Goal: Task Accomplishment & Management: Complete application form

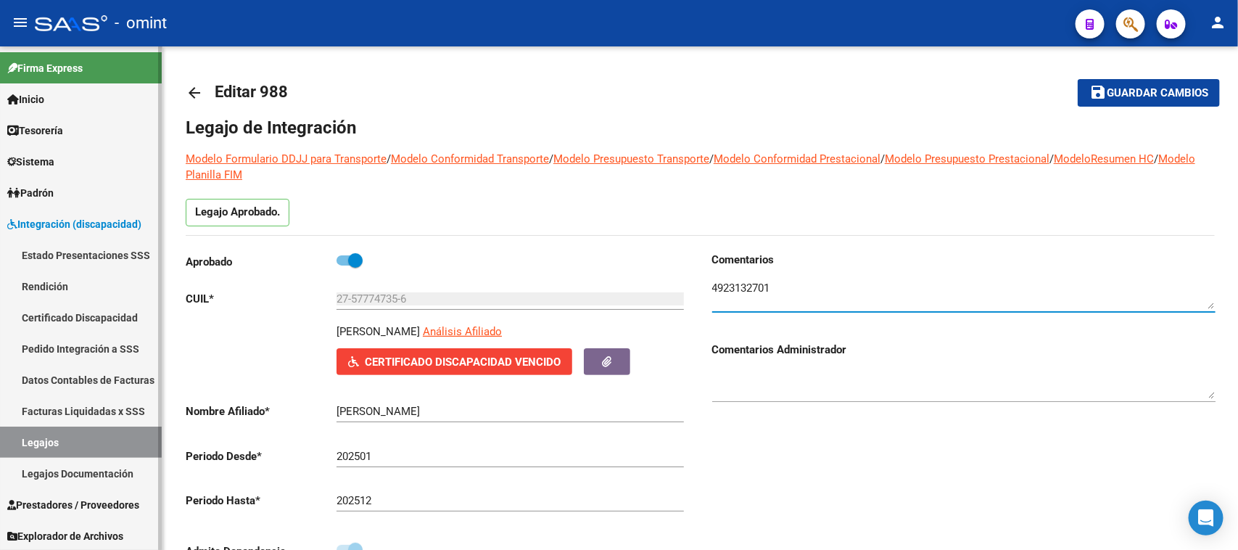
scroll to position [91, 0]
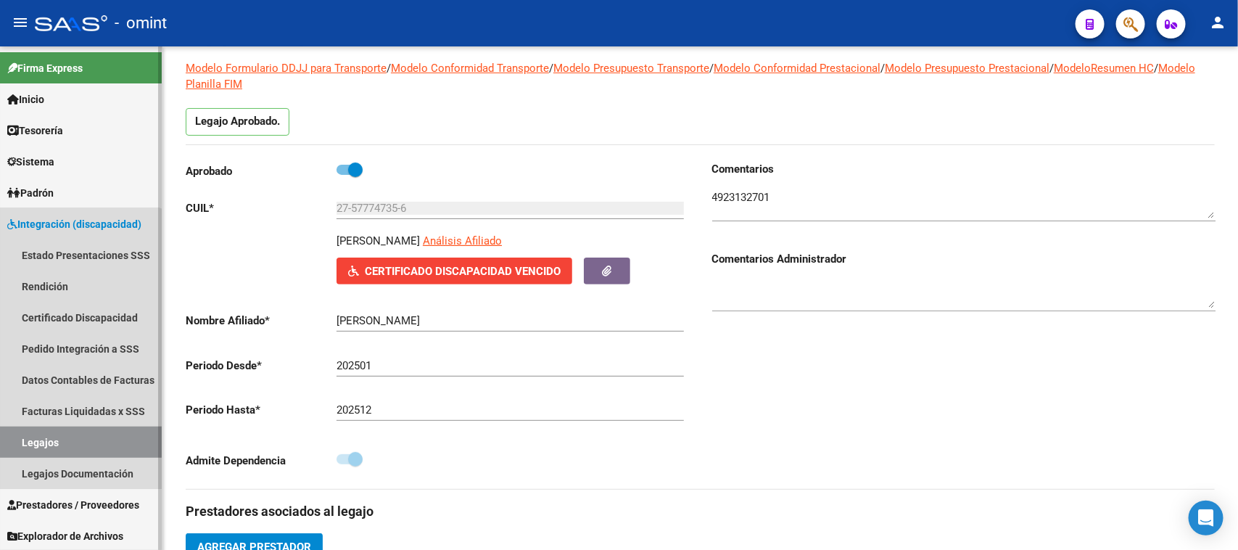
drag, startPoint x: 59, startPoint y: 433, endPoint x: 171, endPoint y: 428, distance: 111.8
click at [59, 434] on link "Legajos" at bounding box center [81, 442] width 162 height 31
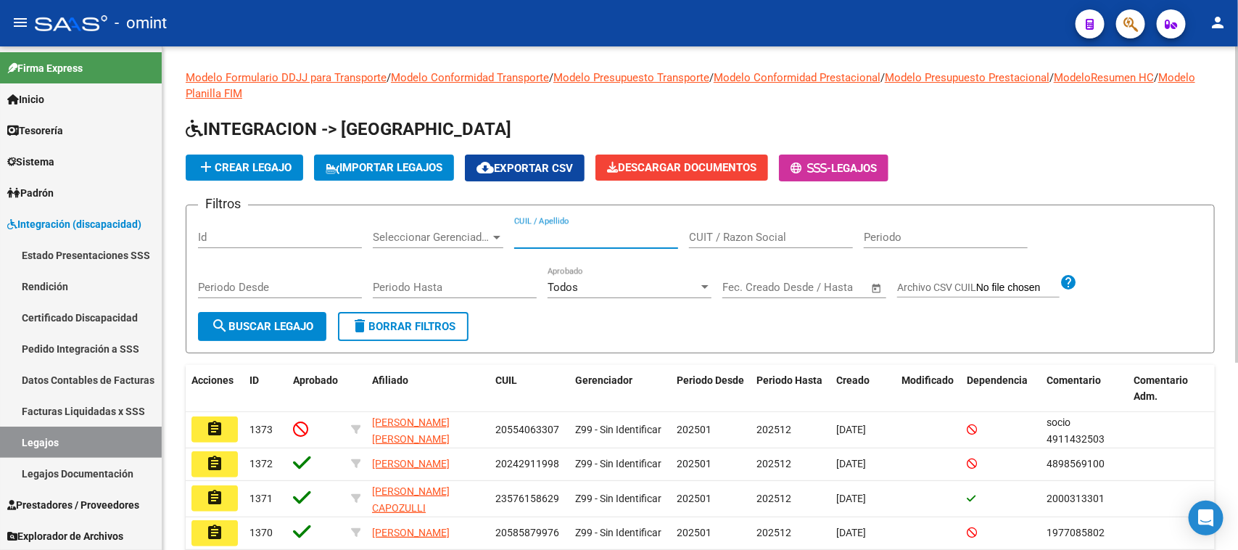
drag, startPoint x: 555, startPoint y: 233, endPoint x: 501, endPoint y: 244, distance: 54.9
click at [555, 234] on input "CUIL / Apellido" at bounding box center [596, 237] width 164 height 13
paste input "53699478"
type input "53699478"
click at [261, 321] on span "search Buscar Legajo" at bounding box center [262, 326] width 102 height 13
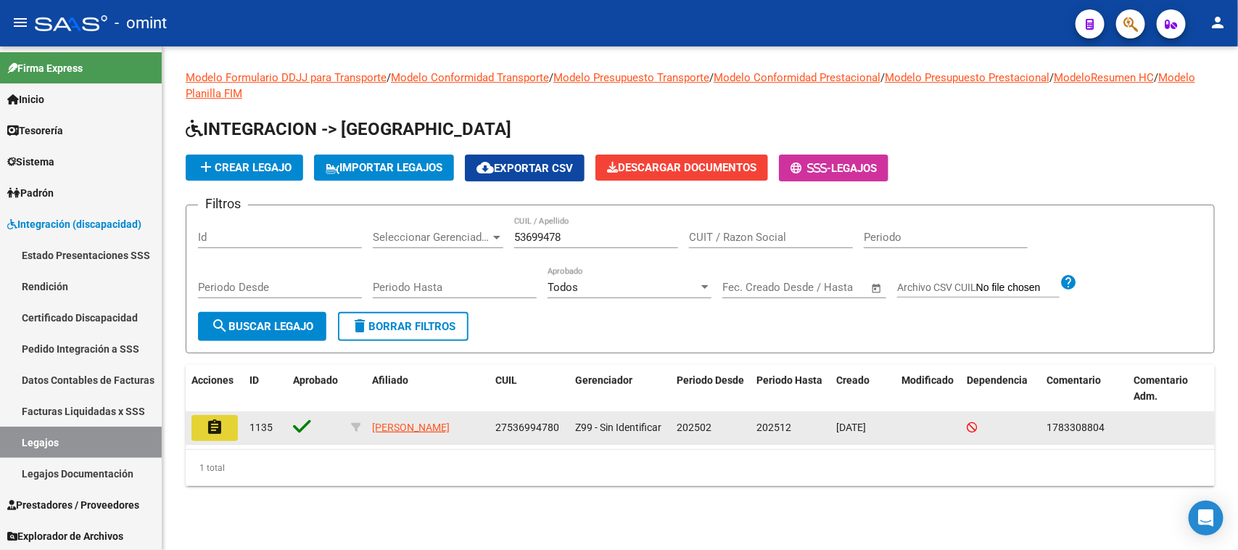
click at [210, 419] on mat-icon "assignment" at bounding box center [214, 427] width 17 height 17
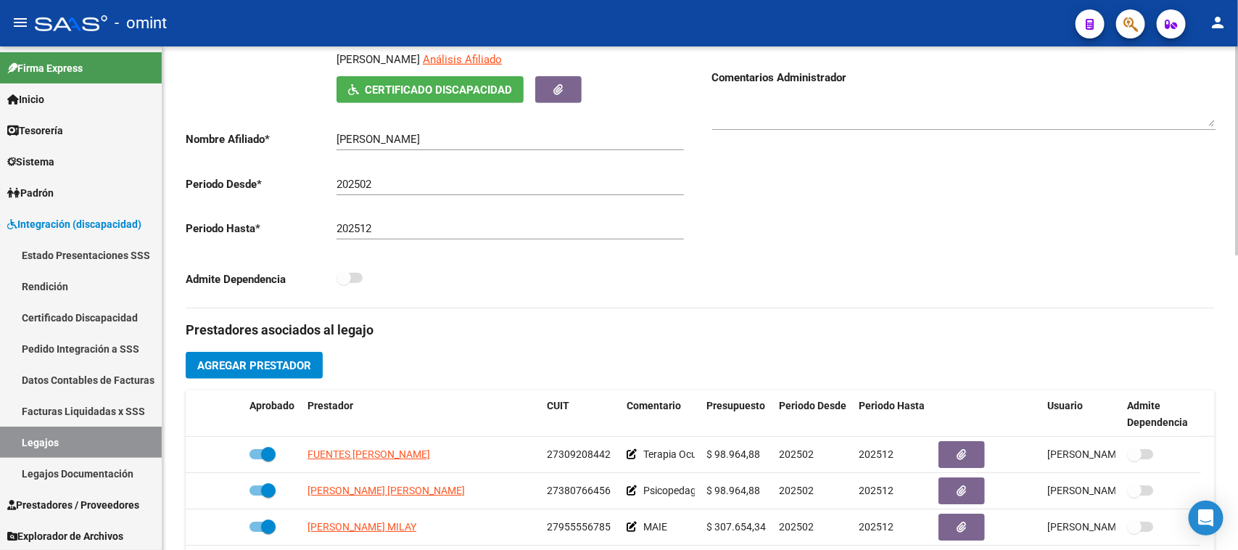
scroll to position [363, 0]
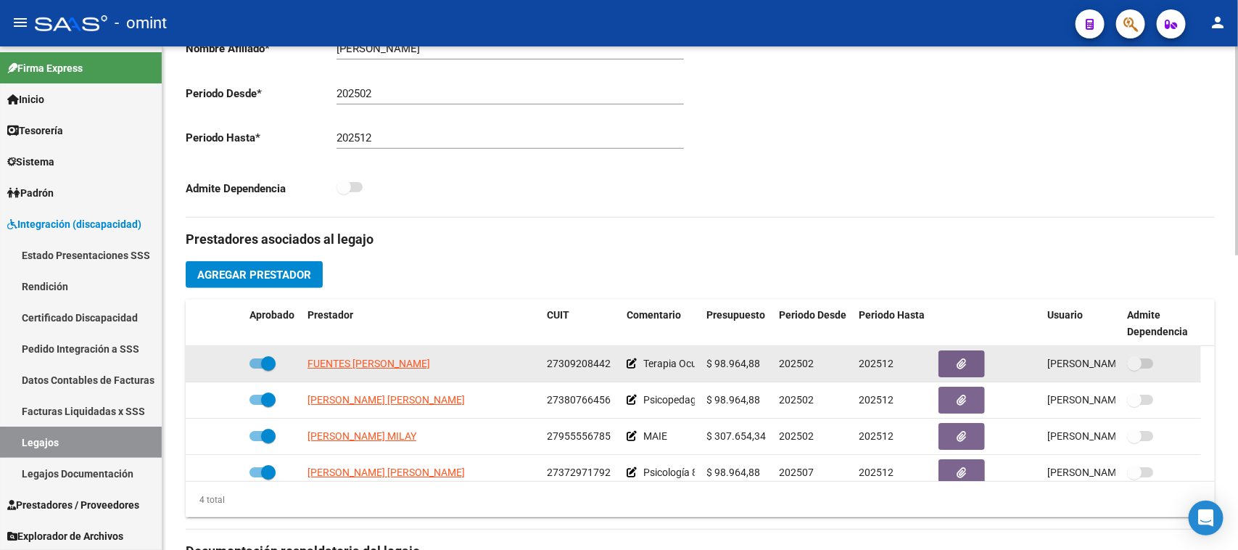
click at [933, 356] on datatable-body-cell at bounding box center [987, 364] width 109 height 36
click at [945, 357] on button "button" at bounding box center [962, 363] width 46 height 27
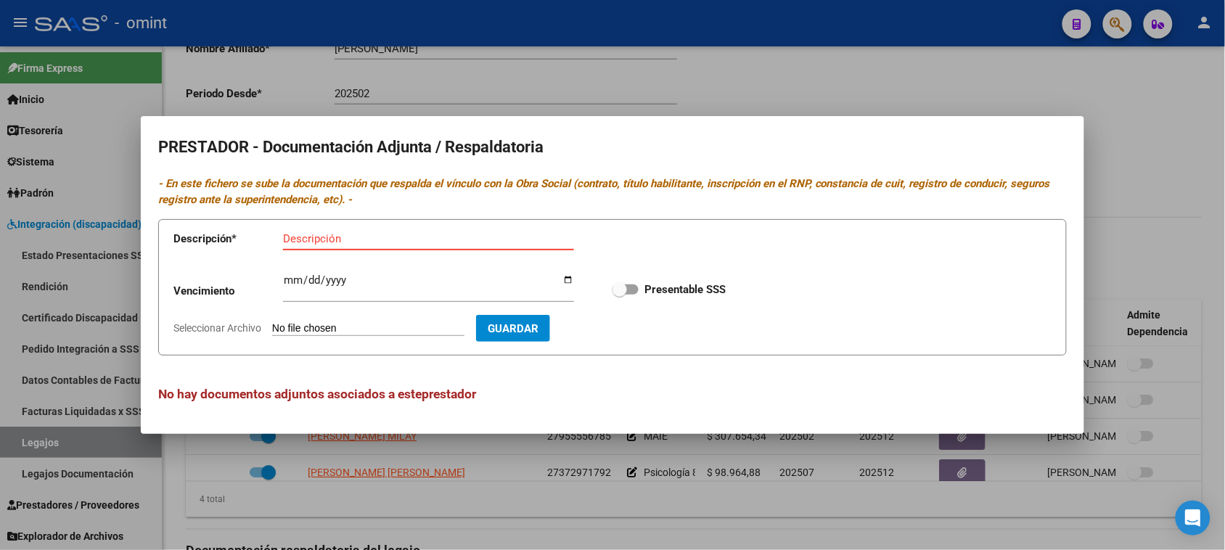
paste input "Título/RNP/CBU/ARCA"
click at [345, 243] on input "Título/RNP/CBU/ARCA" at bounding box center [428, 238] width 291 height 13
click at [345, 241] on input "Título/RNP/CBU/ARCA" at bounding box center [428, 238] width 291 height 13
type input "Título/RNP/ARCA"
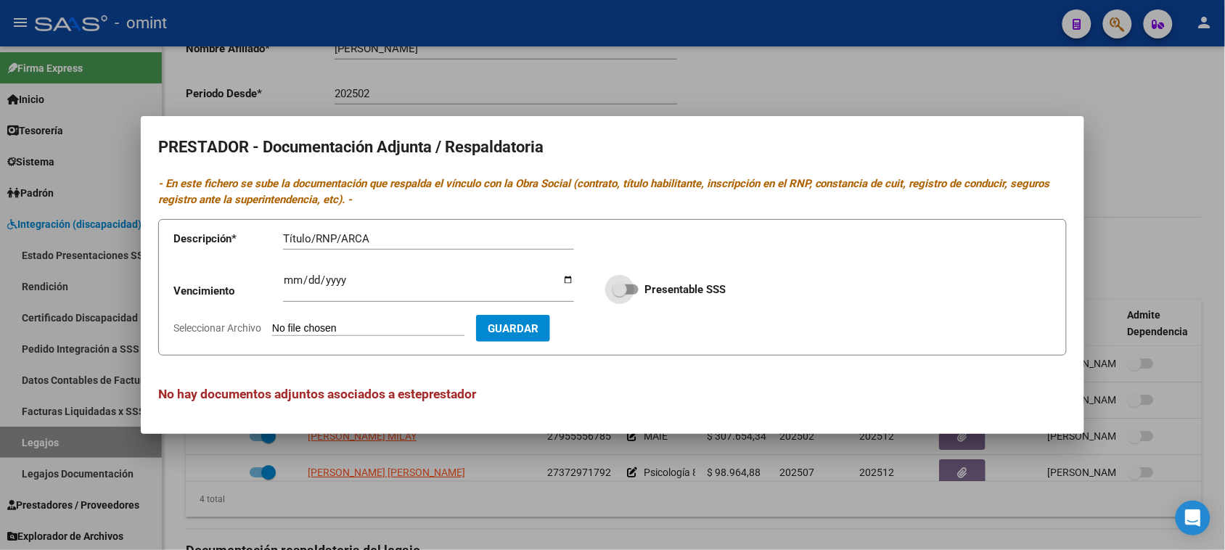
click at [646, 284] on strong "Presentable SSS" at bounding box center [684, 289] width 81 height 13
click at [620, 295] on input "Presentable SSS" at bounding box center [619, 295] width 1 height 1
checkbox input "true"
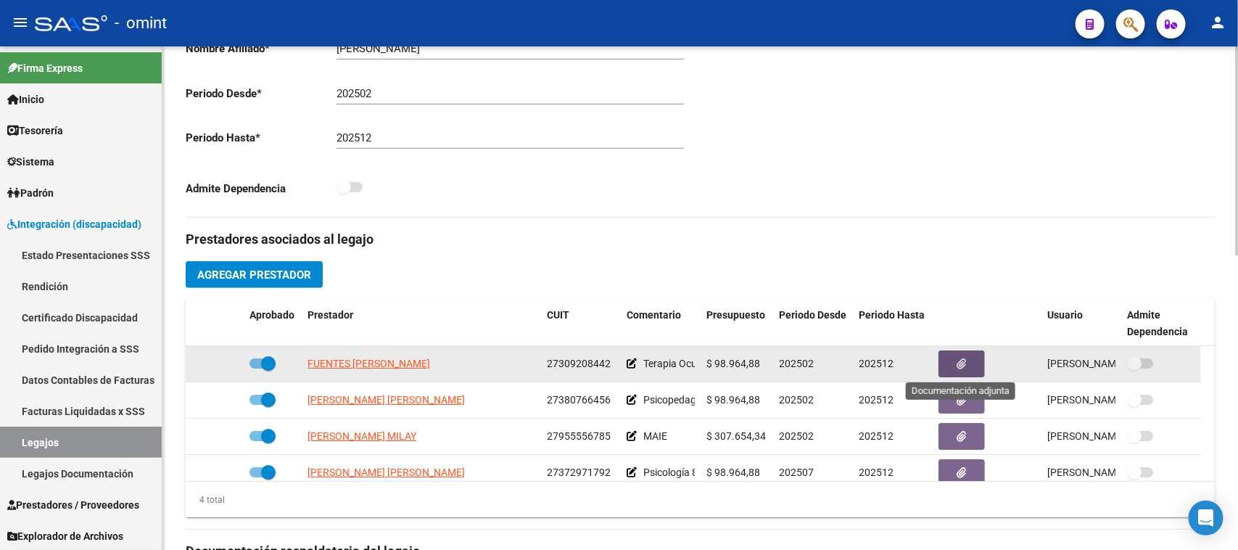
click at [953, 359] on button "button" at bounding box center [962, 363] width 46 height 27
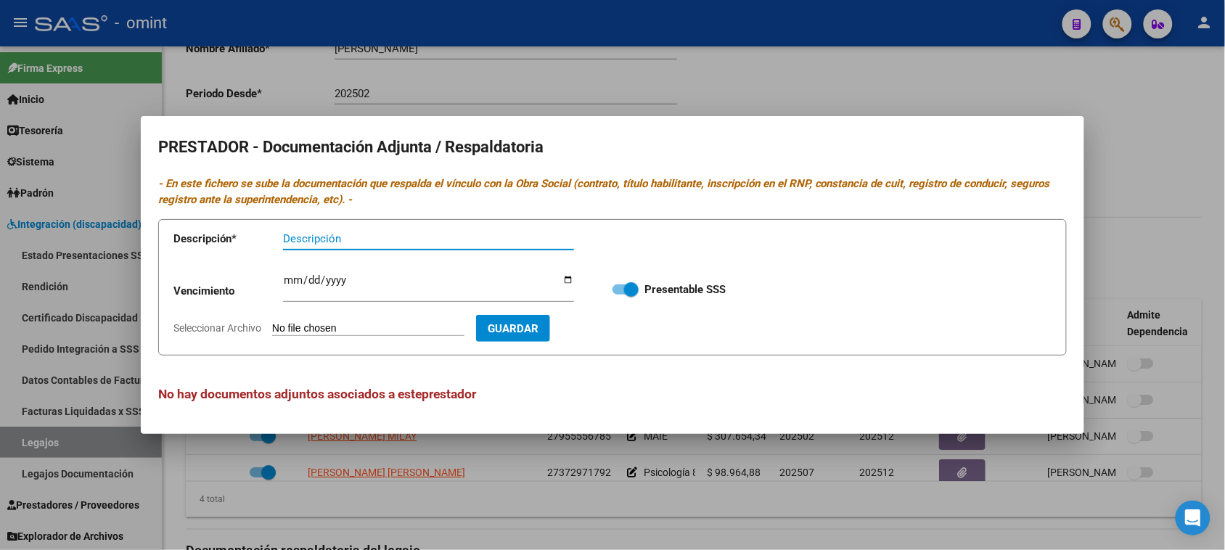
paste input "Título/RNP/CBU/ARCA"
click at [348, 238] on input "Título/RNP/CBU/ARCA" at bounding box center [428, 238] width 291 height 13
type input "Título/RNP/ARCA"
type input "[DATE]"
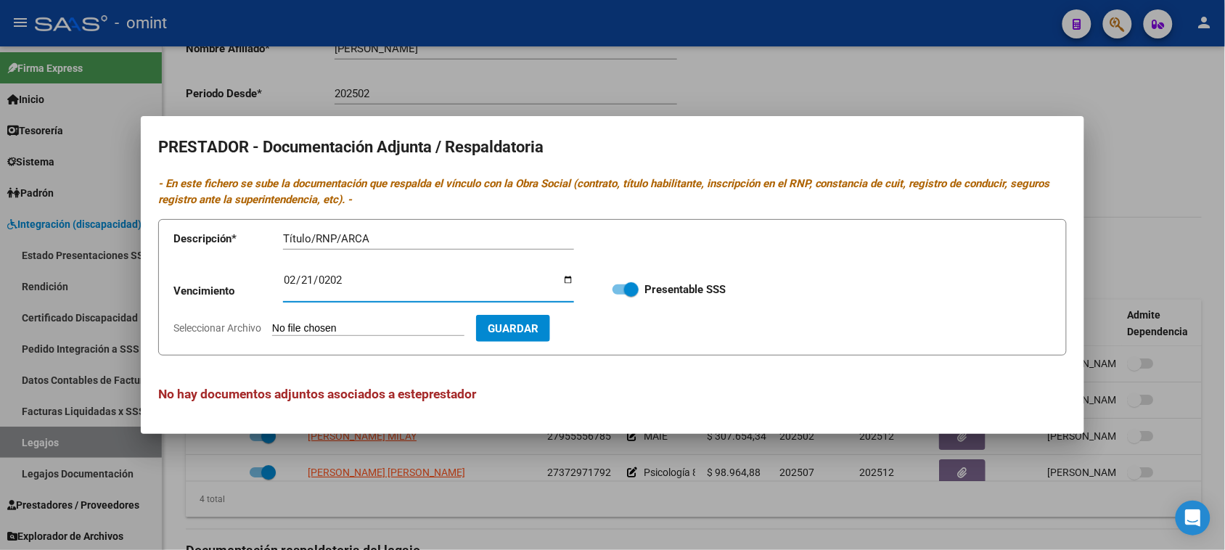
type input "C:\fakepath\TO PRESTADOR.pdf"
click at [622, 334] on span "Guardar" at bounding box center [597, 328] width 51 height 13
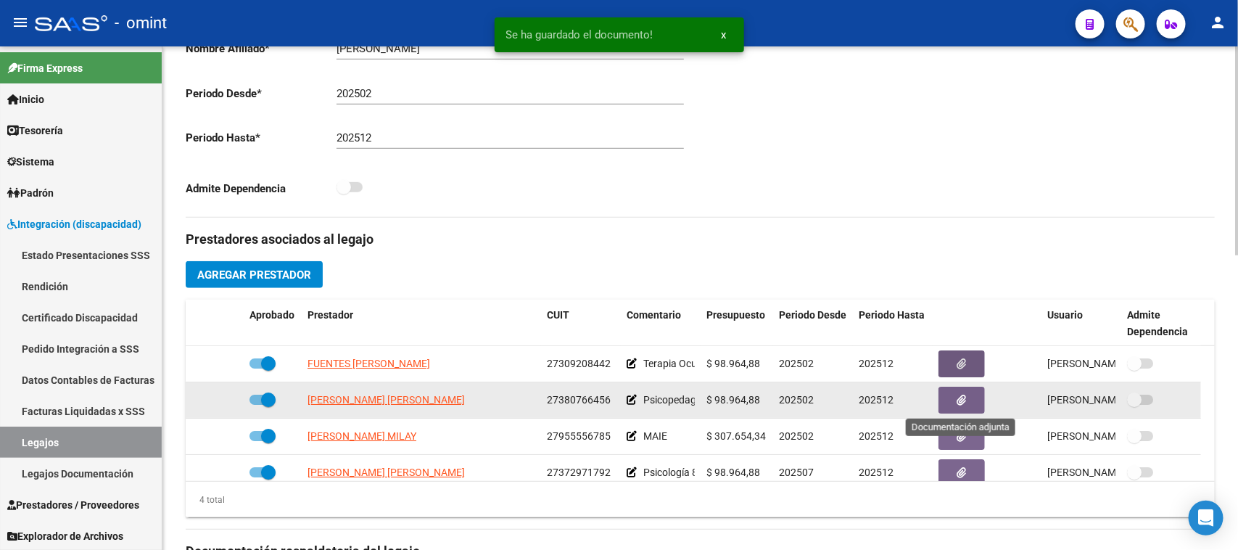
click at [977, 397] on button "button" at bounding box center [962, 400] width 46 height 27
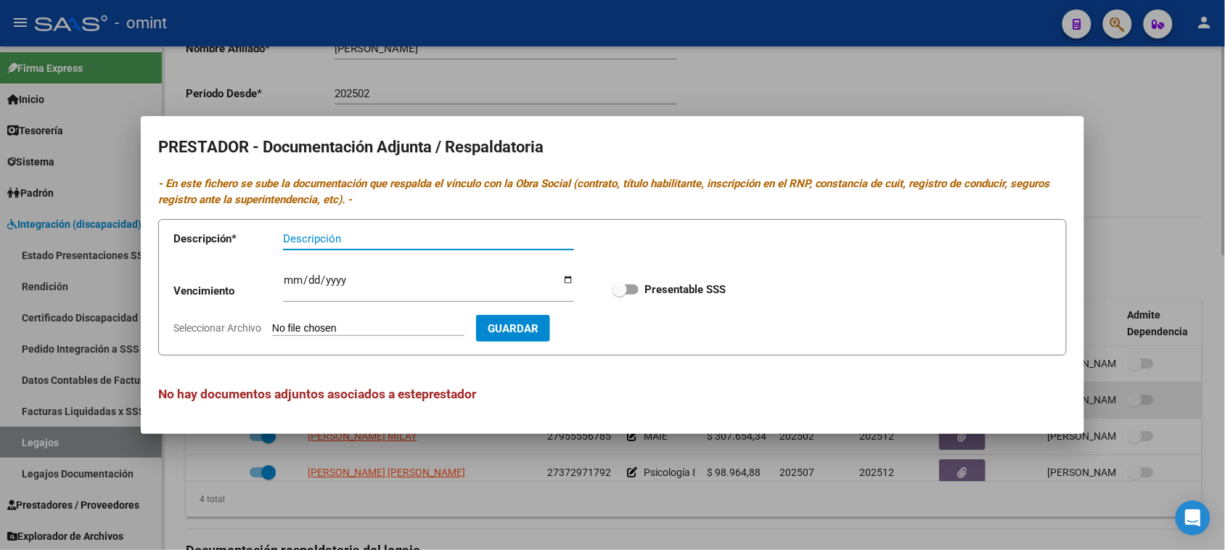
paste input "Título/RNP/CBU/ARCA"
click at [350, 238] on input "Título/RNP/CBU/ARCA" at bounding box center [428, 238] width 291 height 13
click at [348, 237] on input "Título/RNP/CBU/ARCA" at bounding box center [428, 238] width 291 height 13
click at [346, 236] on input "Título/RNP/CBU/ARCA" at bounding box center [428, 238] width 291 height 13
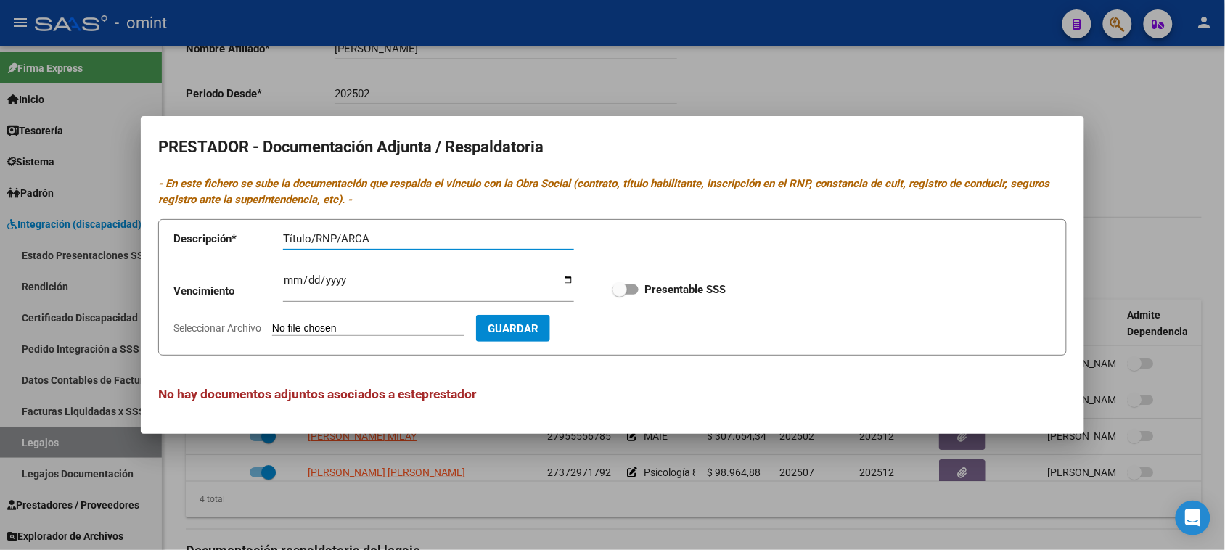
type input "Título/RNP/ARCA"
click at [622, 295] on span at bounding box center [619, 289] width 15 height 15
click at [620, 295] on input "Presentable SSS" at bounding box center [619, 295] width 1 height 1
checkbox input "true"
click at [291, 281] on input "Ingresar vencimiento" at bounding box center [428, 285] width 291 height 23
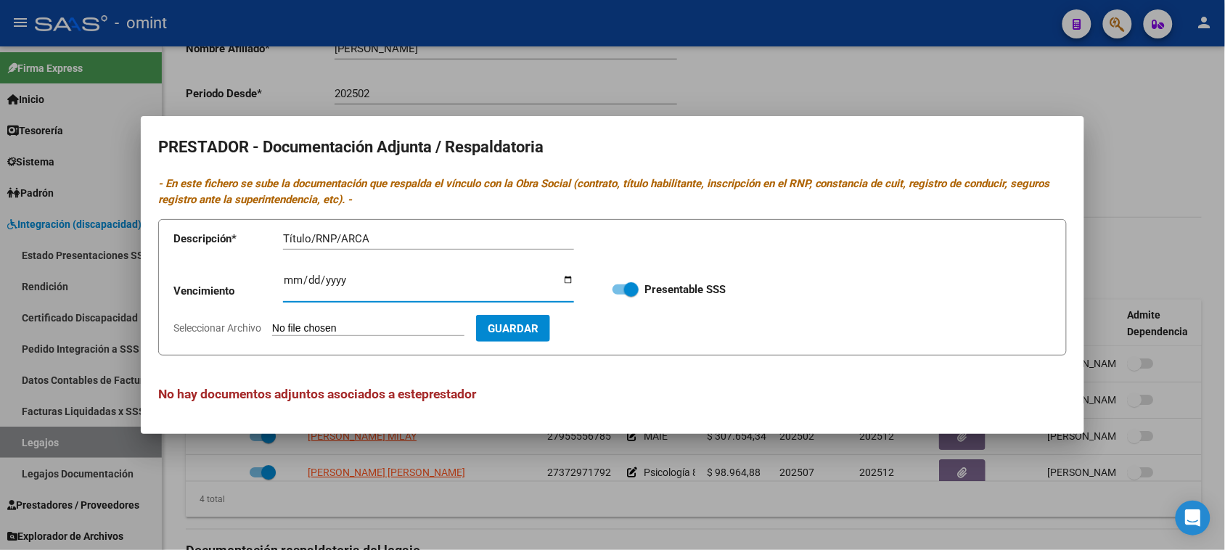
click at [326, 279] on input "Ingresar vencimiento" at bounding box center [428, 285] width 291 height 23
click at [316, 281] on input "Ingresar vencimiento" at bounding box center [428, 285] width 291 height 23
click at [324, 279] on input "Ingresar vencimiento" at bounding box center [428, 285] width 291 height 23
type input "[DATE]"
type input "C:\fakepath\PSP PRESTADOR.pdf"
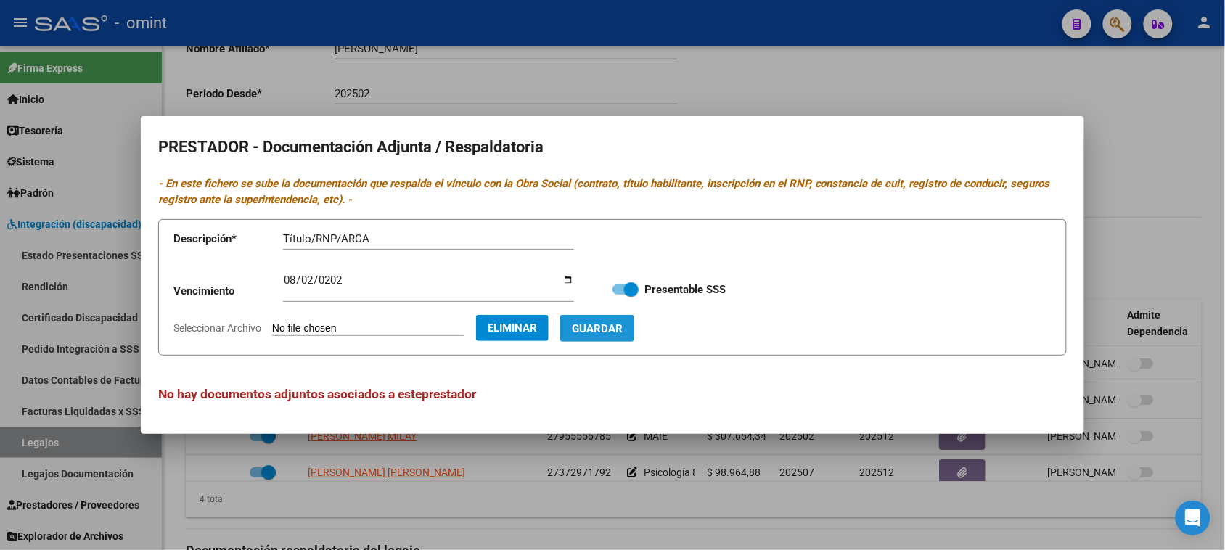
drag, startPoint x: 622, startPoint y: 332, endPoint x: 609, endPoint y: 332, distance: 13.1
click at [622, 332] on span "Guardar" at bounding box center [597, 328] width 51 height 13
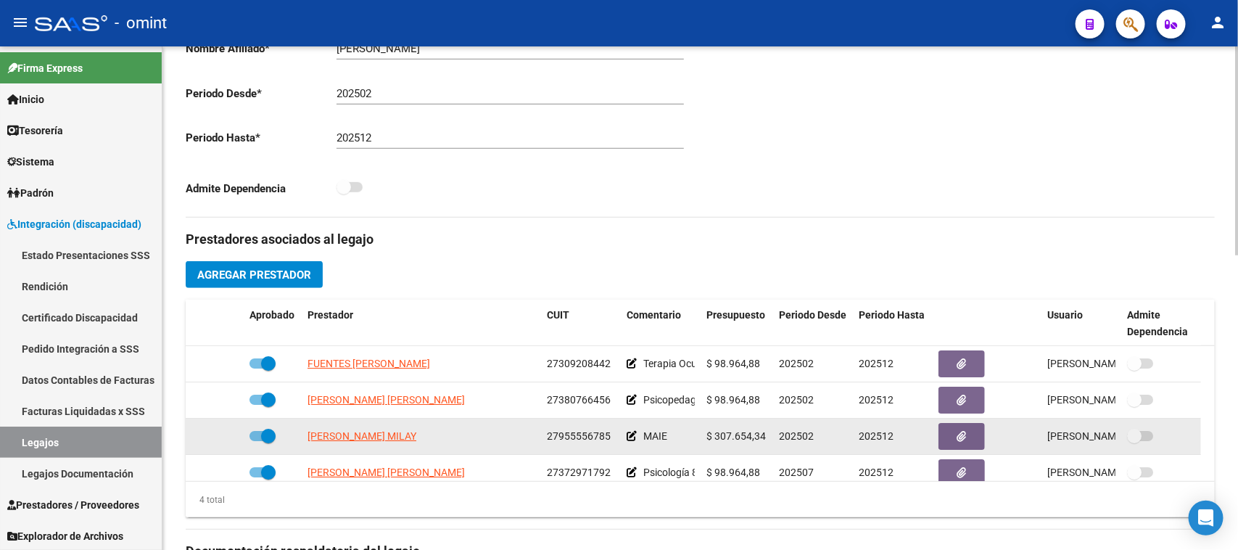
click at [628, 436] on icon at bounding box center [632, 436] width 10 height 10
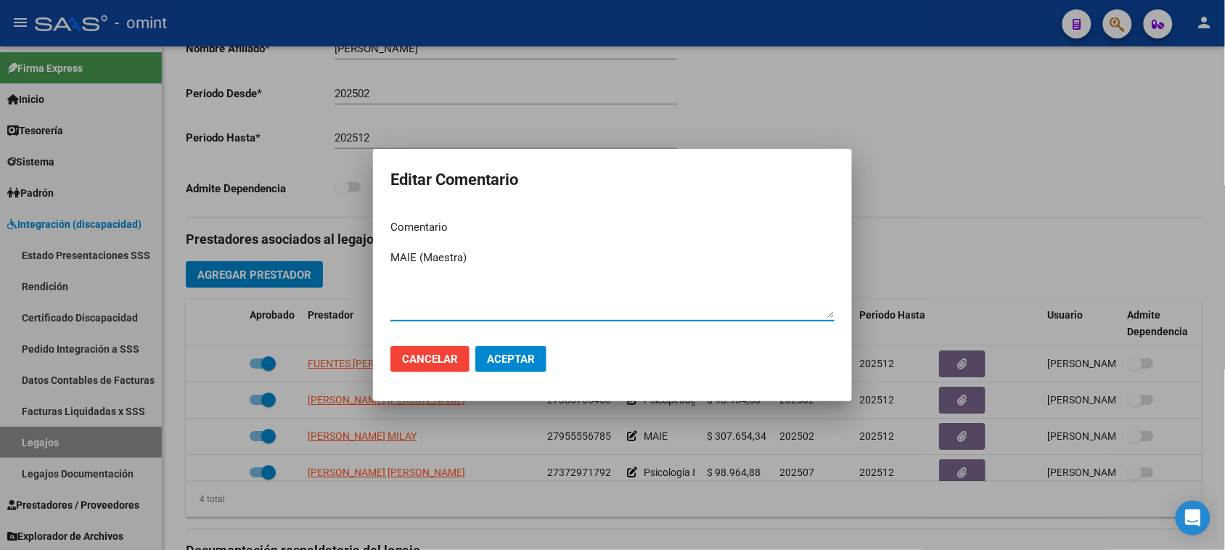
type textarea "MAIE (Maestra)"
click at [520, 350] on button "Aceptar" at bounding box center [510, 359] width 71 height 26
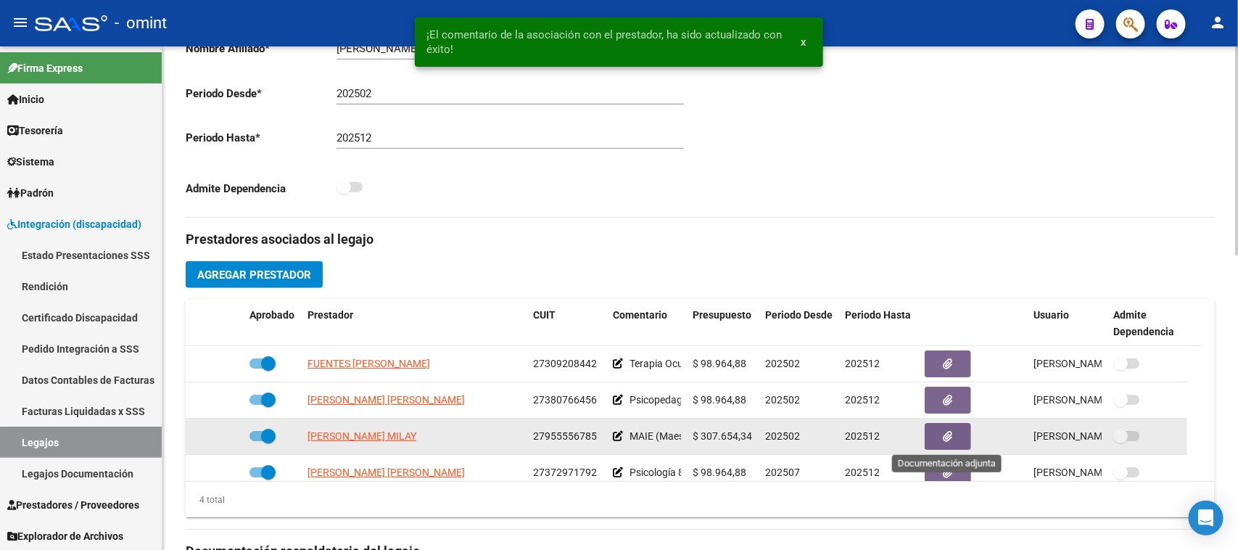
click at [934, 432] on button "button" at bounding box center [948, 436] width 46 height 27
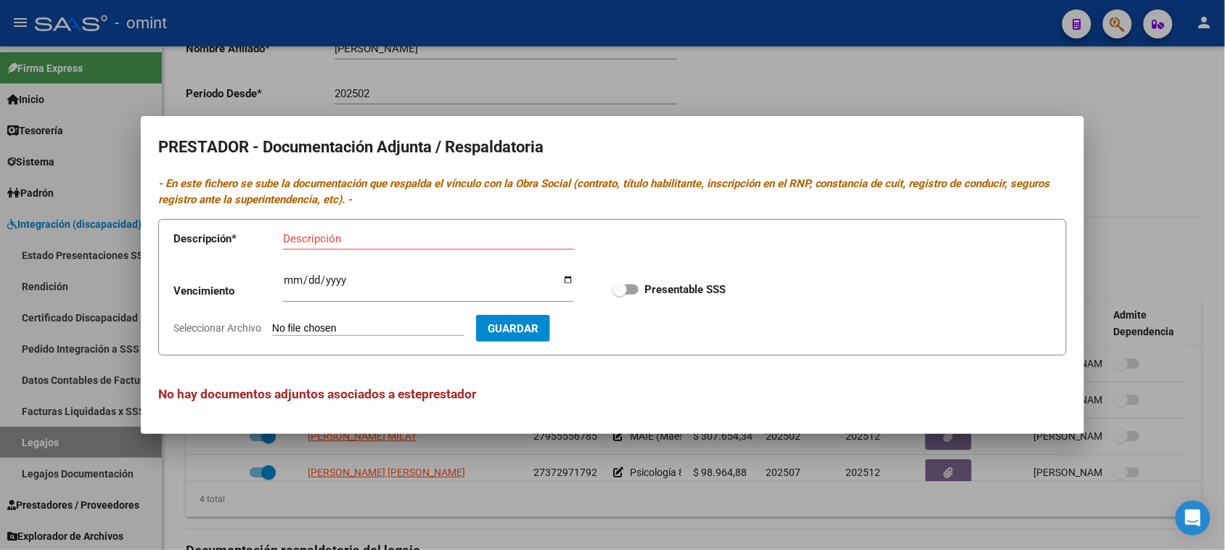
click at [490, 245] on div "Descripción" at bounding box center [428, 239] width 291 height 22
paste input "Título/RNP/CBU/ARCA"
drag, startPoint x: 364, startPoint y: 237, endPoint x: 201, endPoint y: 239, distance: 163.2
click at [201, 236] on app-form-text-field "Descripción * Título/RNP/CBU/ARCA Descripción" at bounding box center [383, 242] width 421 height 44
type input "AnalíticoARCA"
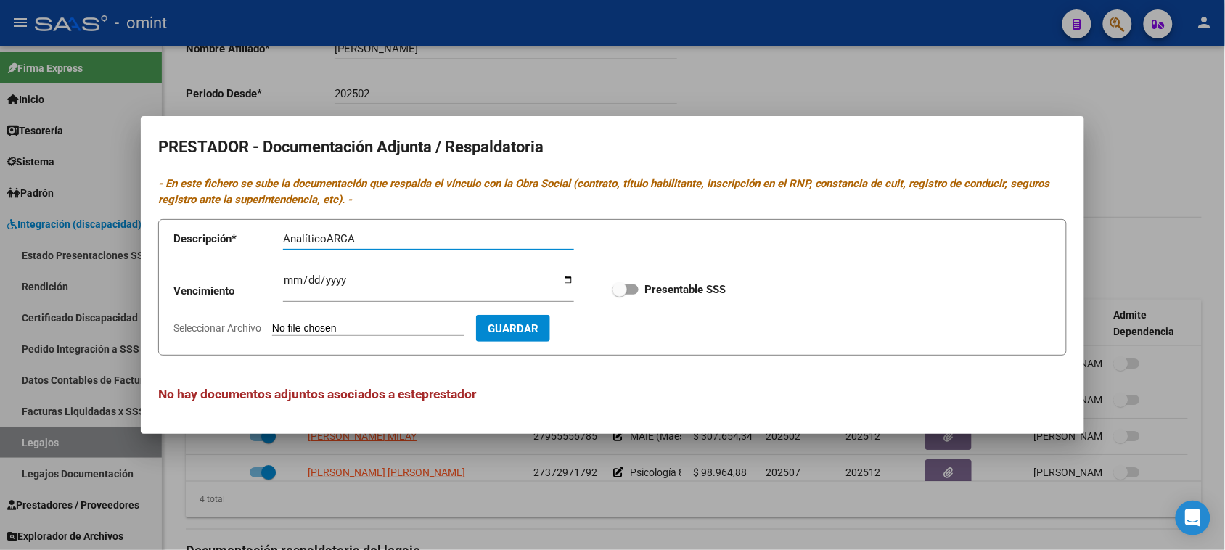
click at [628, 292] on span at bounding box center [625, 289] width 26 height 10
click at [620, 295] on input "Presentable SSS" at bounding box center [619, 295] width 1 height 1
checkbox input "true"
type input "C:\fakepath\MAIE PRESTADOR.pdf"
click at [622, 332] on span "Guardar" at bounding box center [597, 328] width 51 height 13
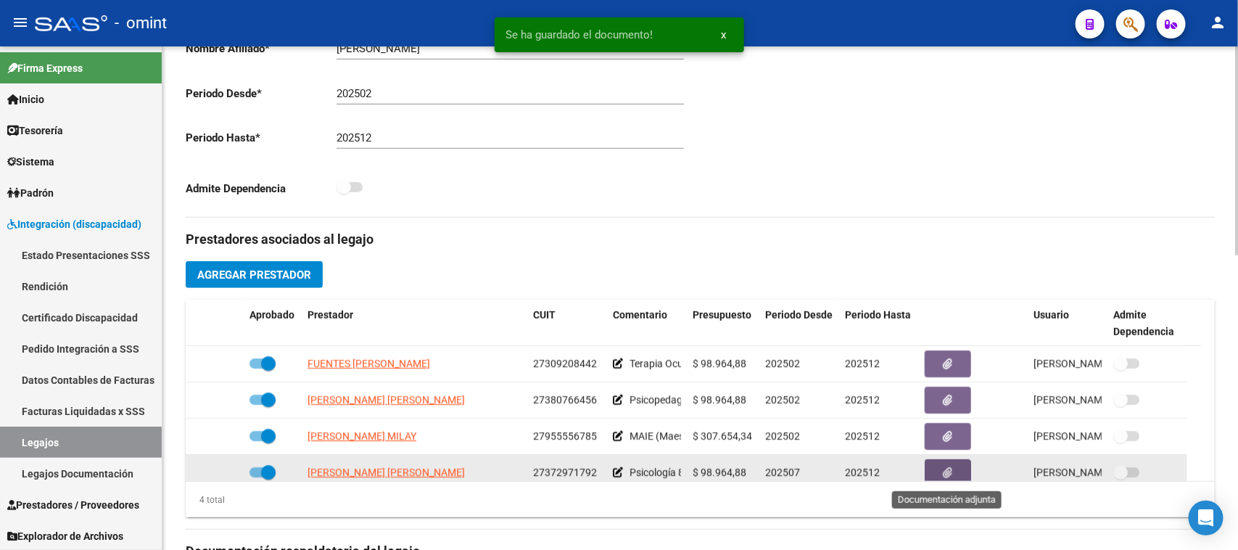
click at [961, 474] on button "button" at bounding box center [948, 472] width 46 height 27
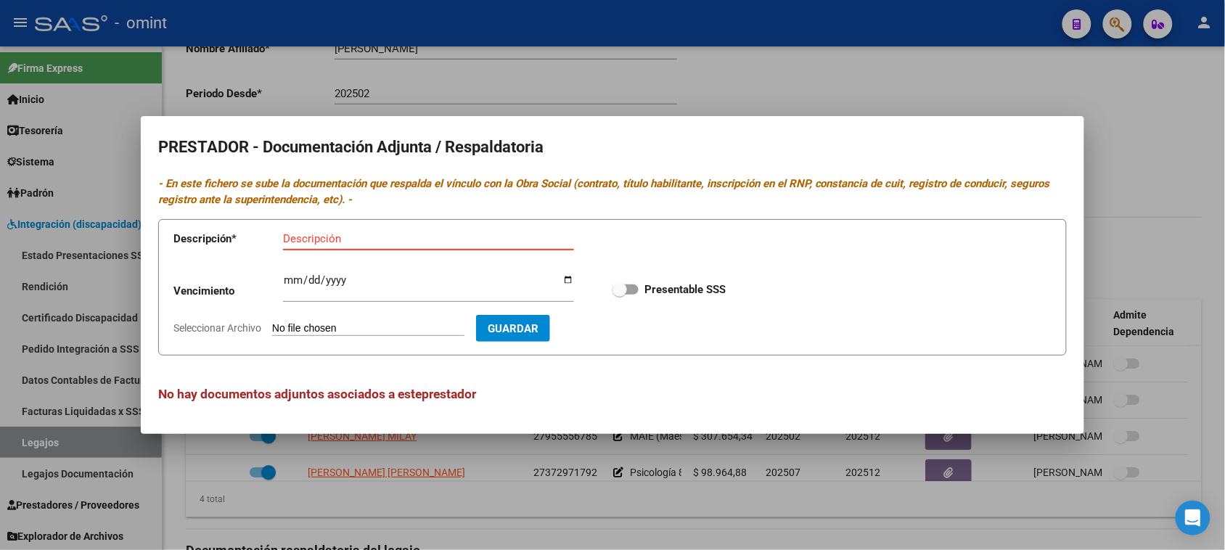
paste input "Título/RNP/CBU/ARCA"
click at [355, 236] on input "Título/RNP/CBU/ARCA" at bounding box center [428, 238] width 291 height 13
type input "Título/RNP/ARCA"
type input "[DATE]"
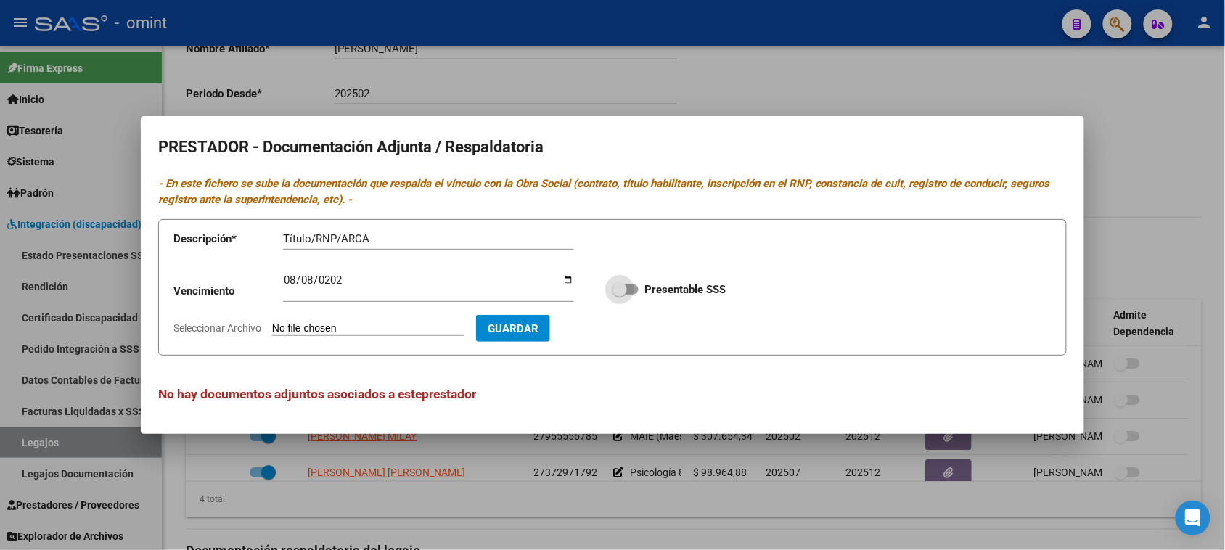
click at [619, 295] on input "Presentable SSS" at bounding box center [619, 295] width 1 height 1
checkbox input "true"
type input "C:\fakepath\PSICO PRESTADOR.pdf"
click at [648, 354] on form "Descripción * Título/RNP/ARCA Descripción Vencimiento [DATE] Ingresar vencimien…" at bounding box center [612, 287] width 908 height 137
click at [651, 345] on form "Descripción * Título/RNP/ARCA Descripción Vencimiento [DATE] Ingresar vencimien…" at bounding box center [612, 287] width 908 height 137
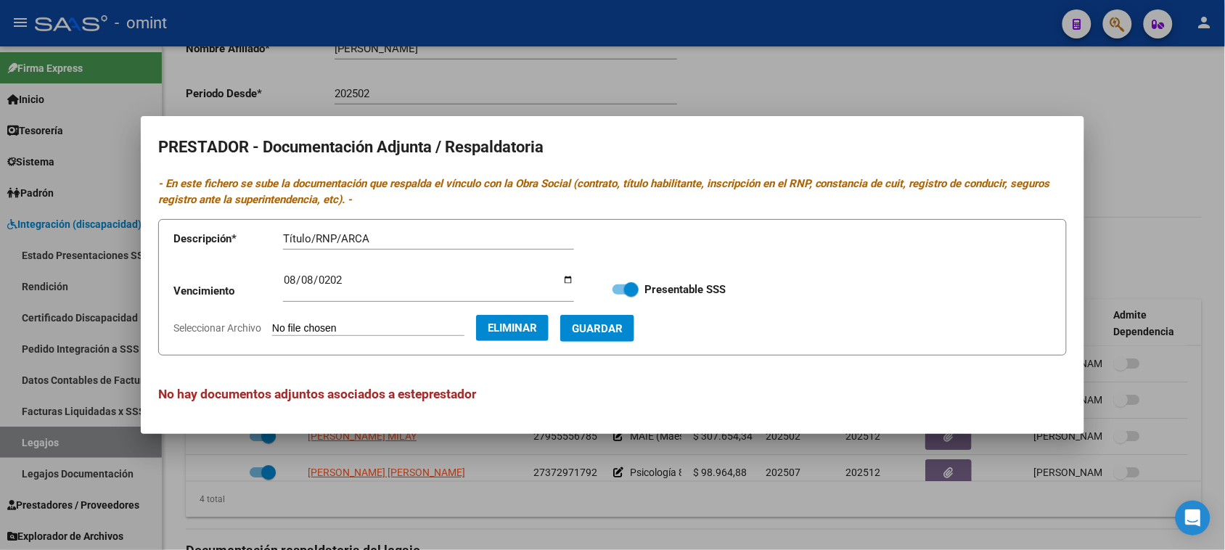
click at [634, 338] on button "Guardar" at bounding box center [597, 328] width 74 height 27
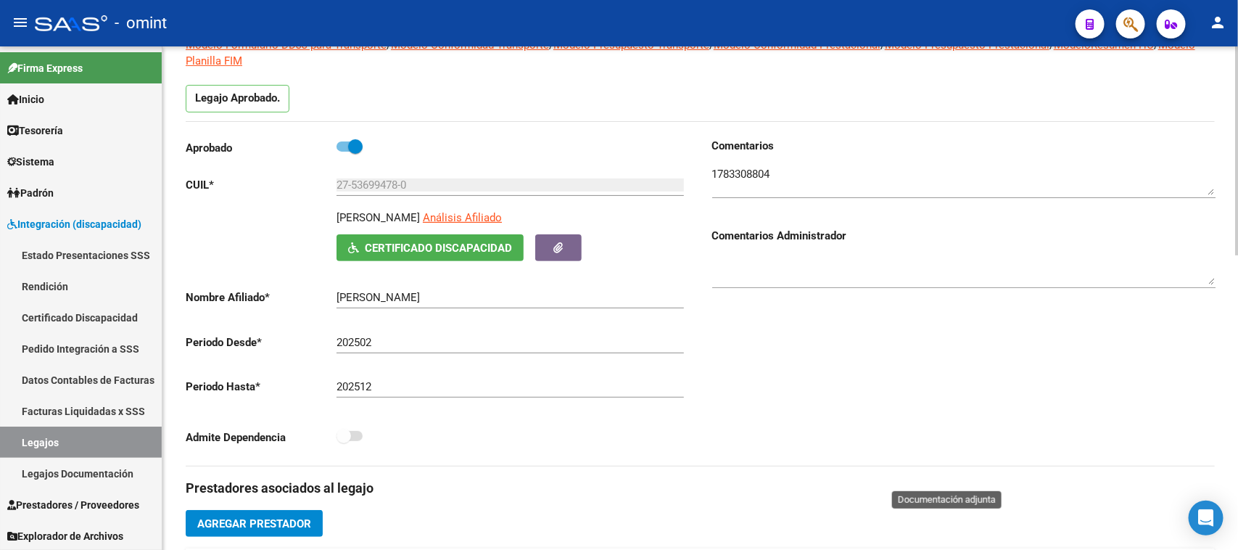
scroll to position [0, 0]
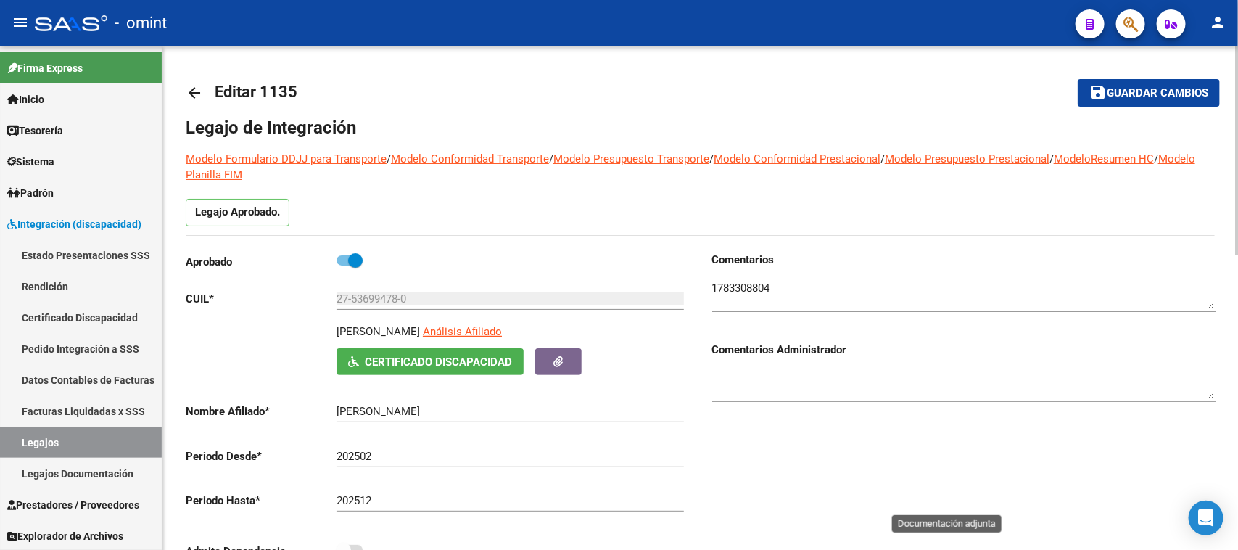
click at [726, 291] on textarea at bounding box center [963, 294] width 503 height 29
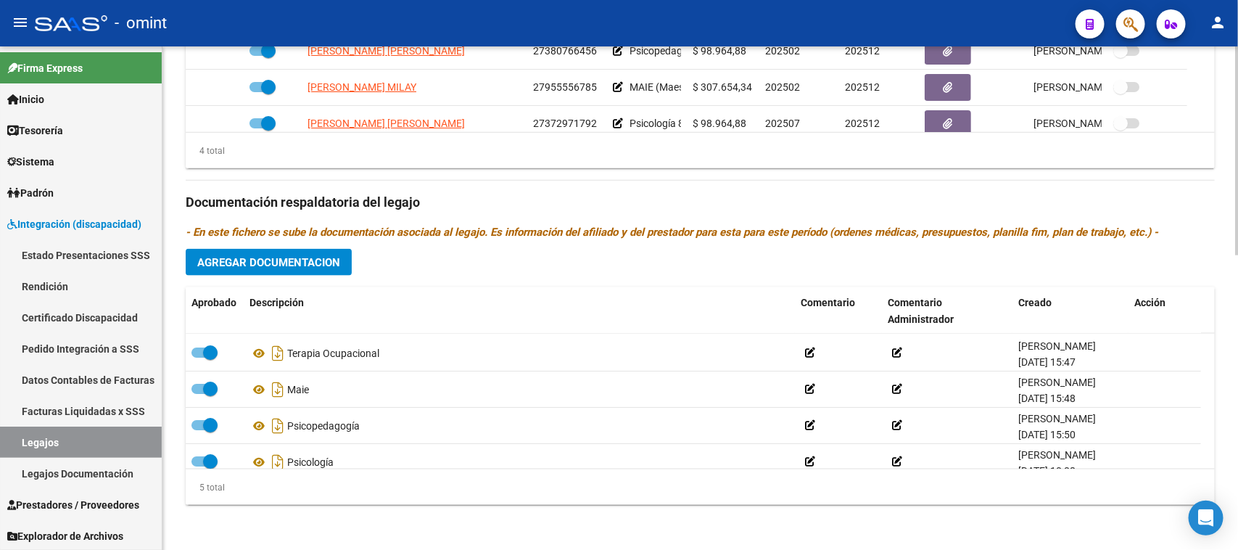
scroll to position [52, 0]
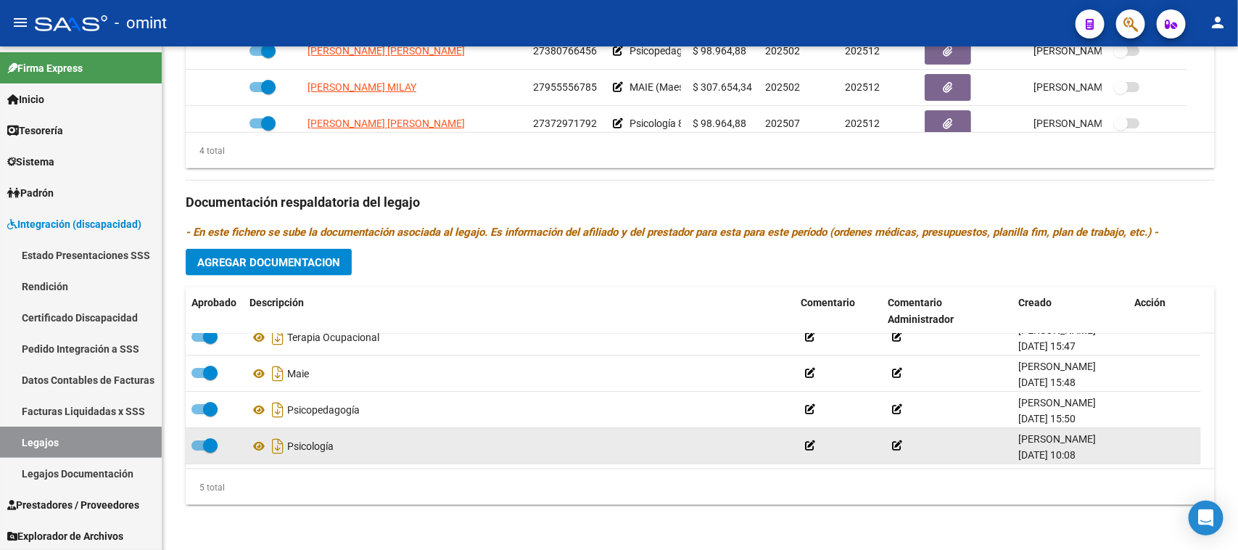
click at [199, 440] on span at bounding box center [205, 445] width 26 height 10
click at [199, 451] on input "checkbox" at bounding box center [198, 451] width 1 height 1
checkbox input "false"
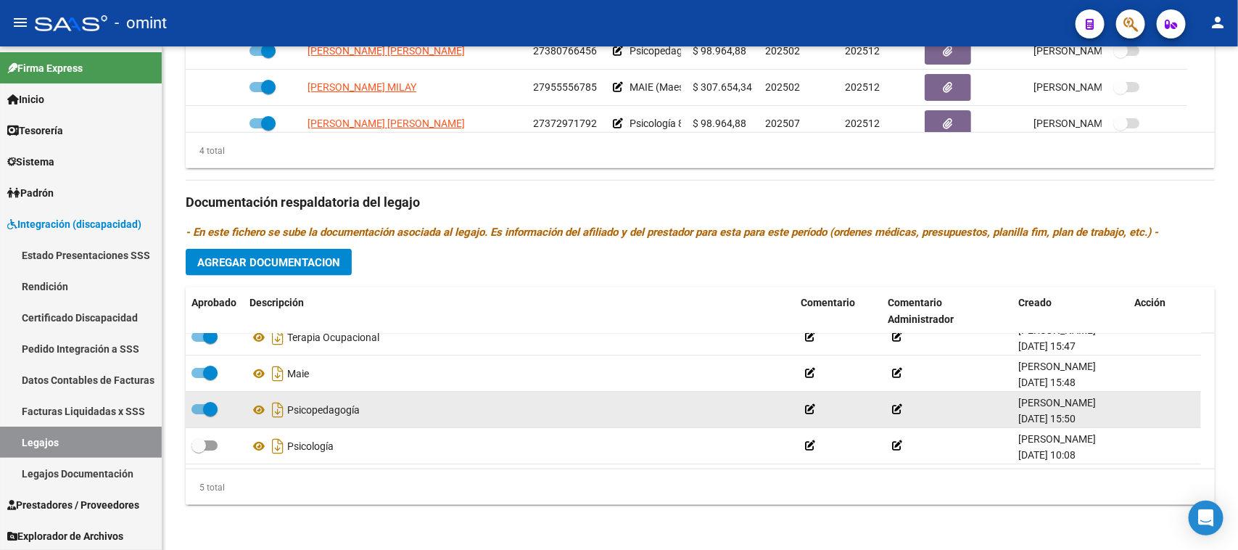
click at [201, 410] on span at bounding box center [205, 409] width 26 height 10
click at [199, 414] on input "checkbox" at bounding box center [198, 414] width 1 height 1
checkbox input "false"
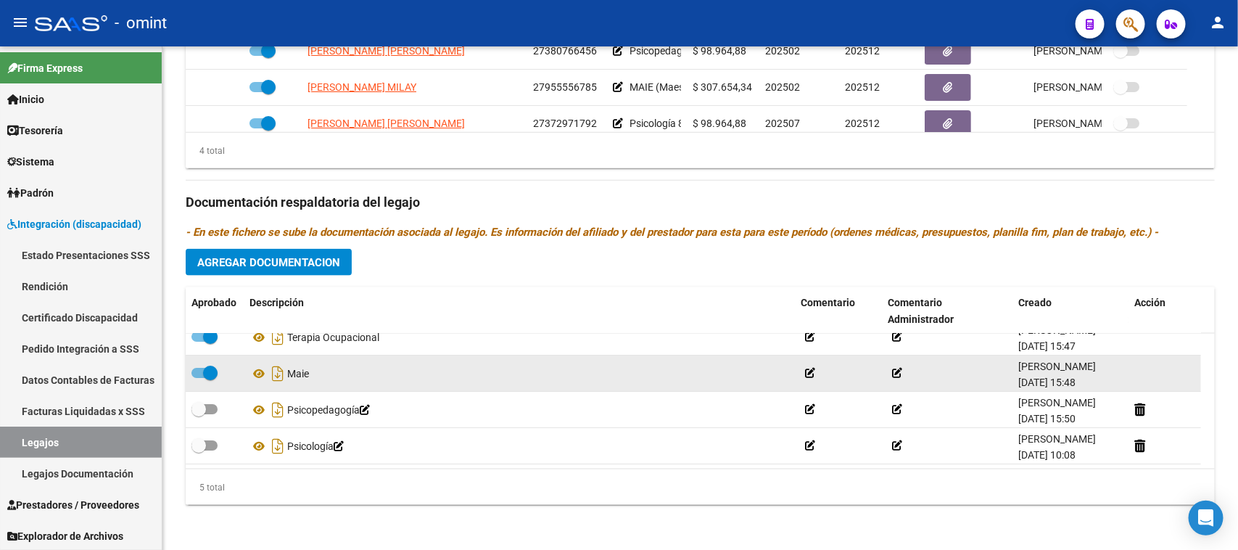
click at [205, 360] on datatable-body-cell at bounding box center [215, 373] width 58 height 36
click at [203, 366] on span at bounding box center [210, 373] width 15 height 15
click at [199, 378] on input "checkbox" at bounding box center [198, 378] width 1 height 1
checkbox input "false"
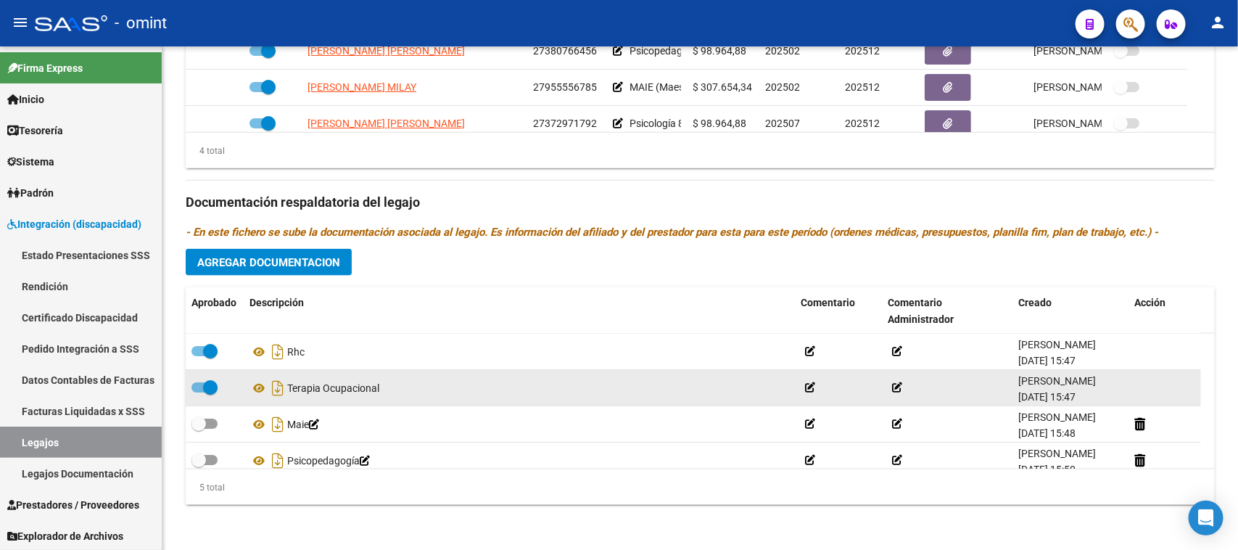
click at [205, 388] on span at bounding box center [210, 387] width 15 height 15
click at [199, 392] on input "checkbox" at bounding box center [198, 392] width 1 height 1
checkbox input "false"
click at [1147, 382] on div at bounding box center [1165, 387] width 61 height 17
click at [1143, 384] on icon at bounding box center [1140, 388] width 11 height 14
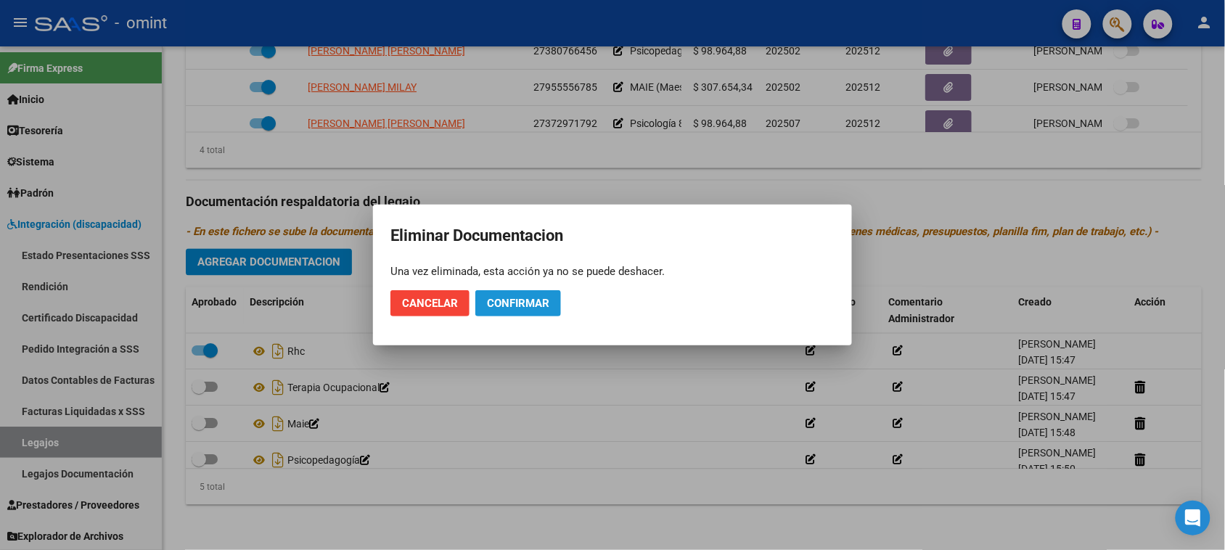
click at [532, 310] on button "Confirmar" at bounding box center [518, 303] width 86 height 26
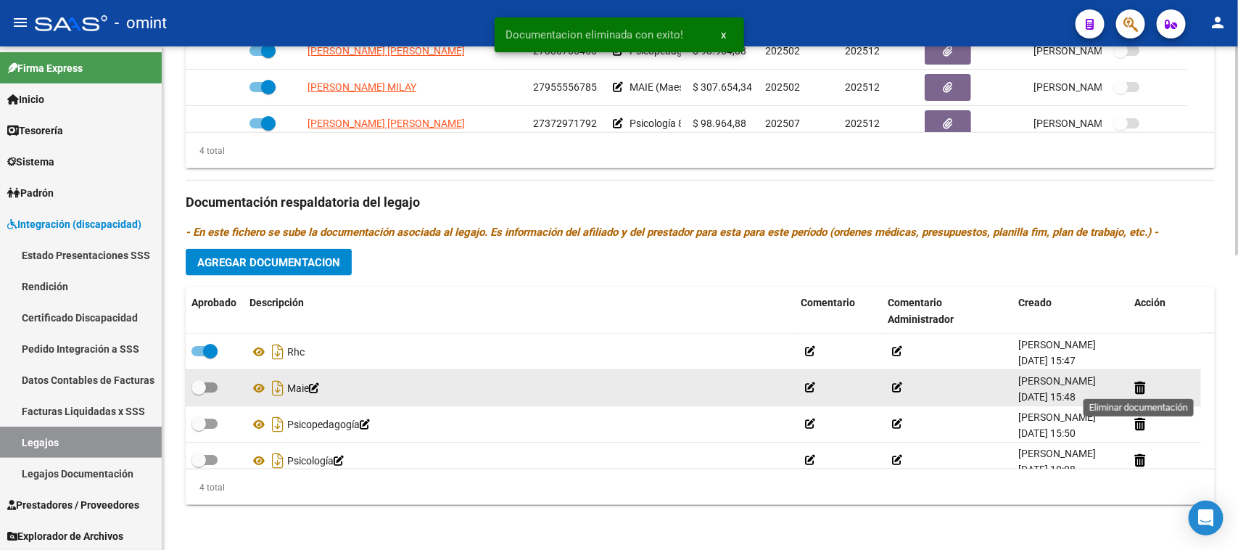
click at [1132, 388] on datatable-body-cell at bounding box center [1165, 388] width 73 height 36
click at [1135, 388] on icon at bounding box center [1140, 388] width 11 height 14
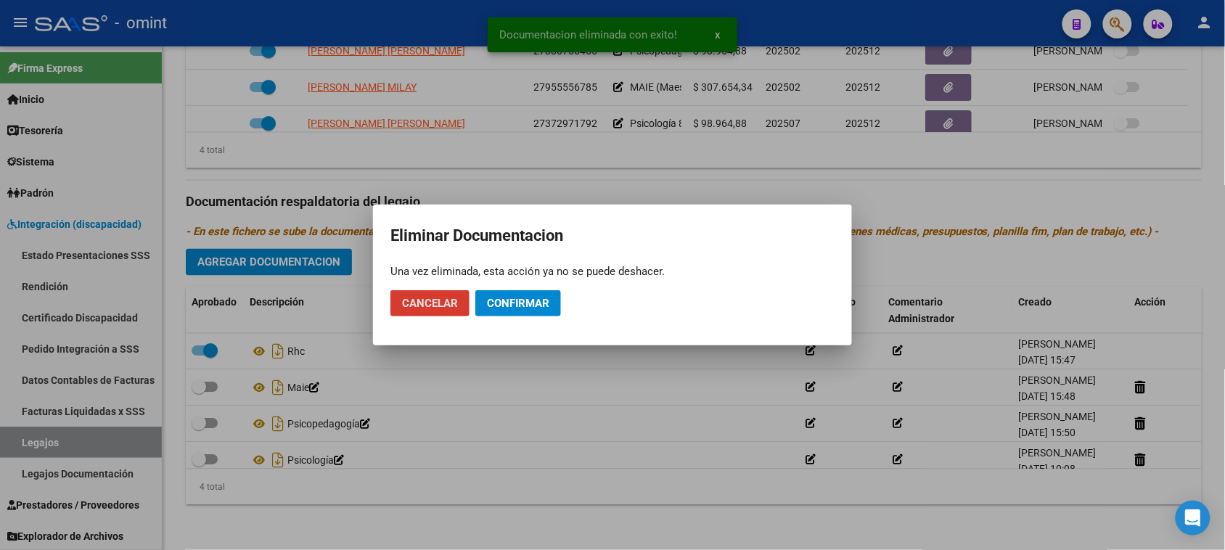
click at [535, 292] on button "Confirmar" at bounding box center [518, 303] width 86 height 26
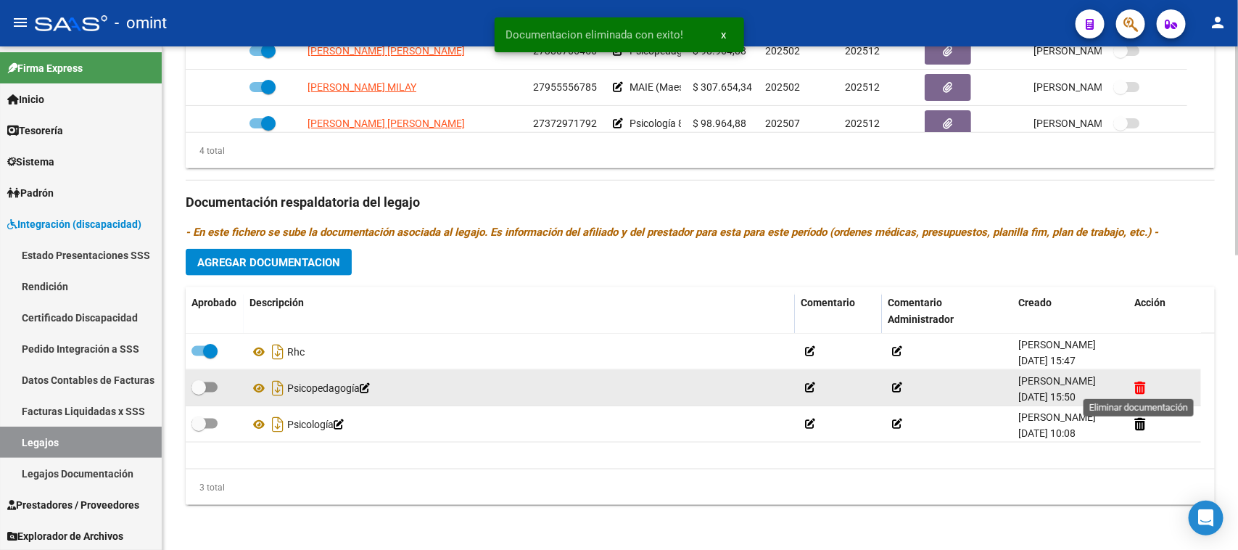
click at [1139, 384] on icon at bounding box center [1140, 388] width 11 height 14
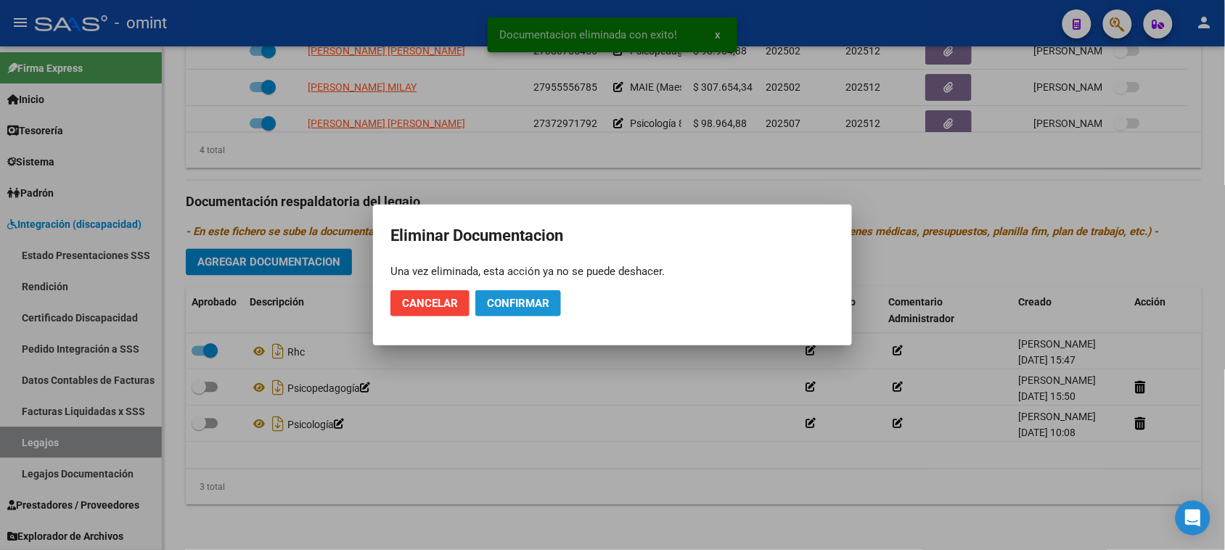
click at [544, 301] on span "Confirmar" at bounding box center [518, 303] width 62 height 13
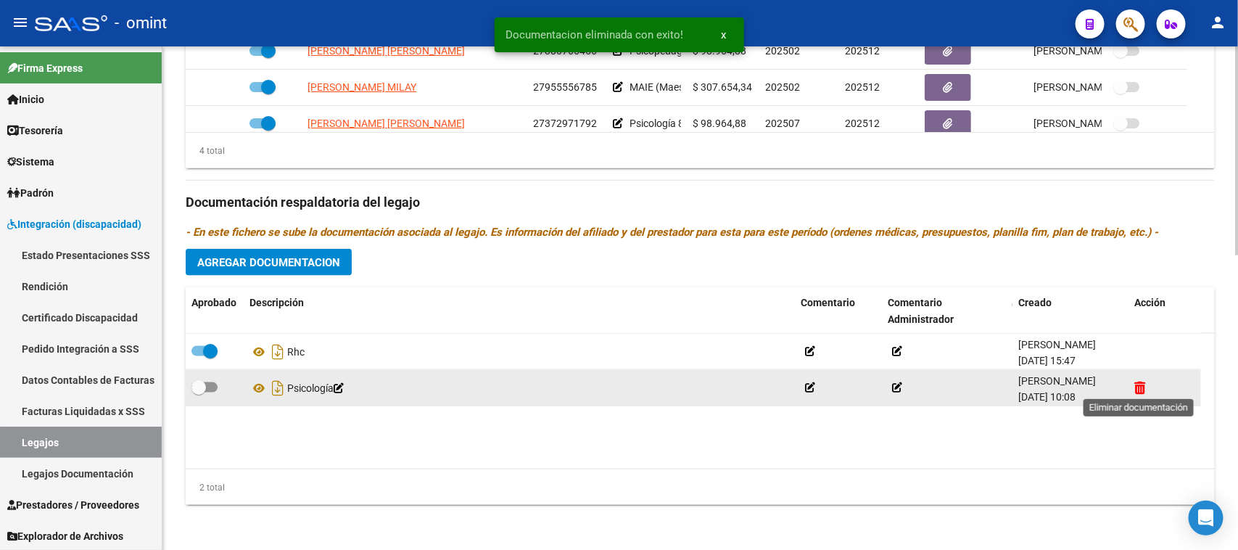
click at [1144, 390] on icon at bounding box center [1140, 388] width 11 height 14
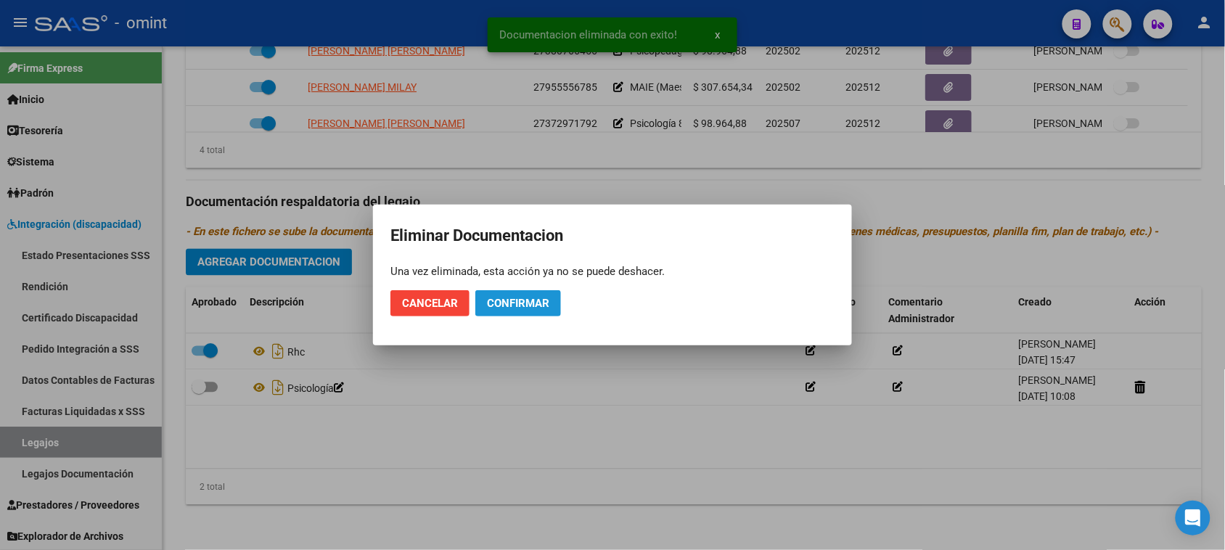
click at [548, 306] on span "Confirmar" at bounding box center [518, 303] width 62 height 13
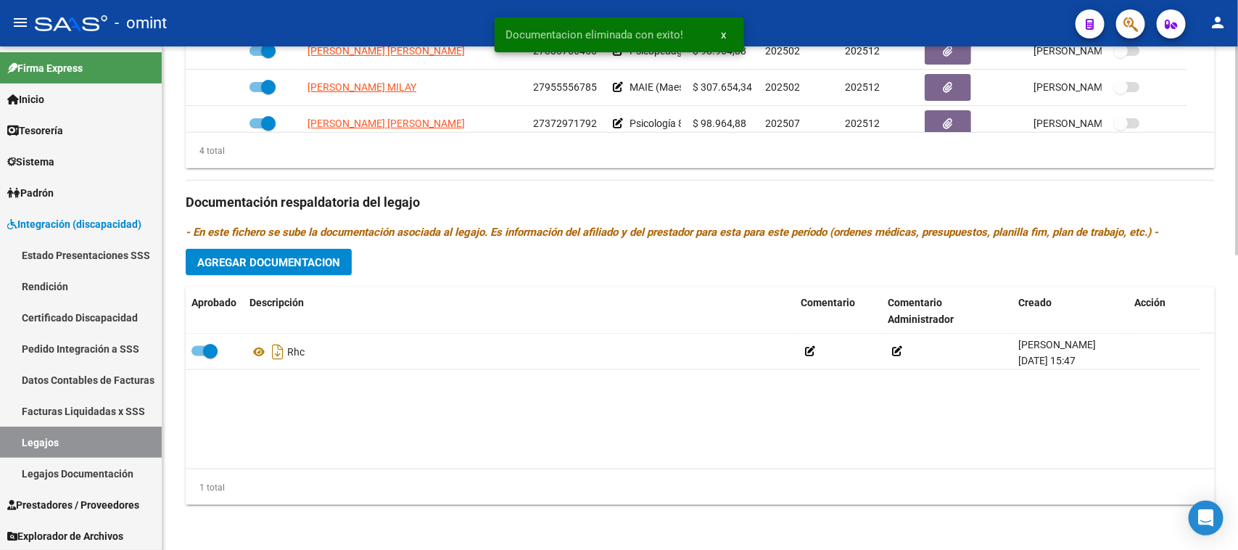
click at [303, 266] on span "Agregar Documentacion" at bounding box center [268, 262] width 143 height 13
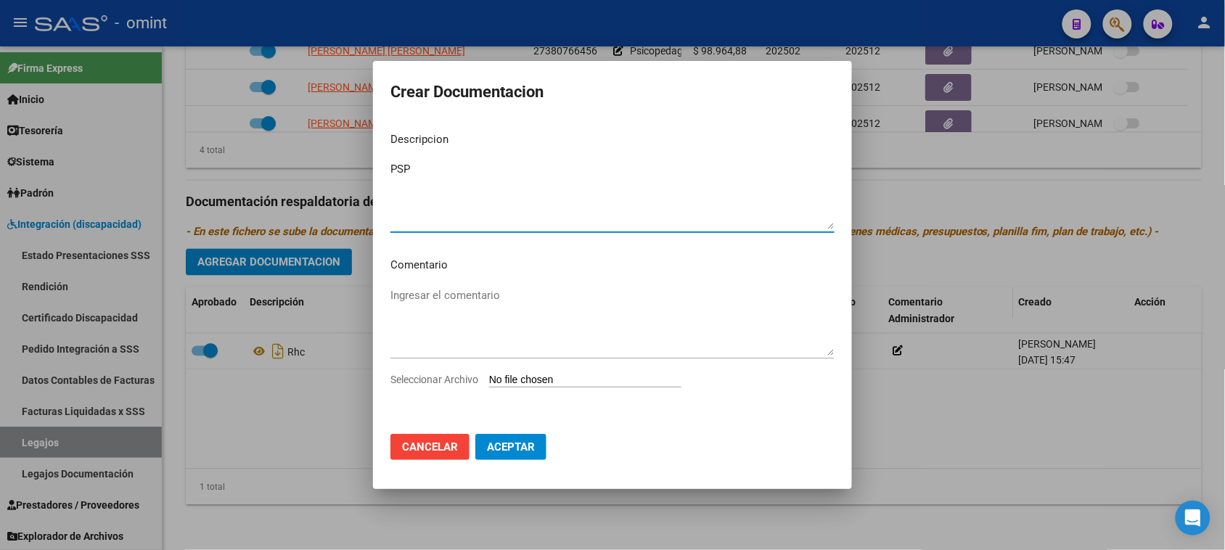
drag, startPoint x: 415, startPoint y: 171, endPoint x: 259, endPoint y: 182, distance: 156.3
click at [254, 182] on div "Crear Documentacion Descripcion PSP Ingresar el descripcion Comentario Ingresar…" at bounding box center [612, 275] width 1225 height 550
type textarea "TO"
type input "C:\fakepath\TO PRESTACION.pdf"
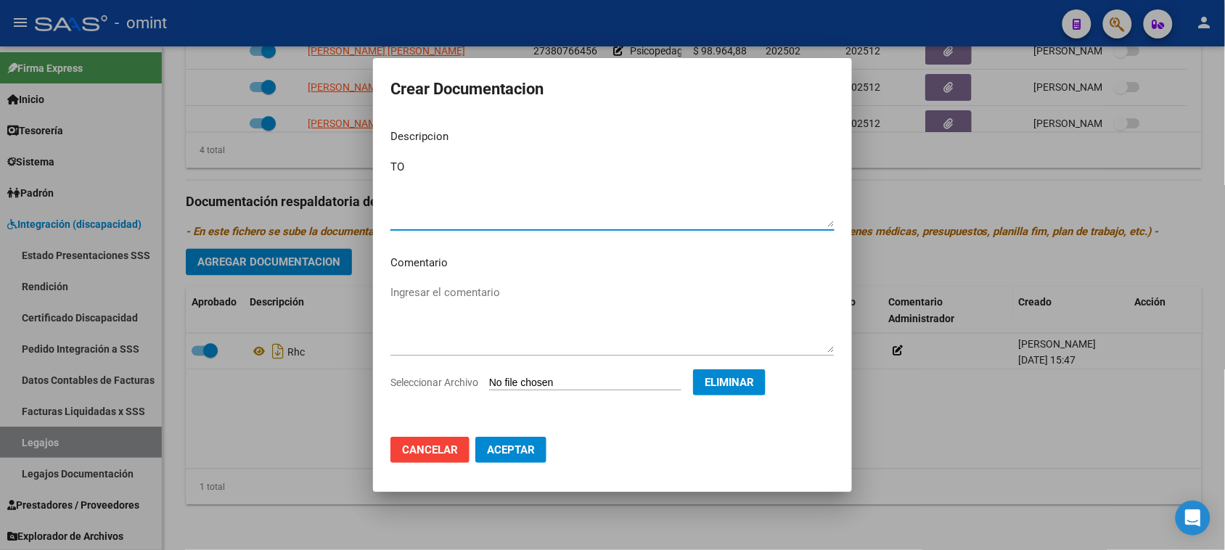
drag, startPoint x: 535, startPoint y: 468, endPoint x: 531, endPoint y: 457, distance: 11.5
click at [535, 466] on mat-dialog-actions "Cancelar Aceptar" at bounding box center [612, 449] width 444 height 49
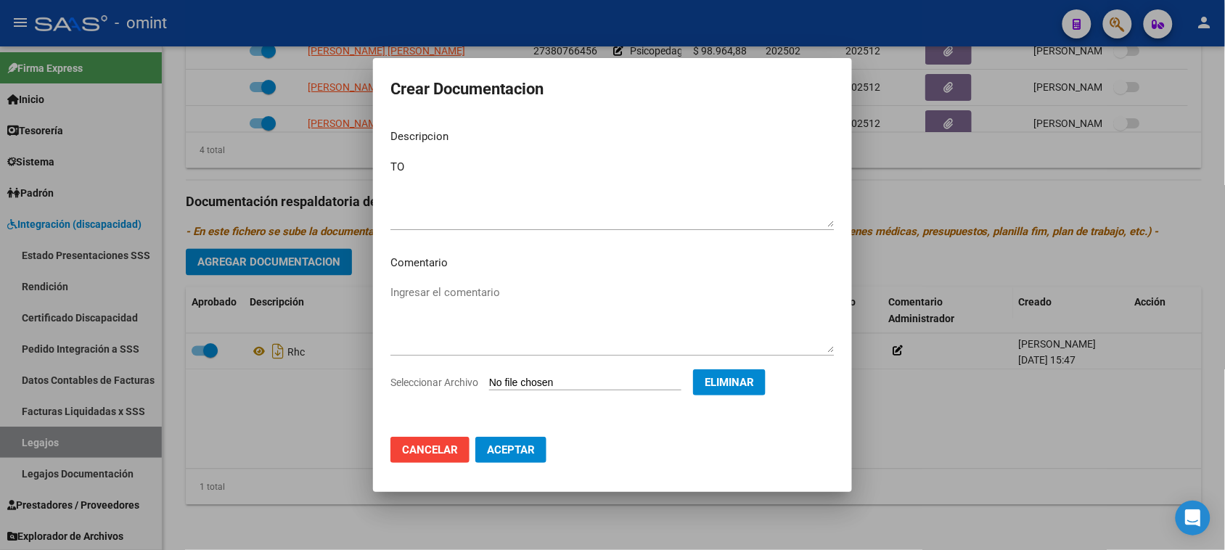
click at [530, 454] on span "Aceptar" at bounding box center [511, 449] width 48 height 13
checkbox input "false"
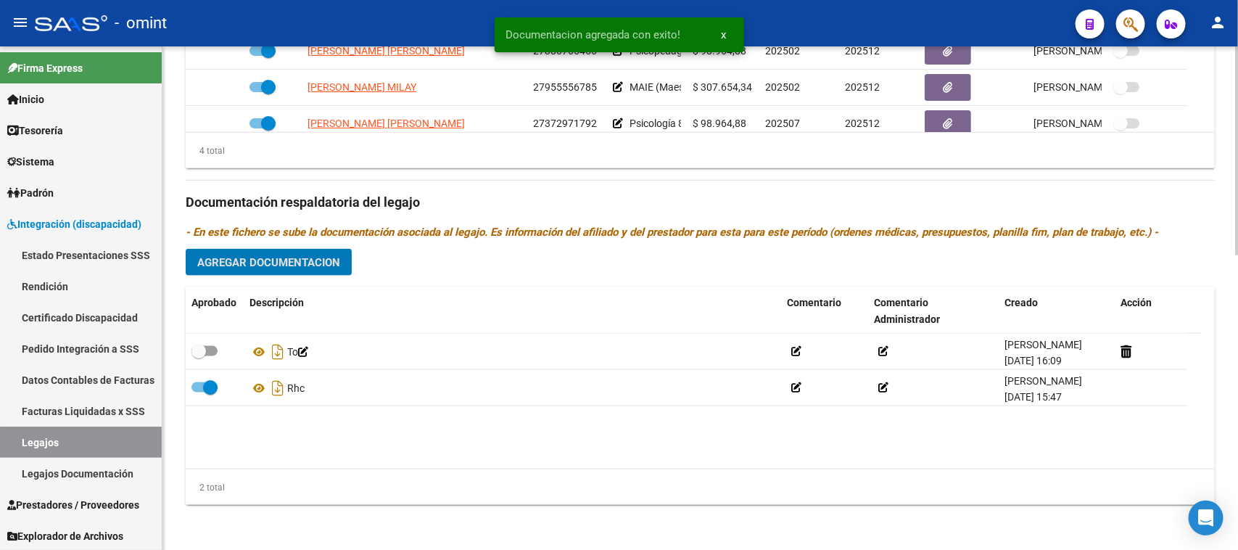
click at [305, 259] on span "Agregar Documentacion" at bounding box center [268, 262] width 143 height 13
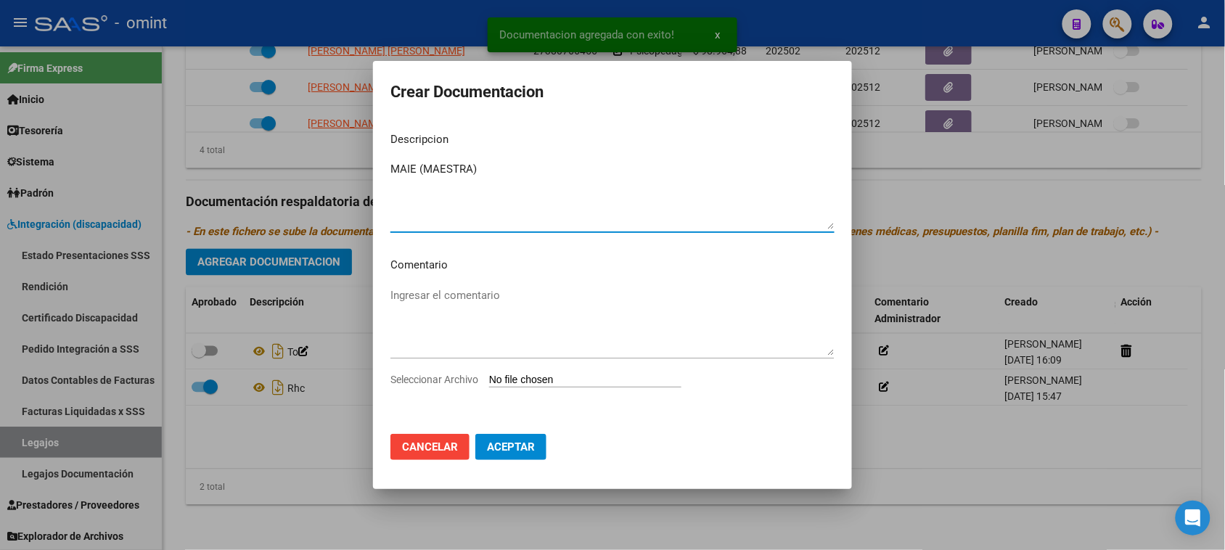
type textarea "MAIE (MAESTRA)"
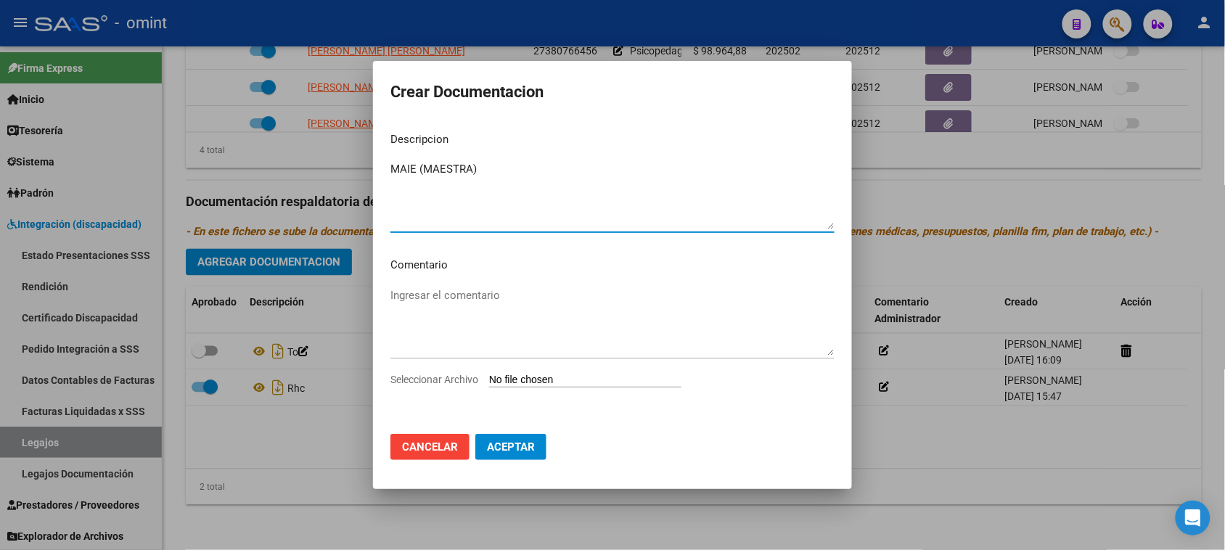
type input "C:\fakepath\MAIE PRESTACION.pdf"
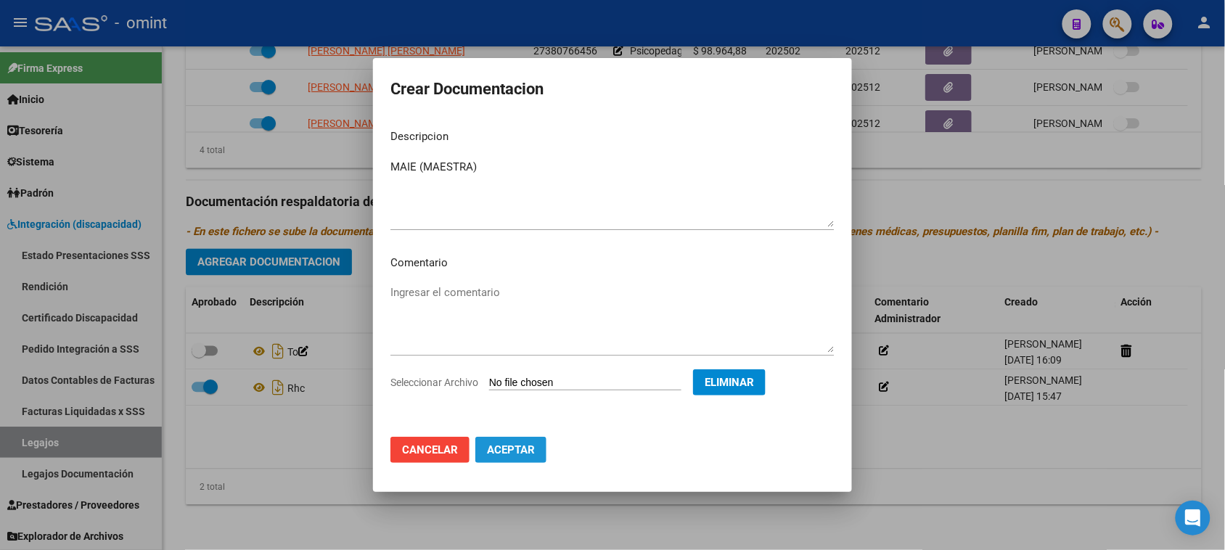
click at [509, 447] on span "Aceptar" at bounding box center [511, 449] width 48 height 13
checkbox input "false"
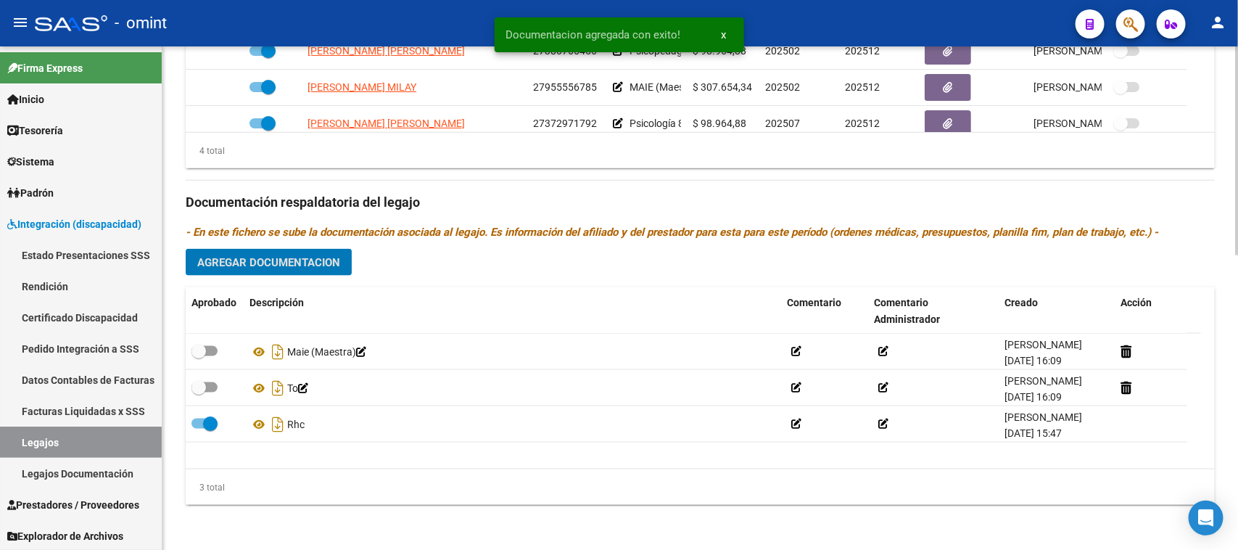
click at [310, 250] on button "Agregar Documentacion" at bounding box center [269, 262] width 166 height 27
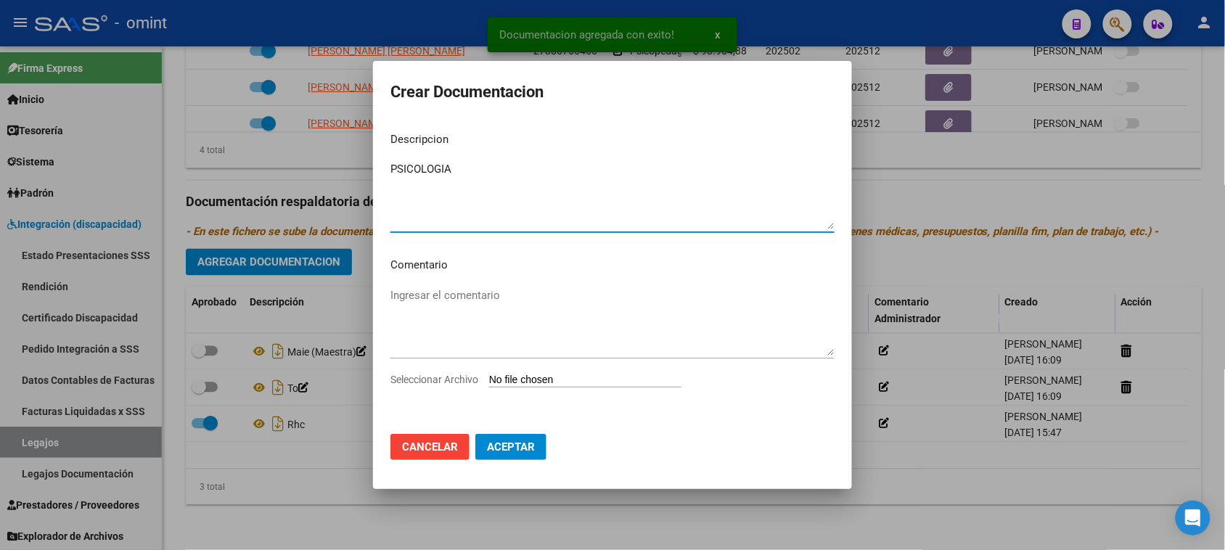
type textarea "PSICOLOGIA"
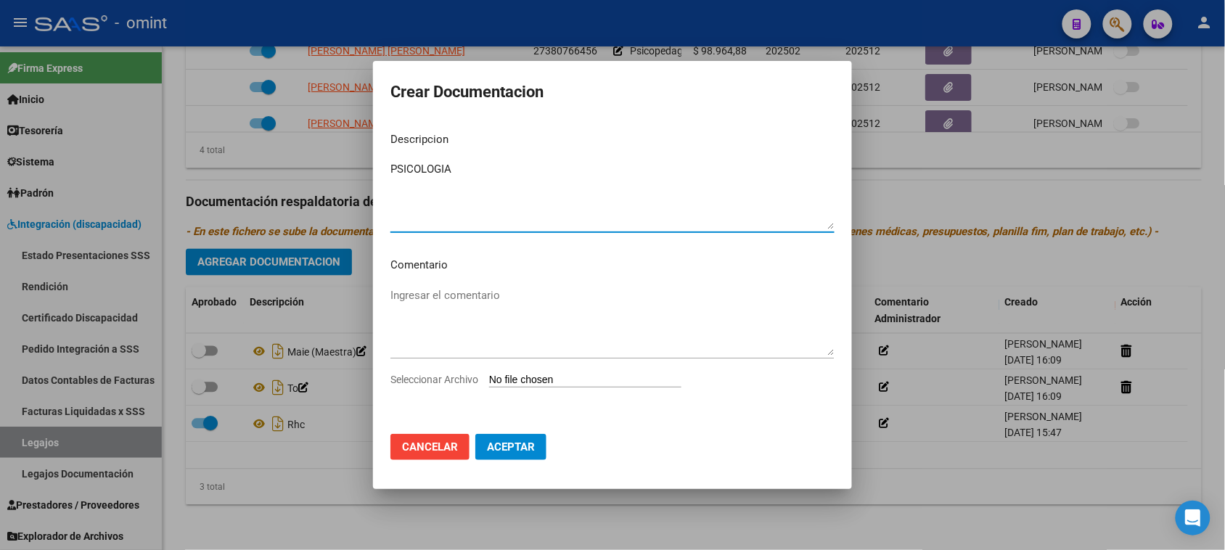
type input "C:\fakepath\PSICO PRESTACION.pdf"
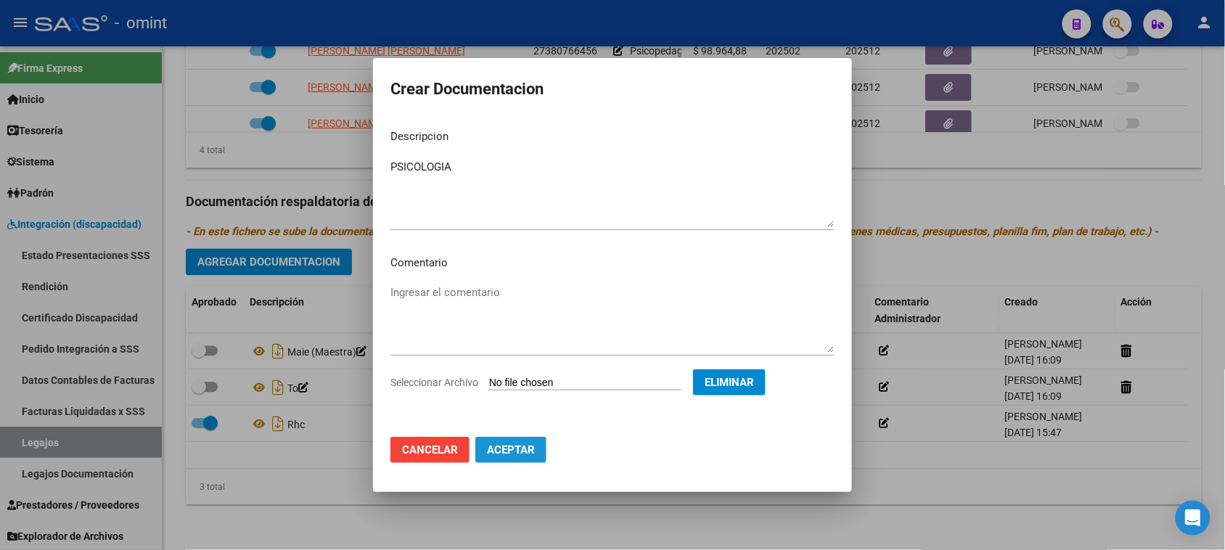
click at [519, 453] on span "Aceptar" at bounding box center [511, 449] width 48 height 13
checkbox input "false"
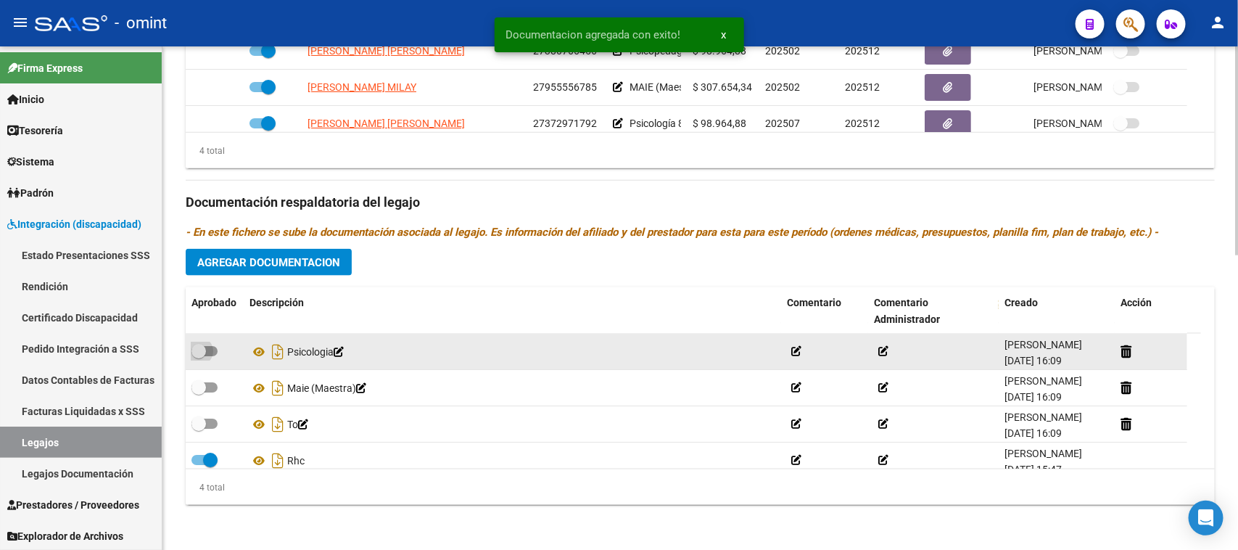
click at [204, 356] on span at bounding box center [199, 351] width 15 height 15
click at [199, 356] on input "checkbox" at bounding box center [198, 356] width 1 height 1
checkbox input "true"
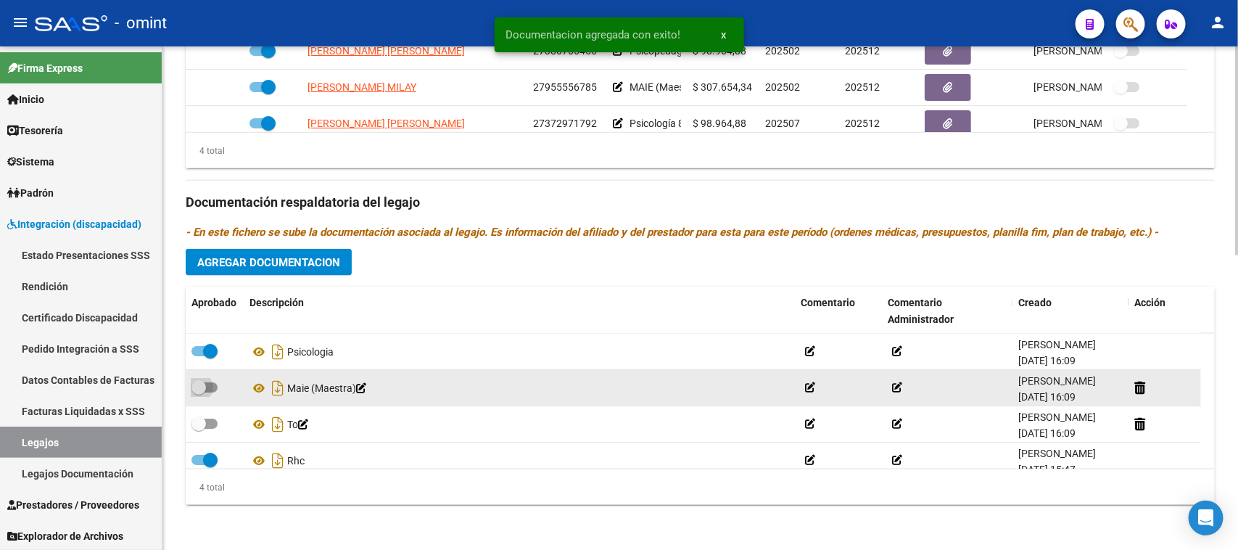
click at [205, 389] on span at bounding box center [205, 387] width 26 height 10
click at [199, 392] on input "checkbox" at bounding box center [198, 392] width 1 height 1
checkbox input "true"
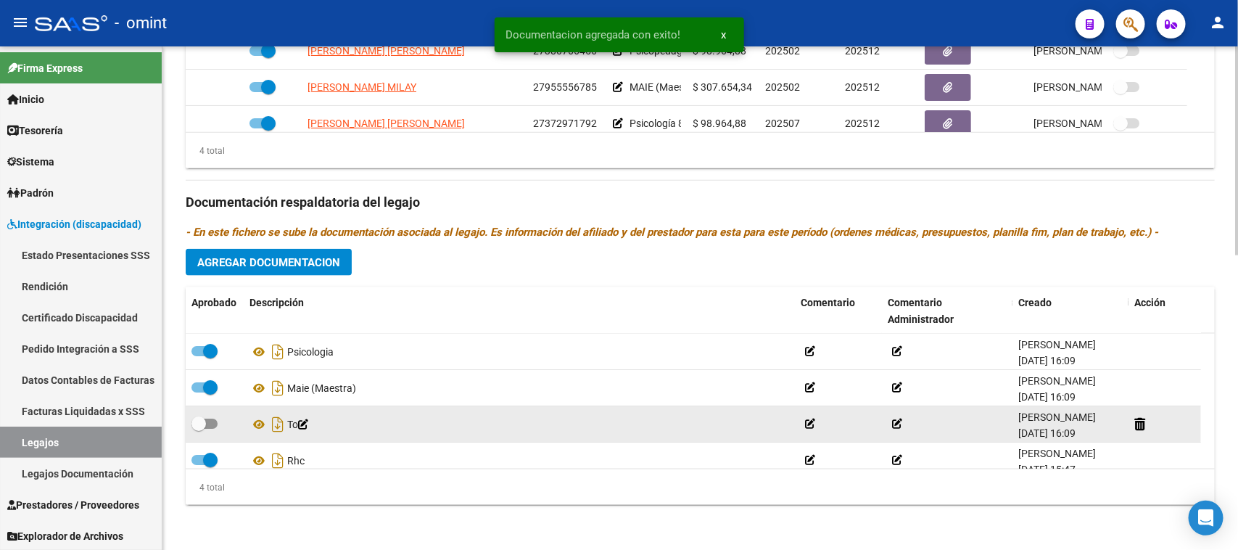
click at [207, 415] on label at bounding box center [205, 423] width 26 height 17
click at [199, 429] on input "checkbox" at bounding box center [198, 429] width 1 height 1
checkbox input "true"
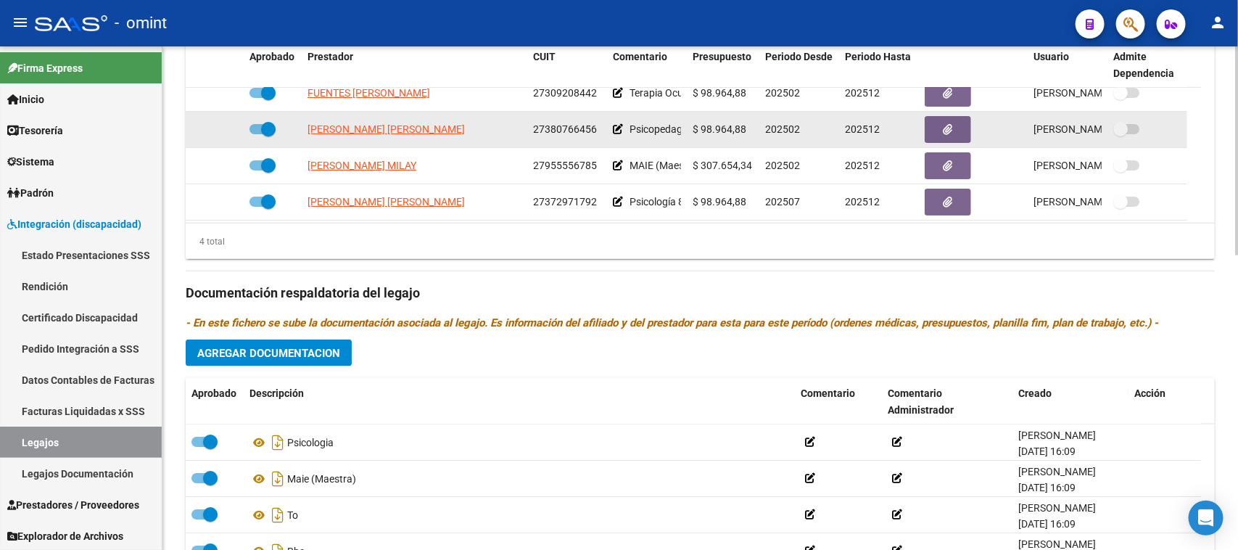
scroll to position [15, 0]
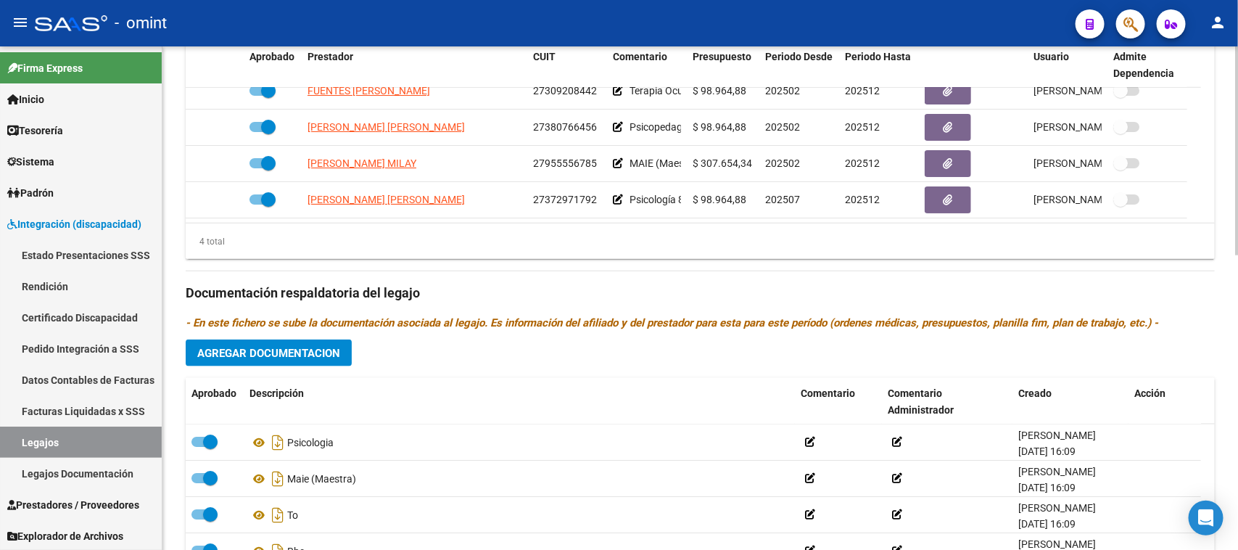
click at [341, 350] on button "Agregar Documentacion" at bounding box center [269, 353] width 166 height 27
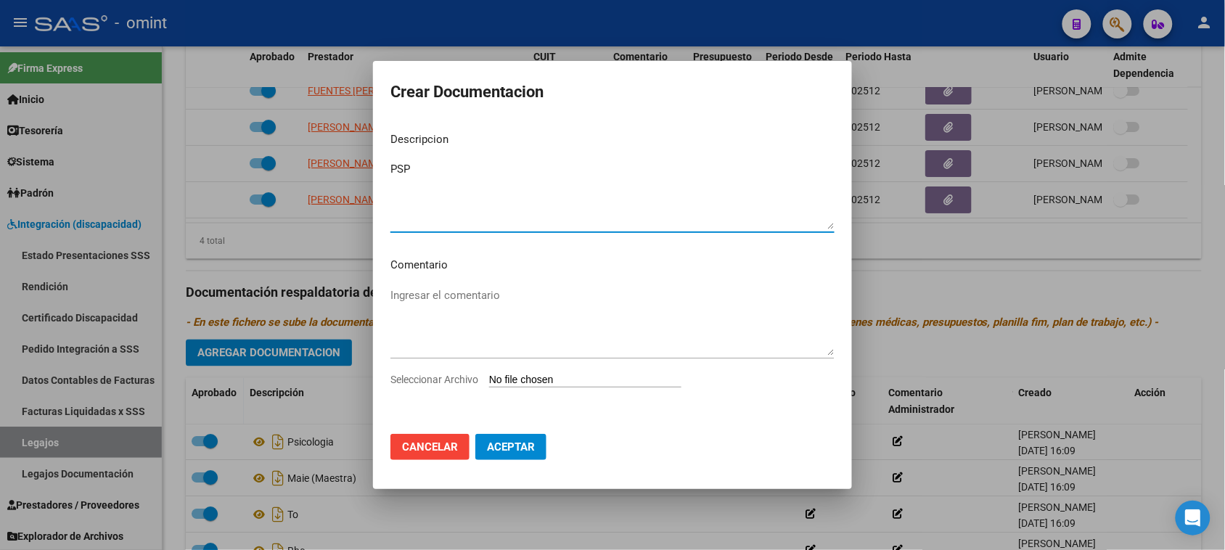
type textarea "PSP"
type input "C:\fakepath\PSP PRESTACION.pdf"
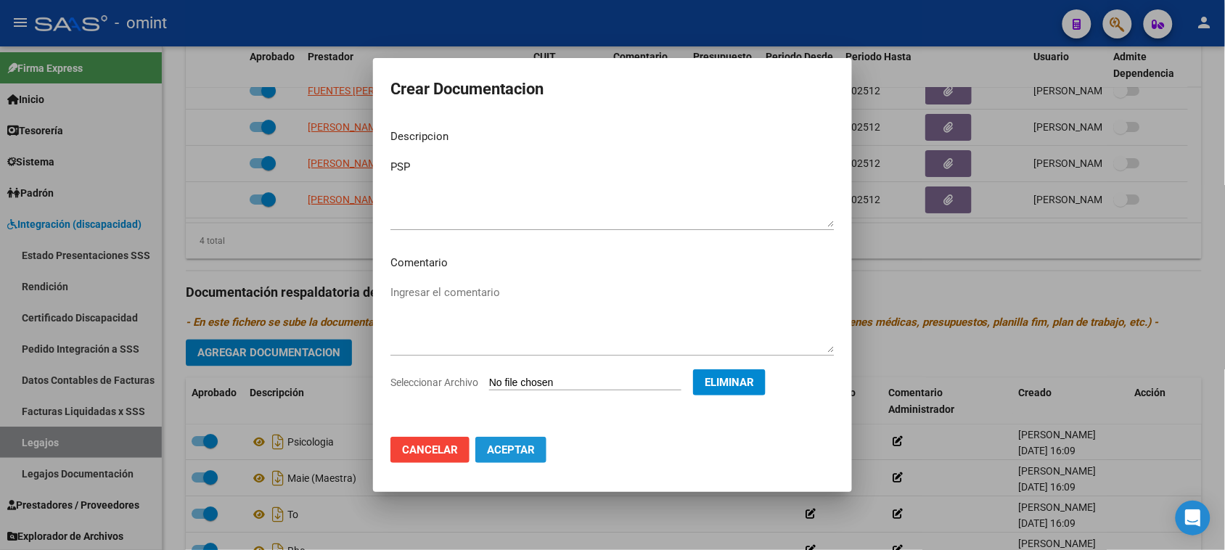
drag, startPoint x: 527, startPoint y: 451, endPoint x: 554, endPoint y: 447, distance: 27.2
click at [527, 452] on span "Aceptar" at bounding box center [511, 449] width 48 height 13
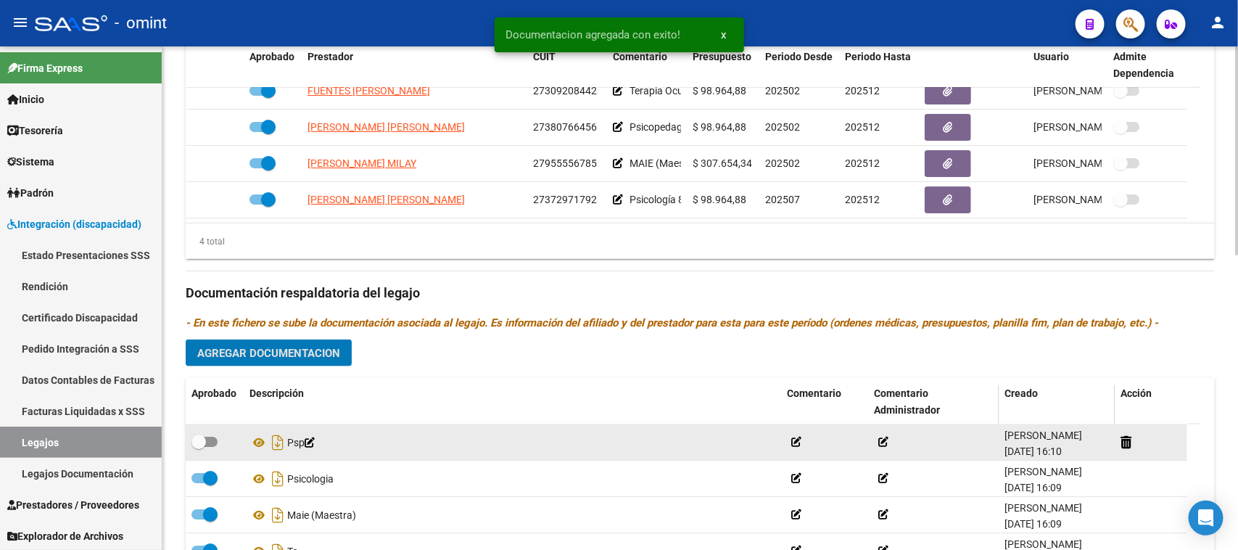
click at [208, 440] on span at bounding box center [205, 442] width 26 height 10
click at [199, 447] on input "checkbox" at bounding box center [198, 447] width 1 height 1
checkbox input "true"
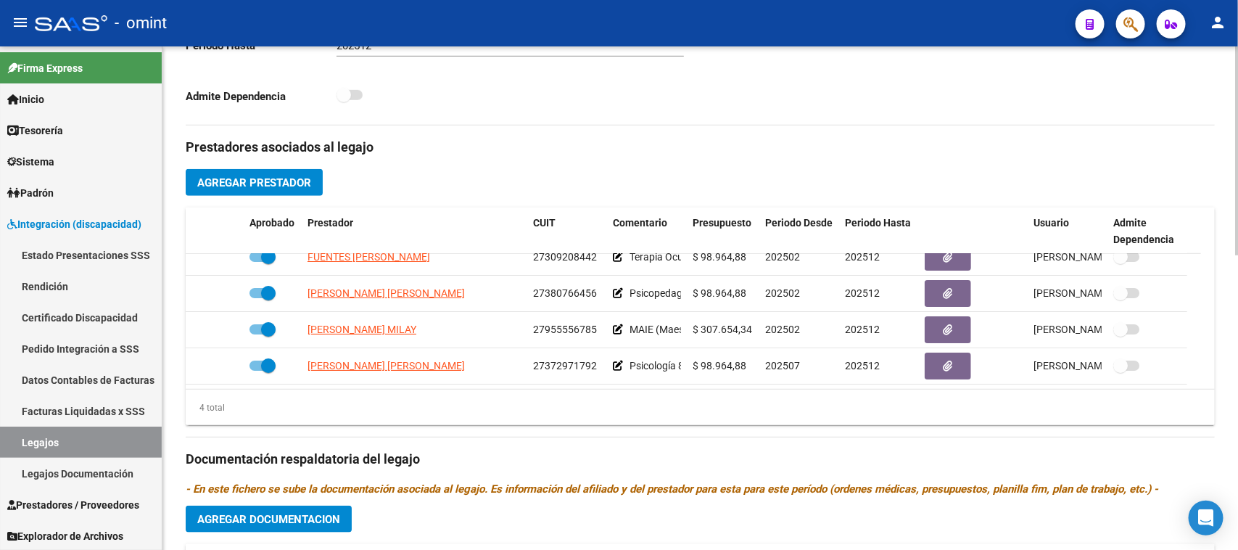
scroll to position [440, 0]
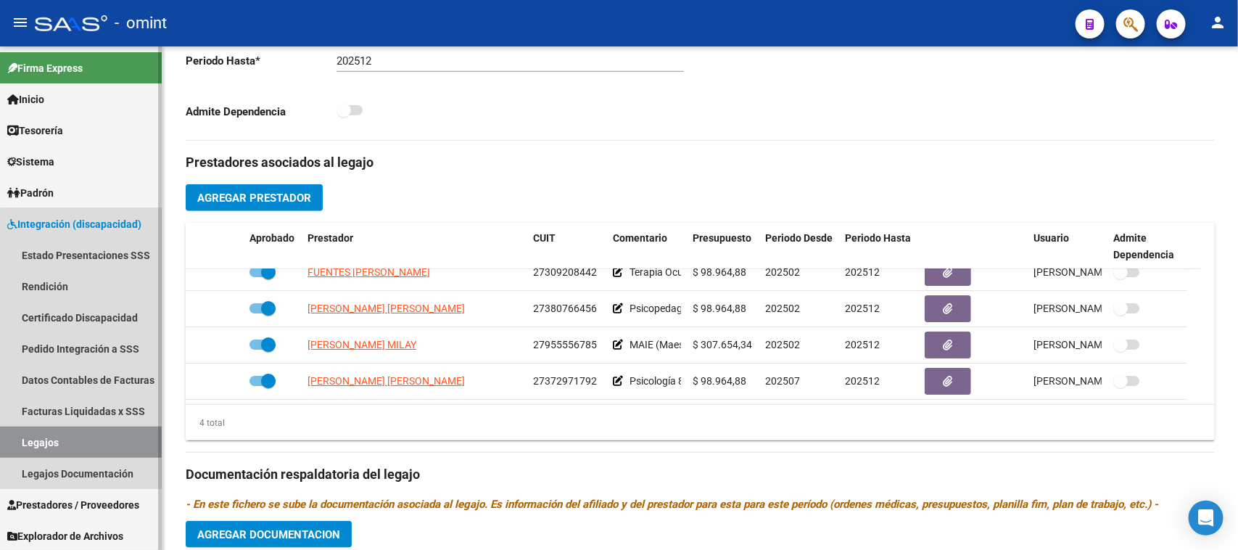
click at [91, 432] on link "Legajos" at bounding box center [81, 442] width 162 height 31
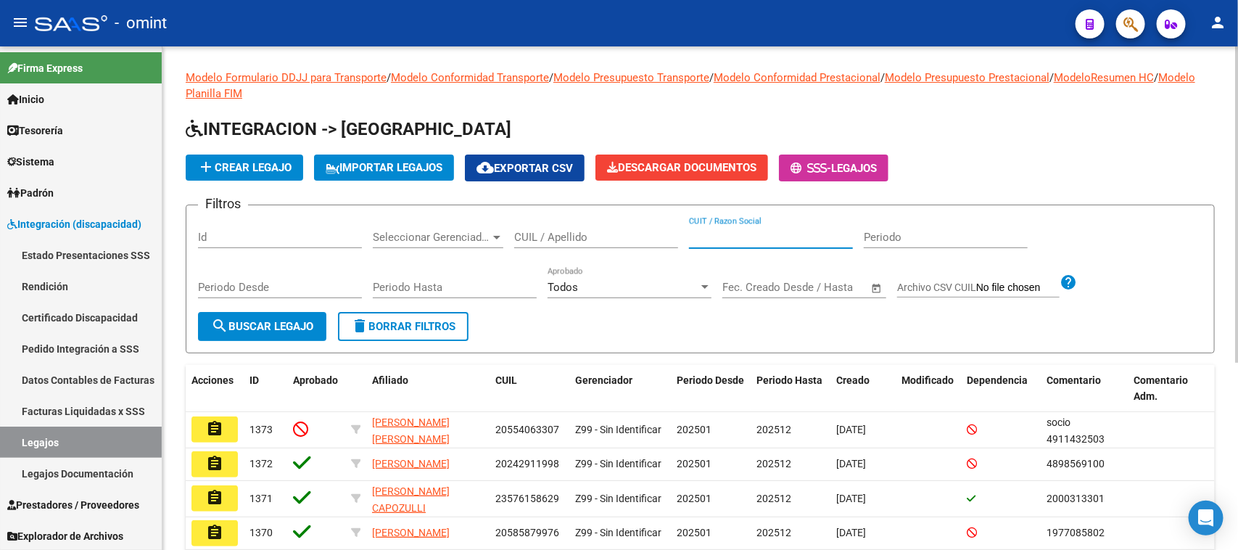
drag, startPoint x: 722, startPoint y: 237, endPoint x: 662, endPoint y: 242, distance: 60.4
click at [722, 236] on input "CUIT / Razon Social" at bounding box center [771, 237] width 164 height 13
click at [606, 243] on div "CUIL / Apellido" at bounding box center [596, 232] width 164 height 31
paste input "23452416794"
type input "23452416794"
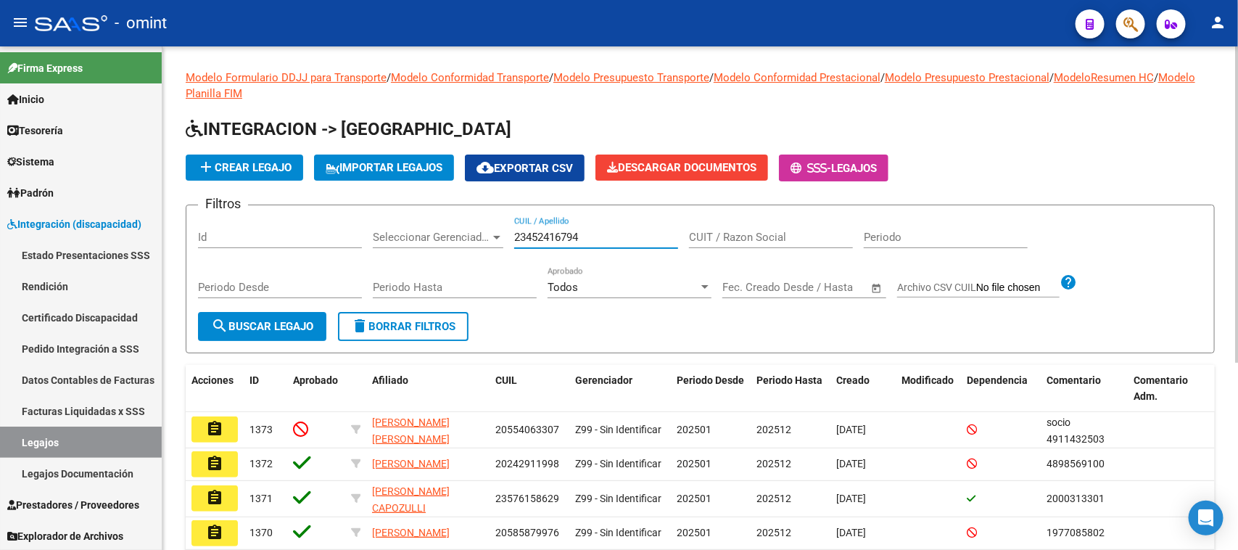
click at [269, 342] on form "Filtros Id Seleccionar Gerenciador Seleccionar Gerenciador 23452416794 CUIL / A…" at bounding box center [700, 279] width 1029 height 149
click at [268, 328] on span "search Buscar Legajo" at bounding box center [262, 326] width 102 height 13
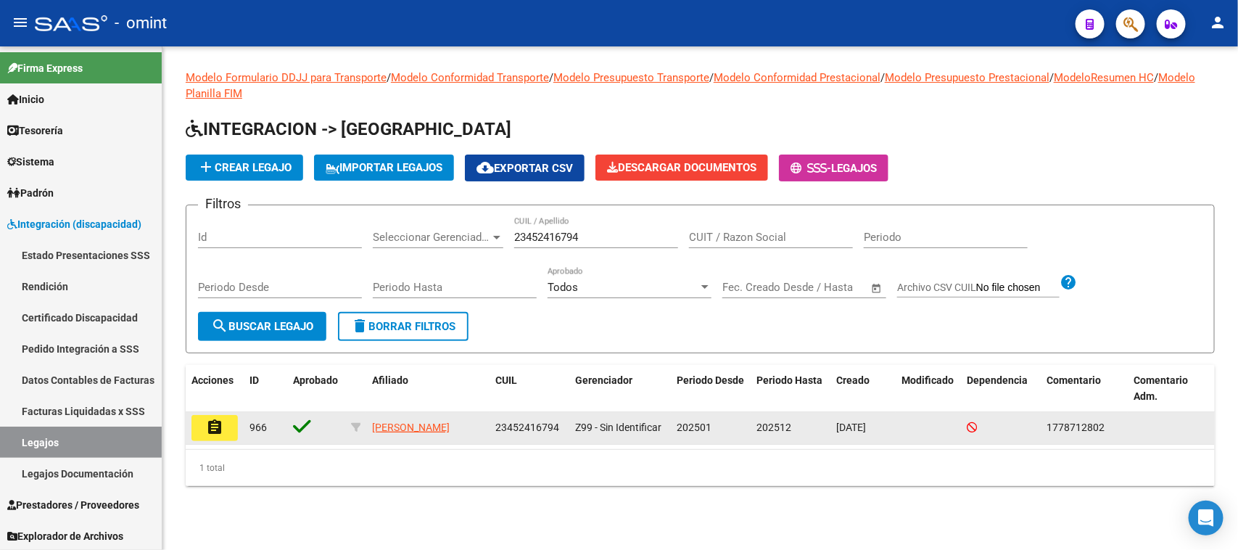
click at [207, 422] on mat-icon "assignment" at bounding box center [214, 427] width 17 height 17
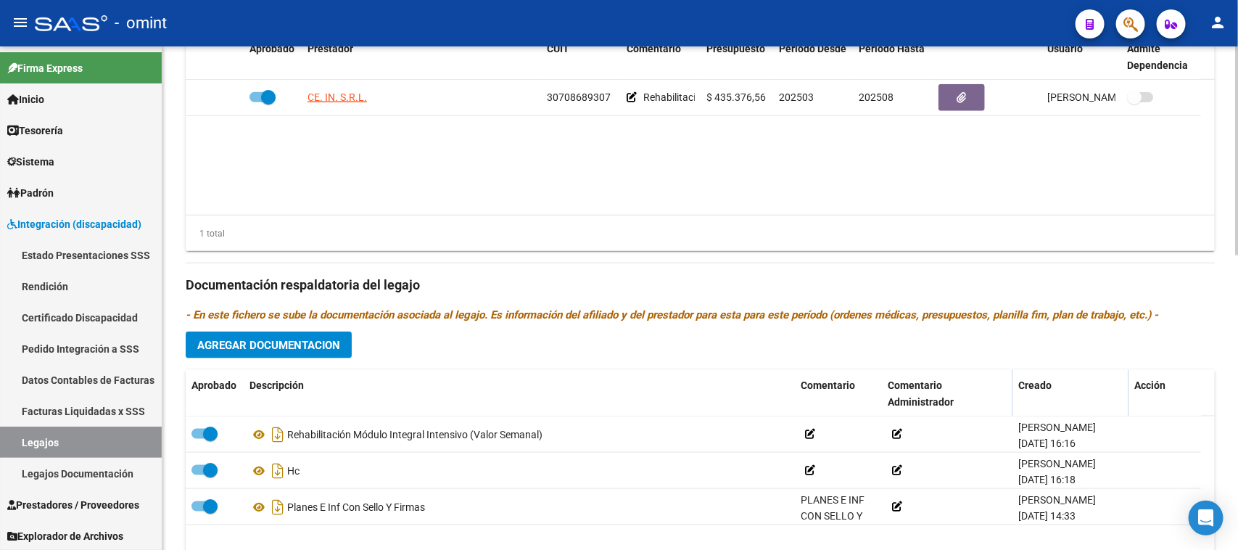
scroll to position [712, 0]
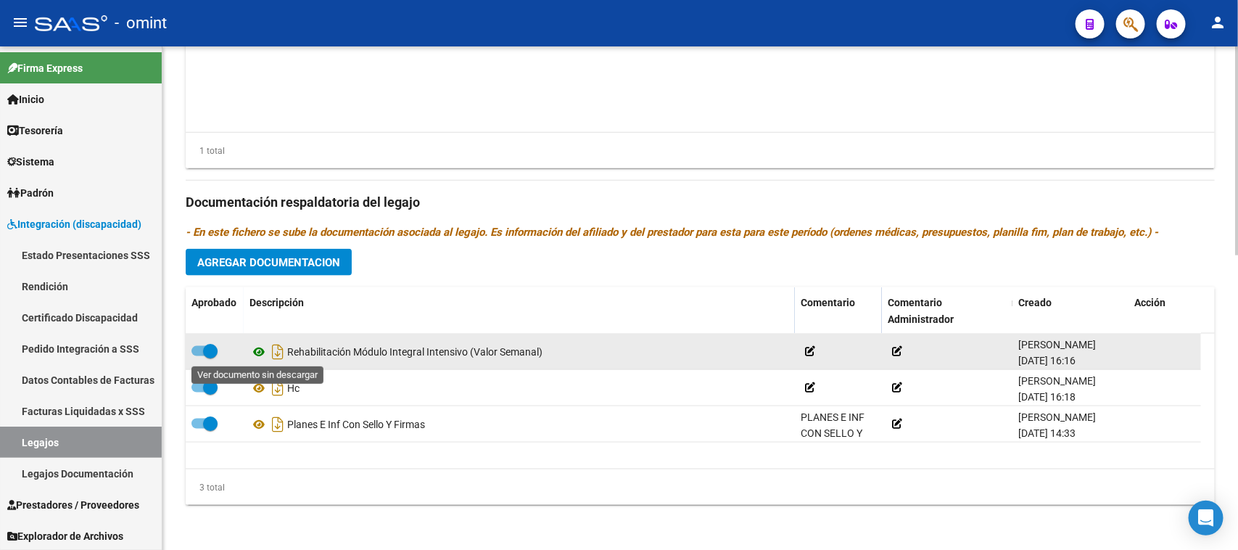
click at [255, 347] on icon at bounding box center [259, 351] width 19 height 17
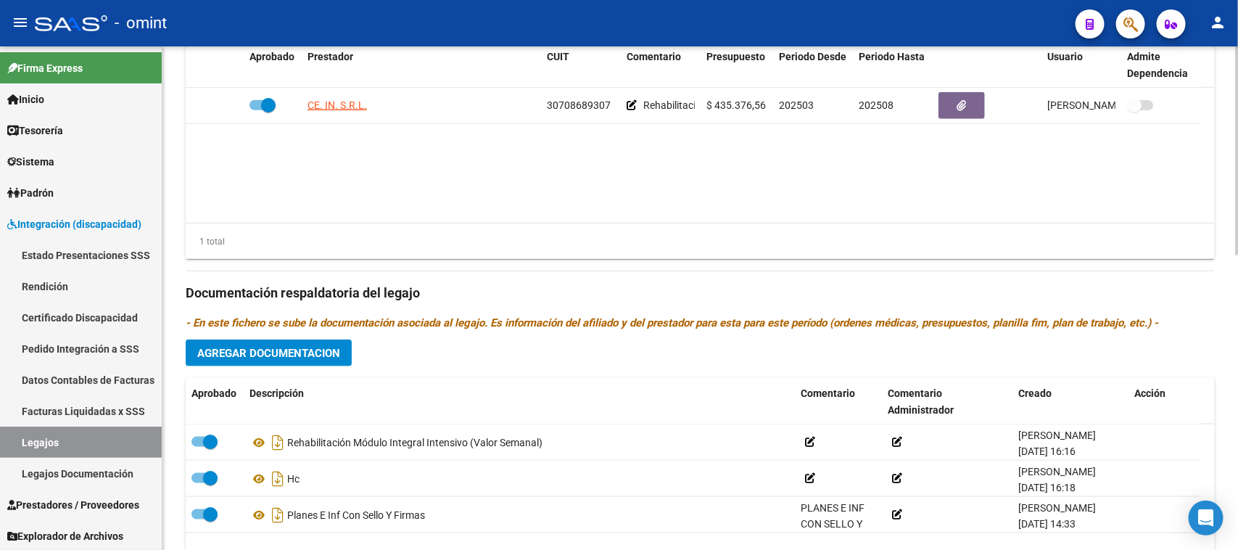
scroll to position [530, 0]
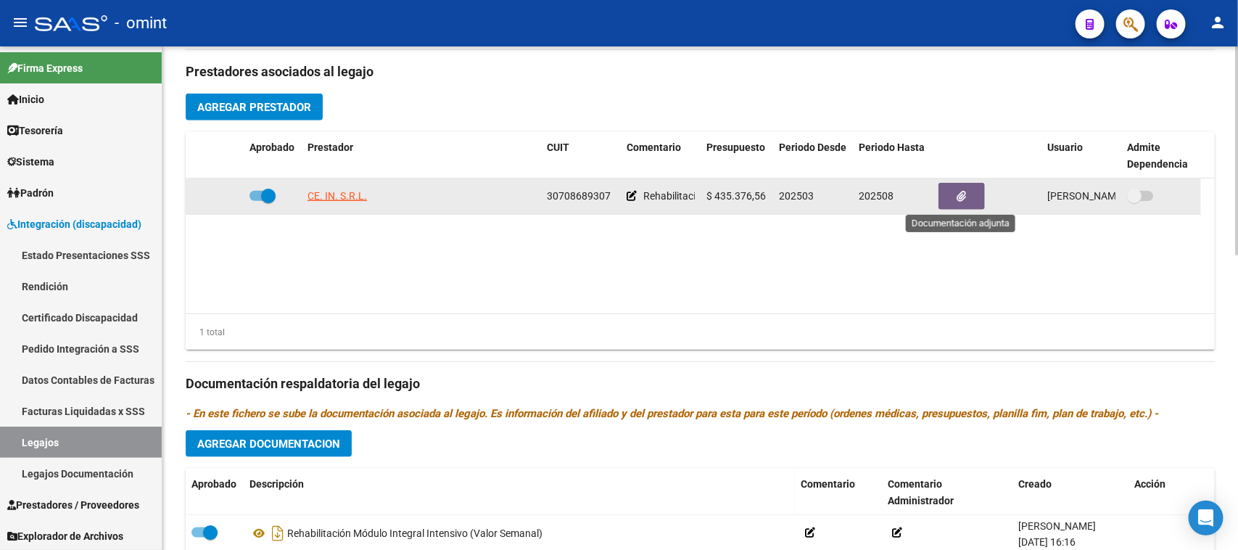
click at [958, 197] on icon "button" at bounding box center [962, 196] width 9 height 11
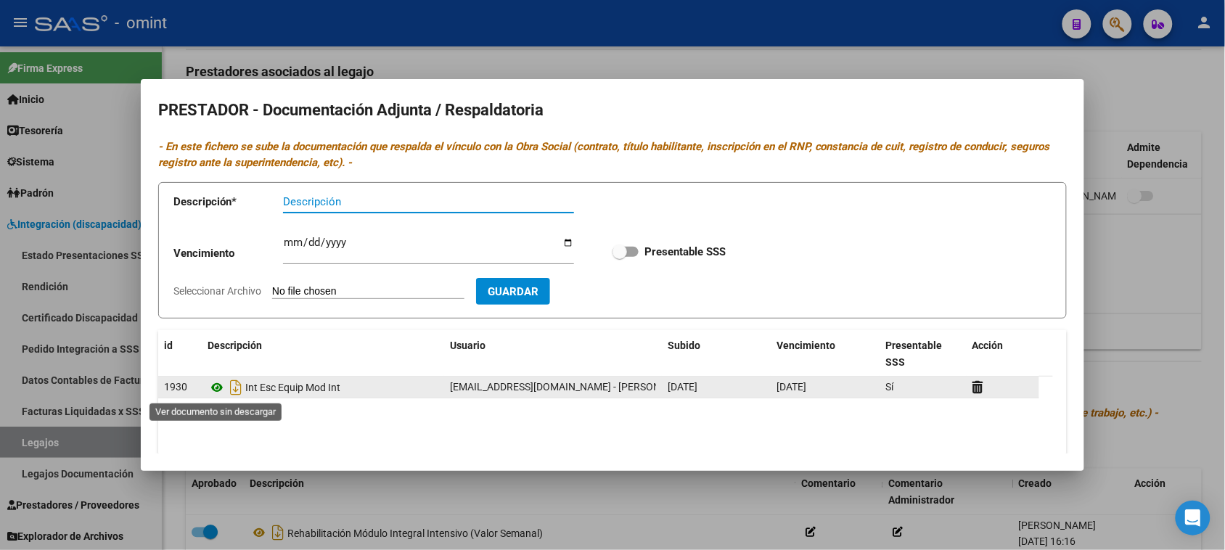
click at [210, 388] on icon at bounding box center [216, 387] width 19 height 17
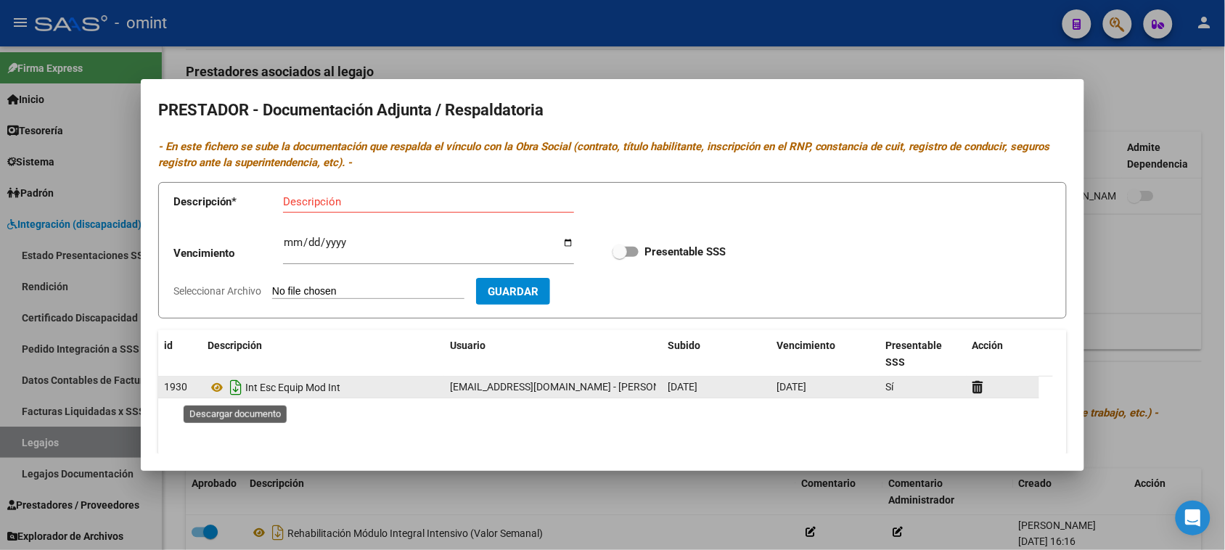
click at [241, 394] on icon "Descargar documento" at bounding box center [235, 387] width 19 height 23
click at [974, 388] on icon at bounding box center [977, 387] width 11 height 14
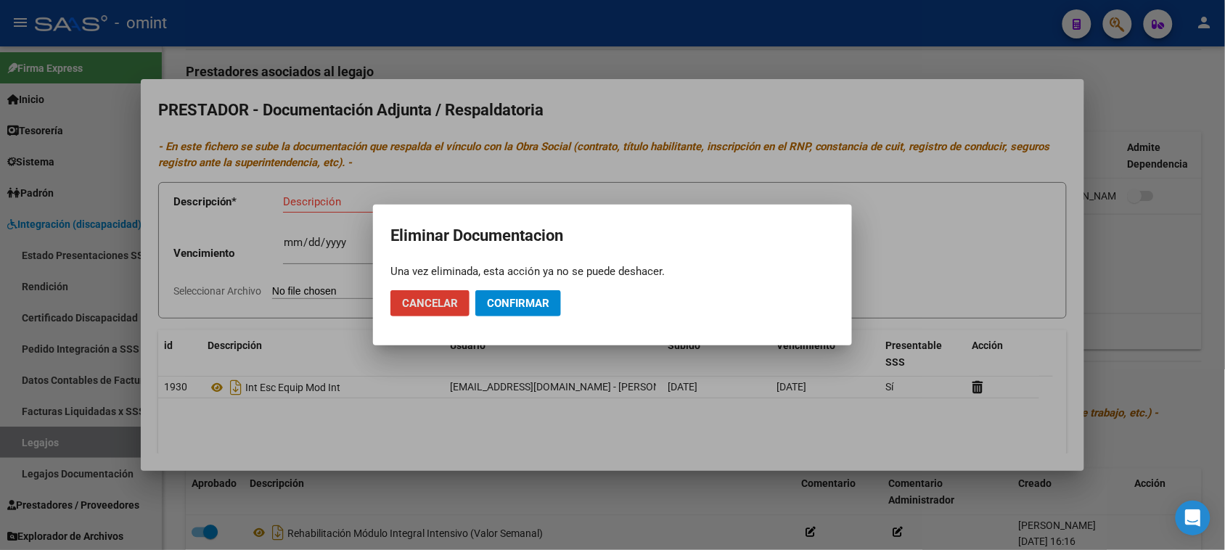
drag, startPoint x: 550, startPoint y: 301, endPoint x: 569, endPoint y: 312, distance: 22.4
click at [550, 301] on button "Confirmar" at bounding box center [518, 303] width 86 height 26
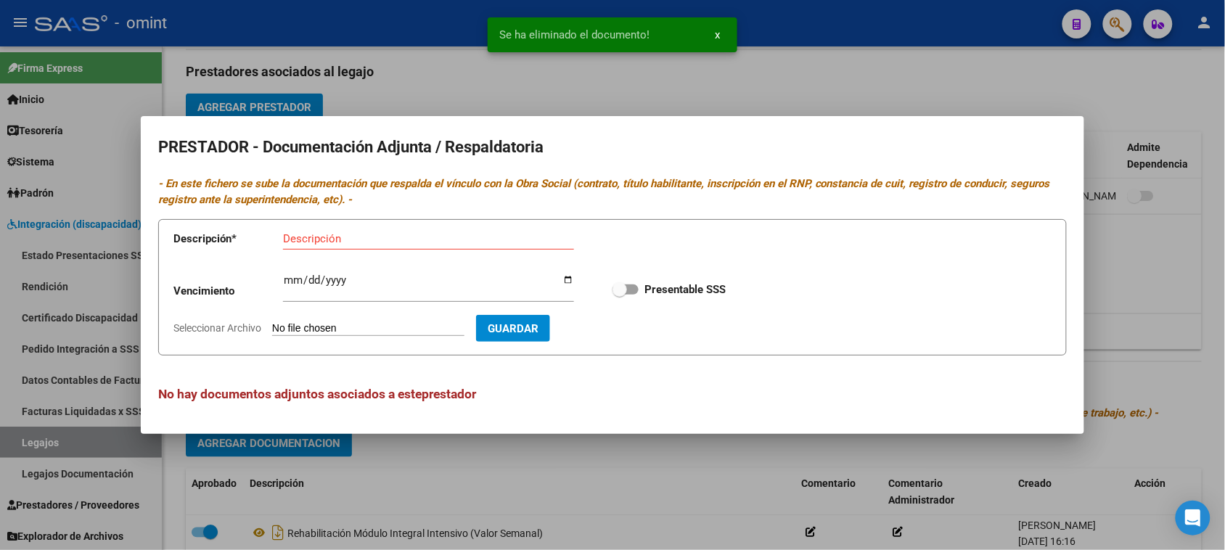
click at [433, 236] on input "Descripción" at bounding box center [428, 238] width 291 height 13
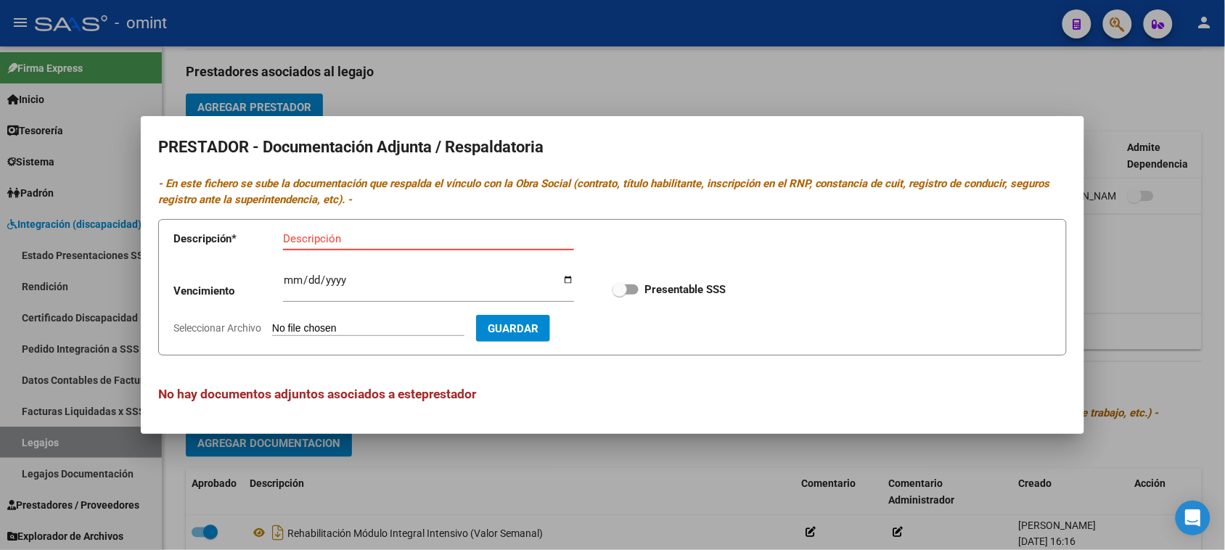
paste input "Habilitación/Categoria/CBU/ARCA"
type input "Habilitación/Categoria/CBU/ARCA"
drag, startPoint x: 638, startPoint y: 285, endPoint x: 612, endPoint y: 285, distance: 26.8
click at [636, 285] on label "Presentable SSS" at bounding box center [668, 289] width 113 height 17
click at [620, 295] on input "Presentable SSS" at bounding box center [619, 295] width 1 height 1
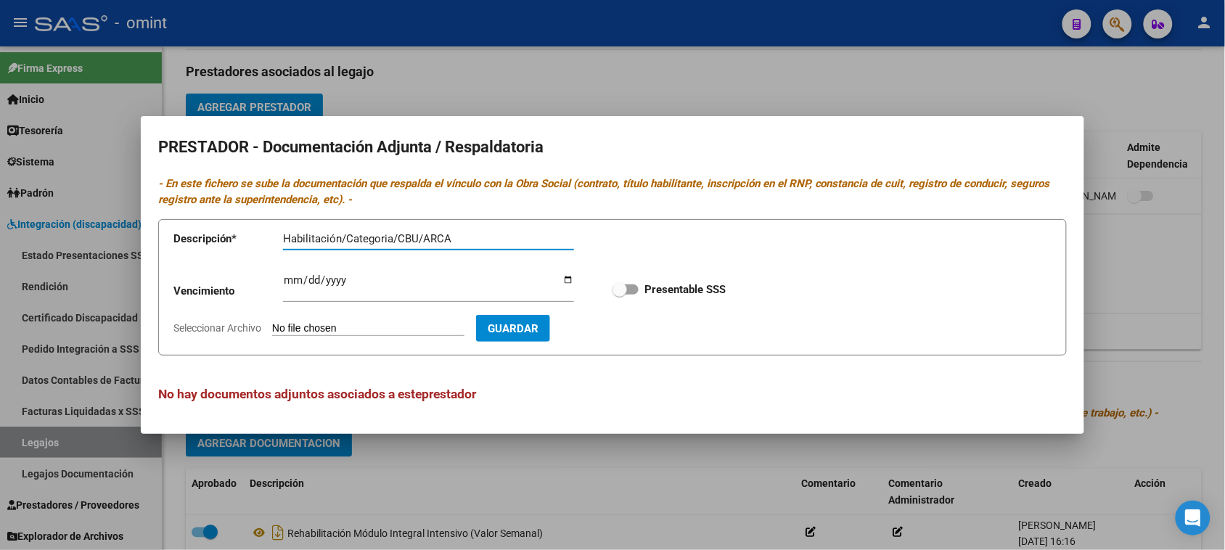
checkbox input "true"
click at [292, 281] on input "Ingresar vencimiento" at bounding box center [428, 285] width 291 height 23
type input "[DATE]"
type input "C:\fakepath\30708689307-INT_ESC_EQUIP_MOD_INT_-ID_1930_organized.pdf"
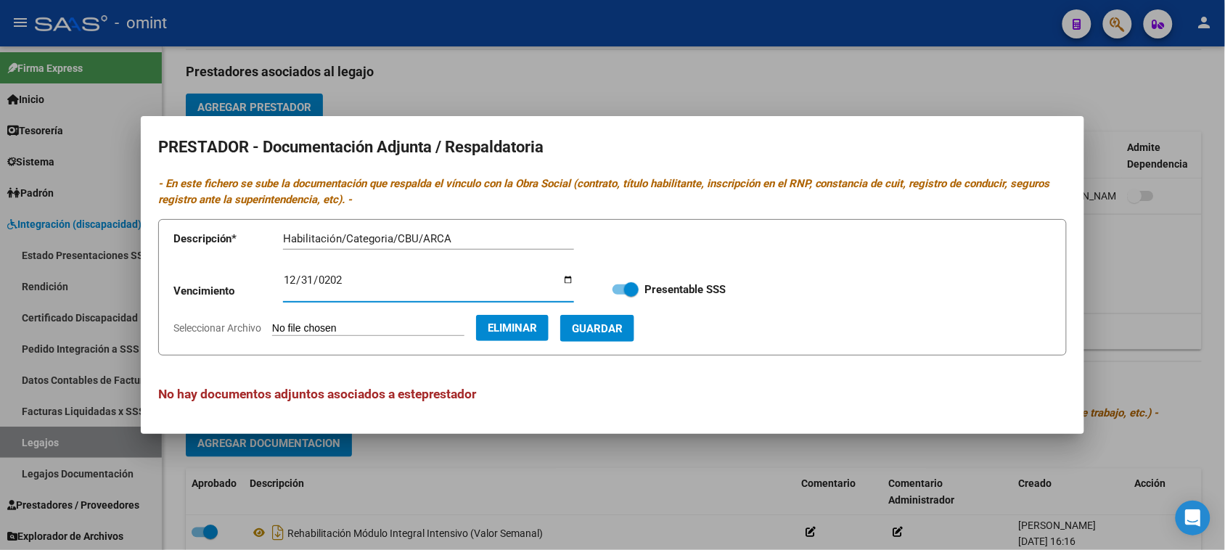
click at [625, 343] on form "Descripción * Habilitación/Categoria/CBU/ARCA Descripción Vencimiento [DATE] In…" at bounding box center [612, 287] width 908 height 137
click at [624, 335] on button "Guardar" at bounding box center [597, 328] width 74 height 27
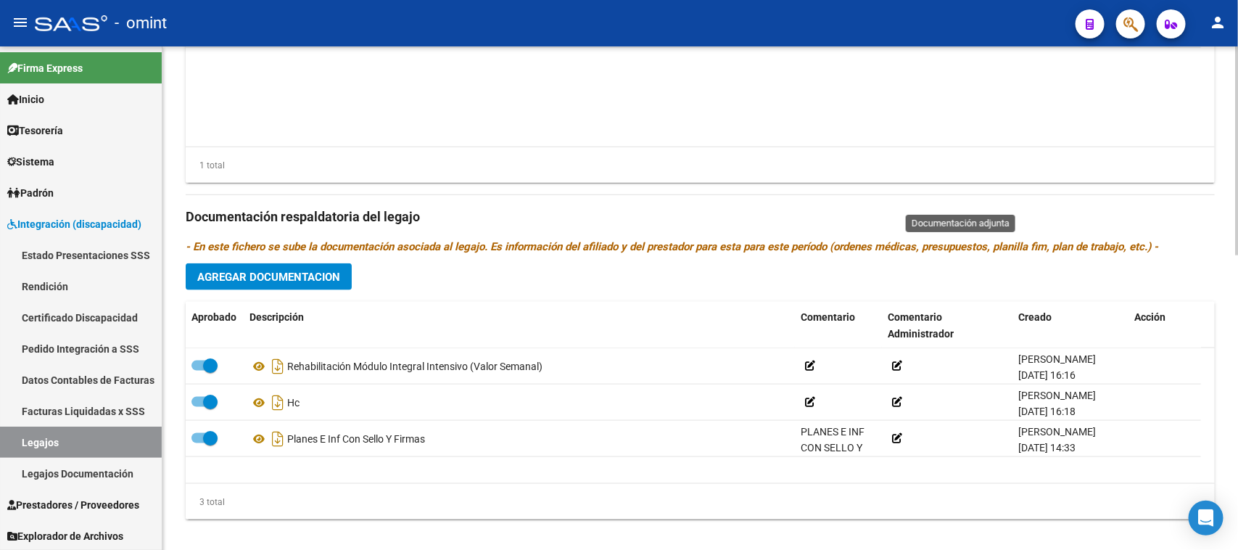
scroll to position [712, 0]
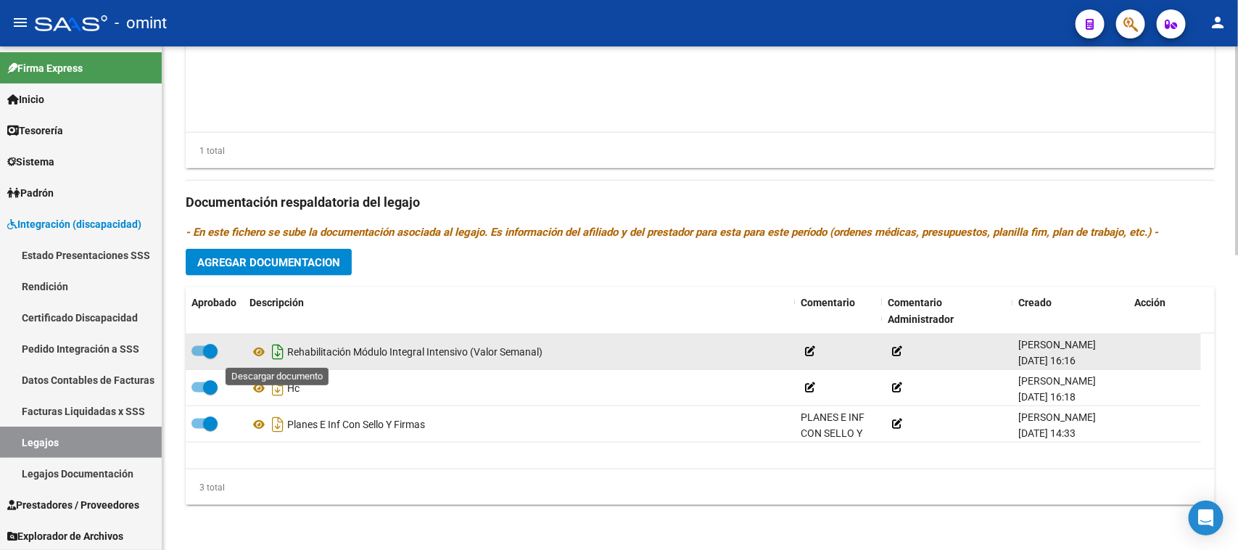
click at [276, 349] on icon "Descargar documento" at bounding box center [277, 351] width 19 height 23
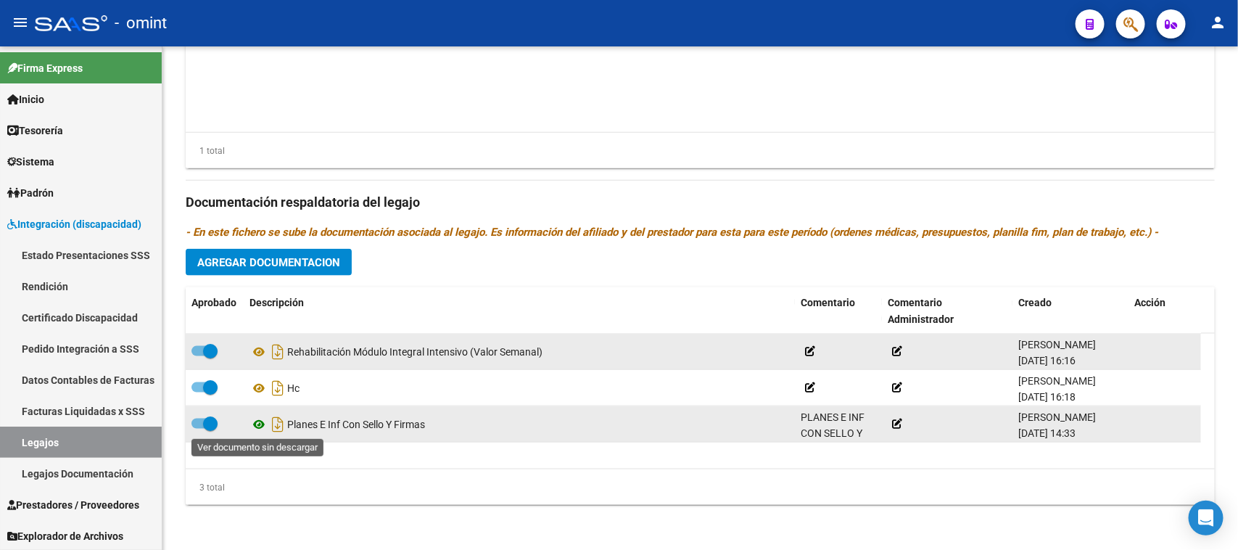
click at [263, 429] on icon at bounding box center [259, 424] width 19 height 17
click at [281, 419] on icon "Descargar documento" at bounding box center [277, 424] width 19 height 23
click at [207, 348] on span at bounding box center [210, 351] width 15 height 15
click at [199, 356] on input "checkbox" at bounding box center [198, 356] width 1 height 1
checkbox input "false"
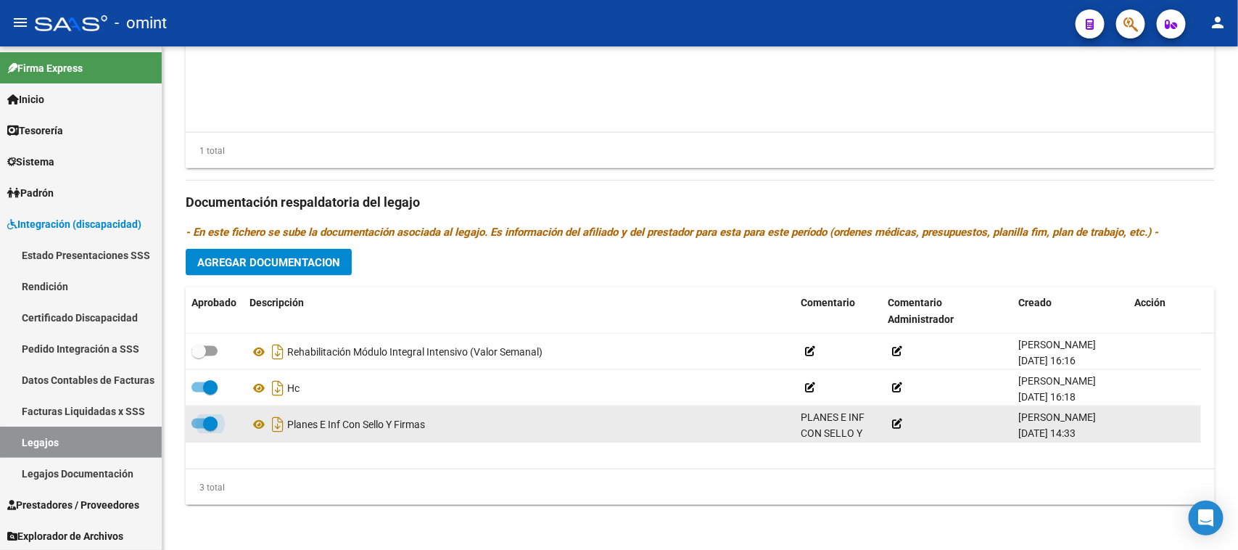
click at [205, 429] on span at bounding box center [210, 423] width 15 height 15
click at [199, 429] on input "checkbox" at bounding box center [198, 429] width 1 height 1
checkbox input "false"
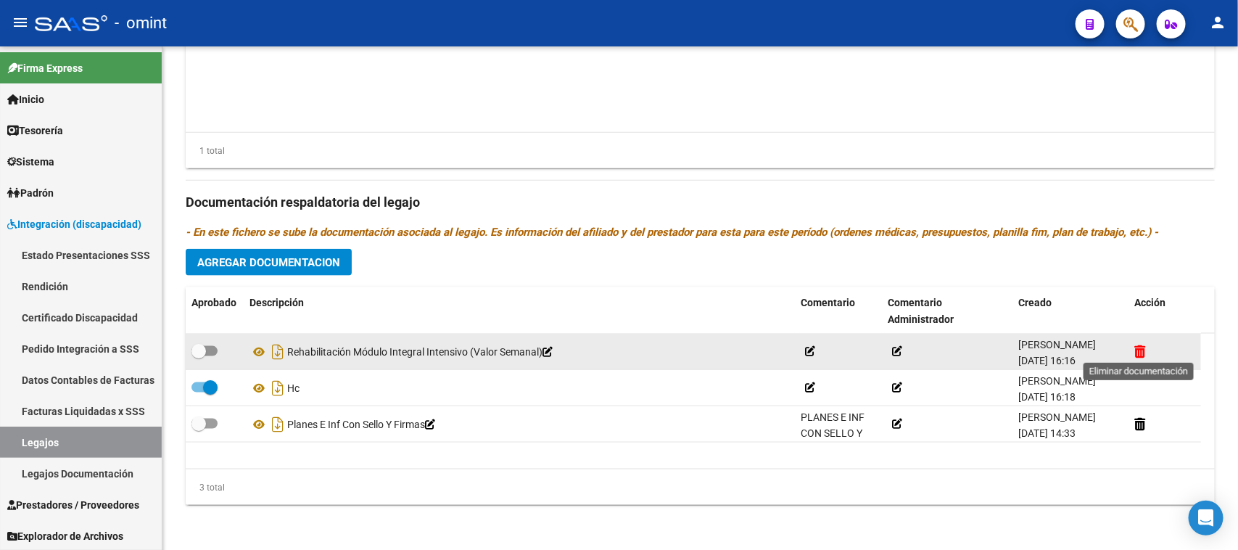
click at [1139, 349] on icon at bounding box center [1140, 352] width 11 height 14
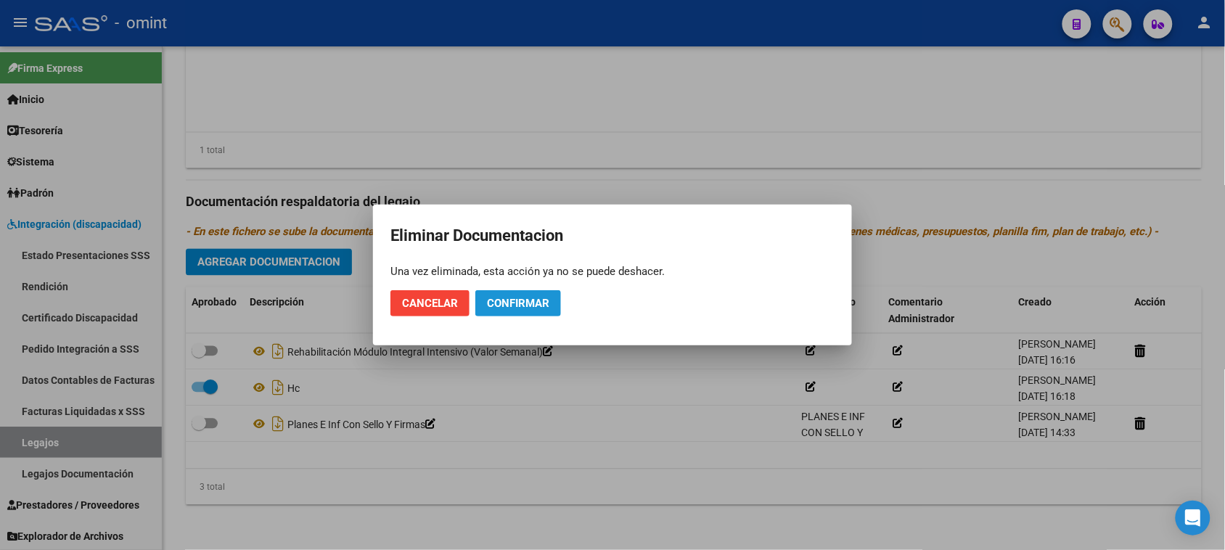
click at [545, 302] on span "Confirmar" at bounding box center [518, 303] width 62 height 13
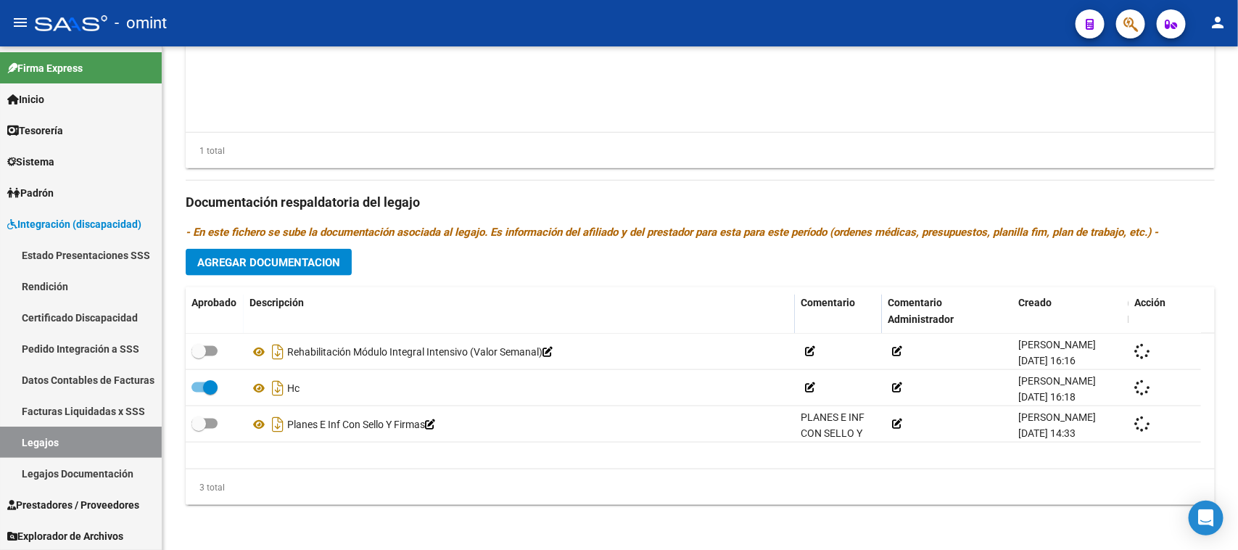
checkbox input "true"
checkbox input "false"
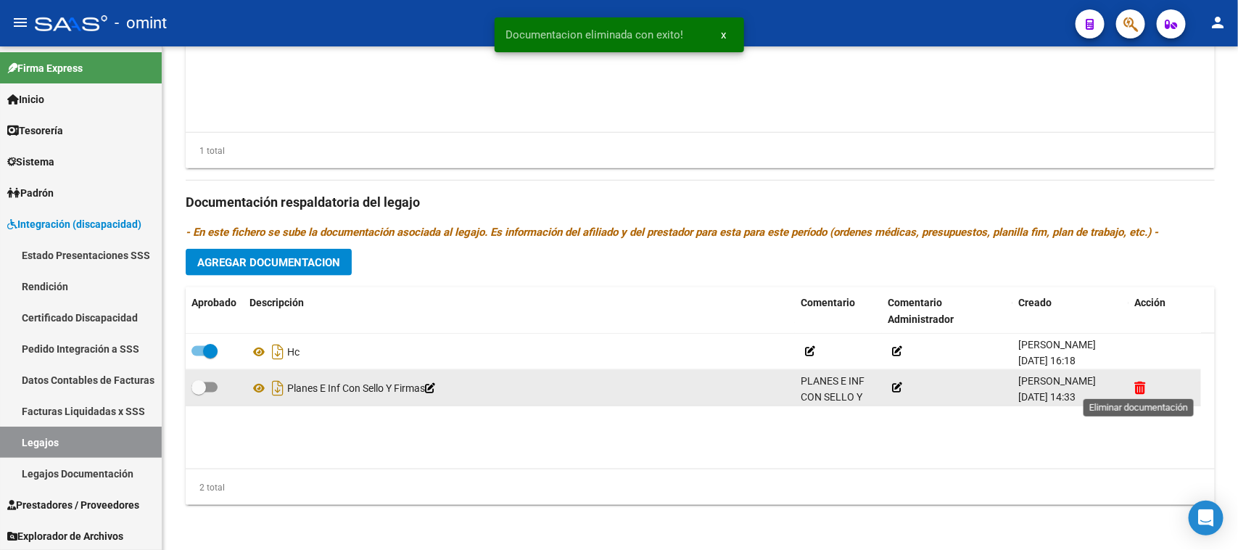
click at [1145, 385] on icon at bounding box center [1140, 388] width 11 height 14
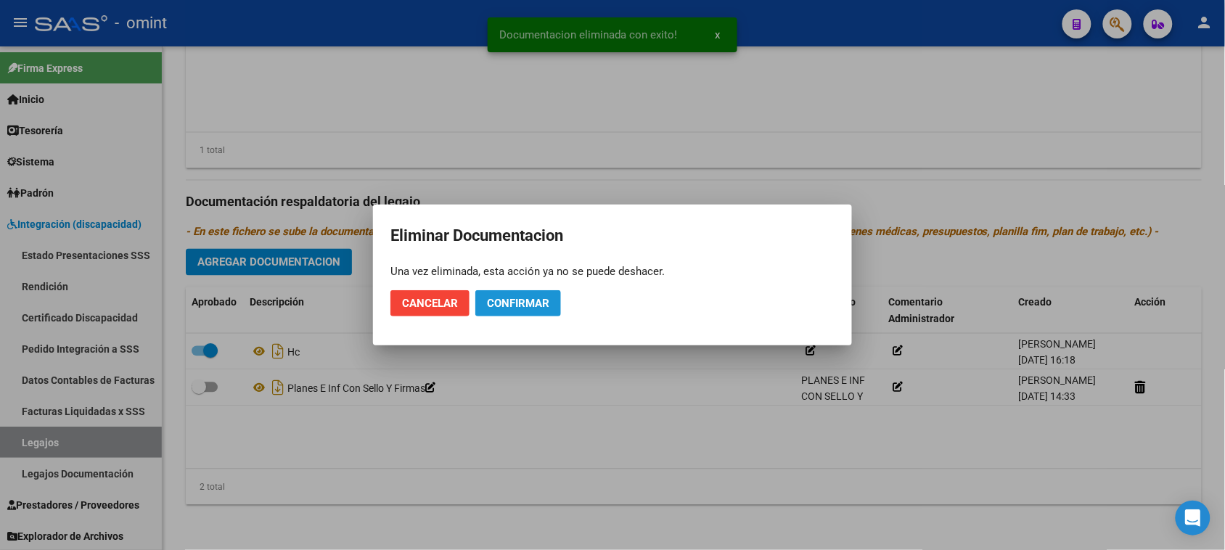
drag, startPoint x: 534, startPoint y: 306, endPoint x: 664, endPoint y: 392, distance: 155.9
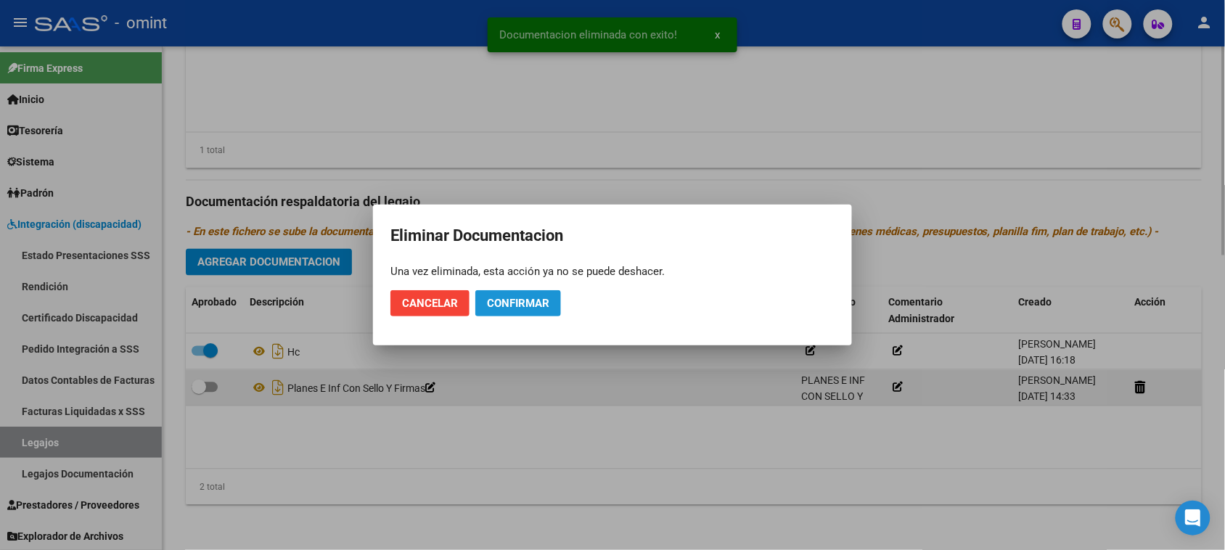
click at [533, 307] on span "Confirmar" at bounding box center [518, 303] width 62 height 13
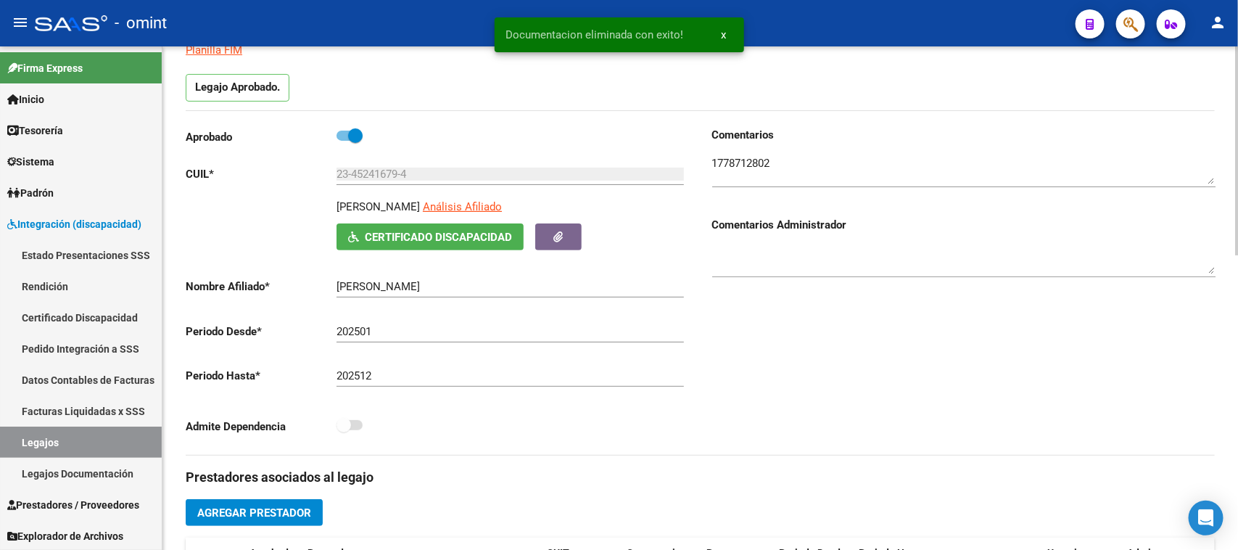
scroll to position [77, 0]
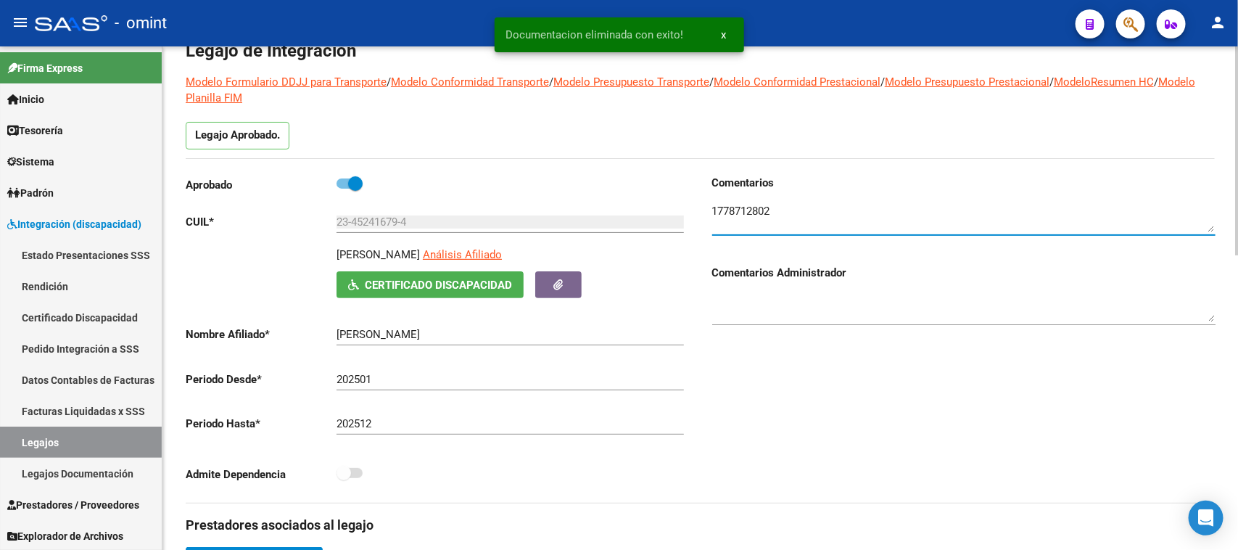
click at [715, 208] on textarea at bounding box center [963, 217] width 503 height 29
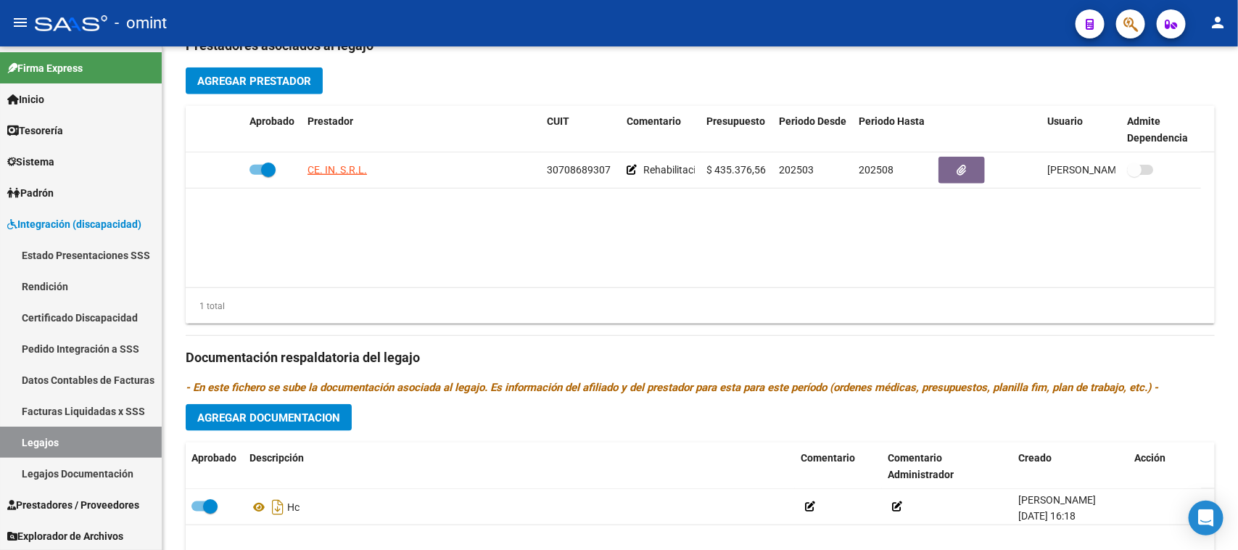
scroll to position [621, 0]
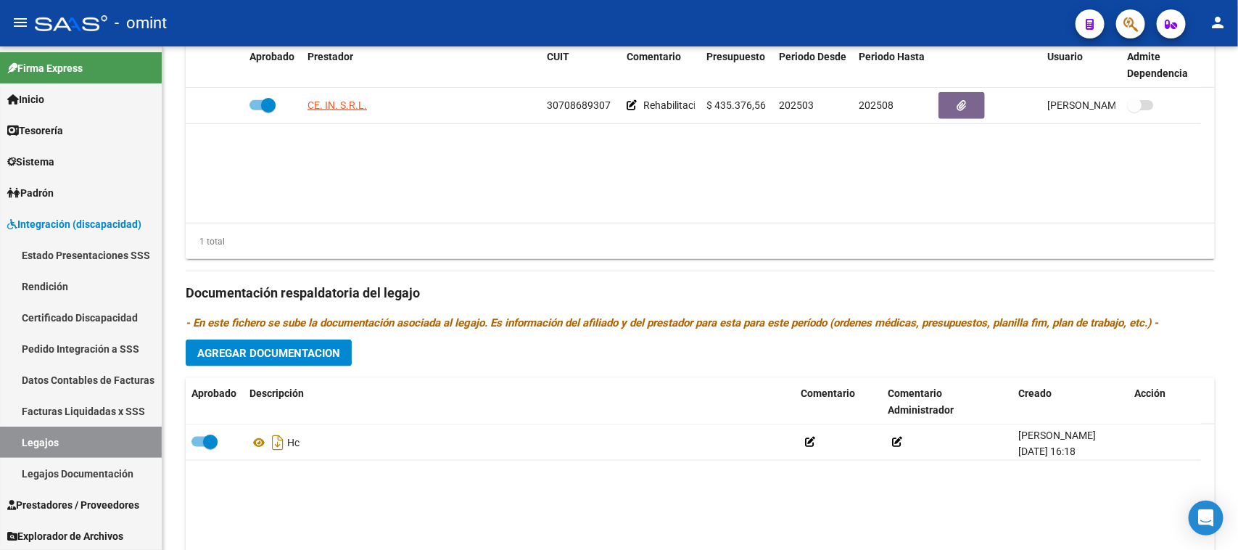
click at [279, 353] on span "Agregar Documentacion" at bounding box center [268, 353] width 143 height 13
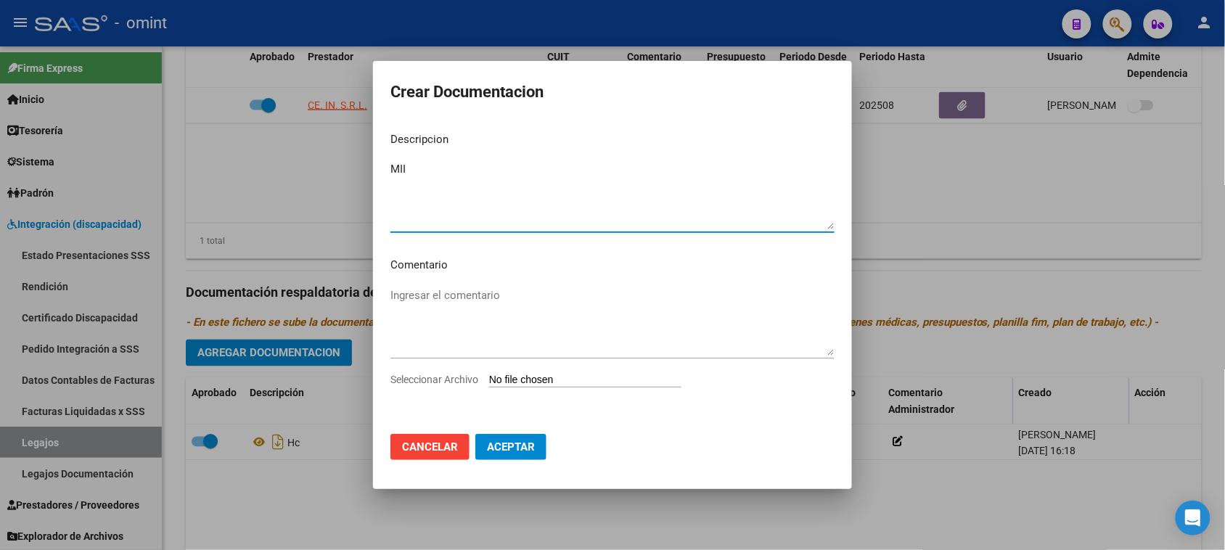
type textarea "MII"
type input "C:\fakepath\MII PRESTACION.pdf"
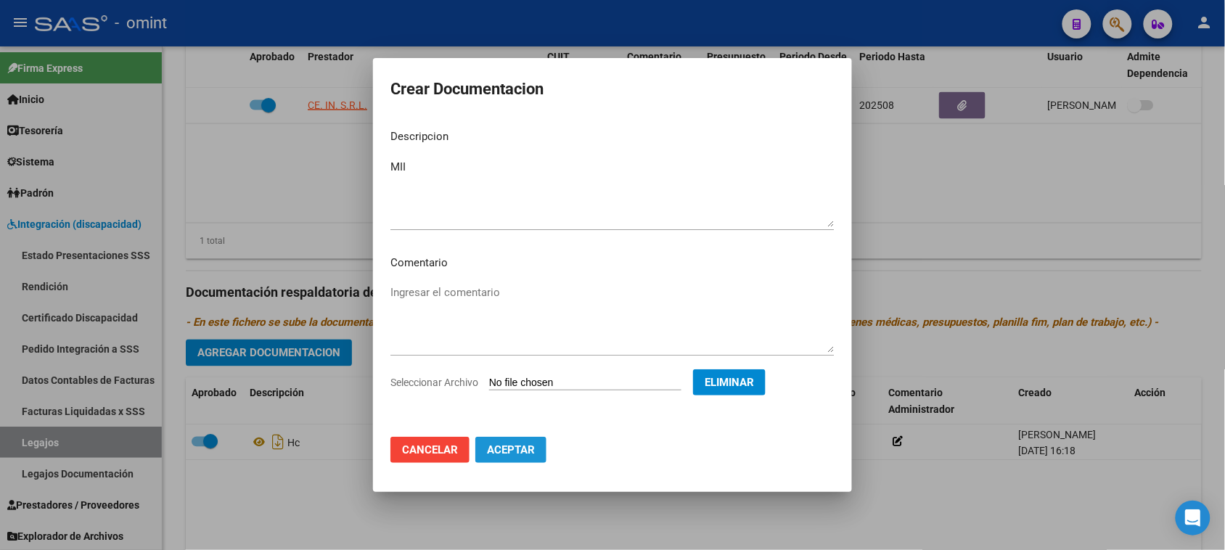
click at [528, 462] on button "Aceptar" at bounding box center [510, 450] width 71 height 26
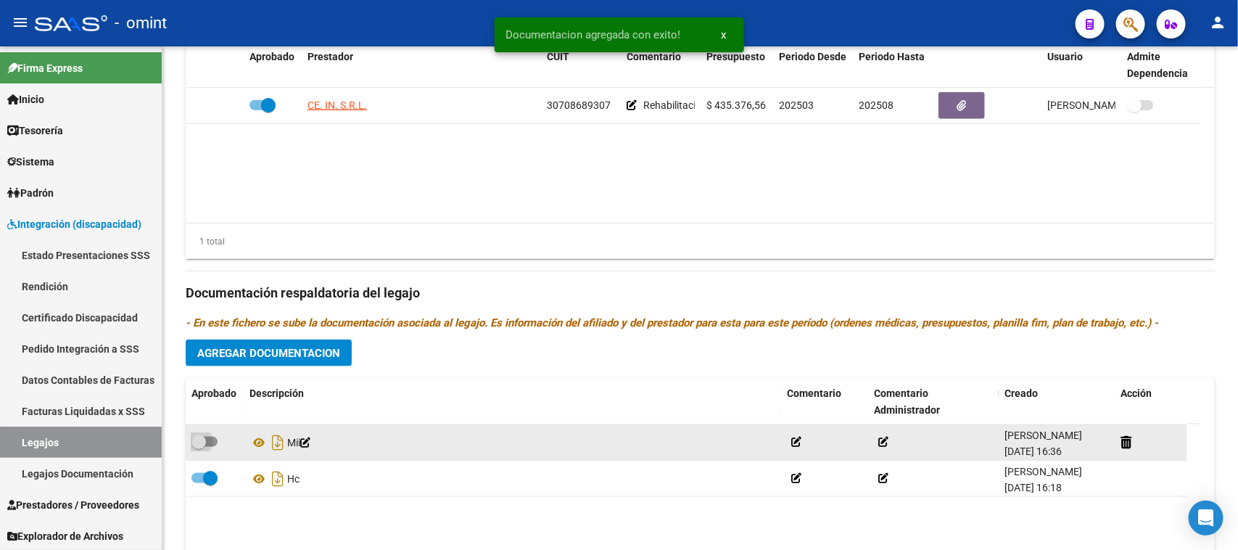
click at [198, 443] on span at bounding box center [199, 442] width 15 height 15
click at [198, 447] on input "checkbox" at bounding box center [198, 447] width 1 height 1
checkbox input "true"
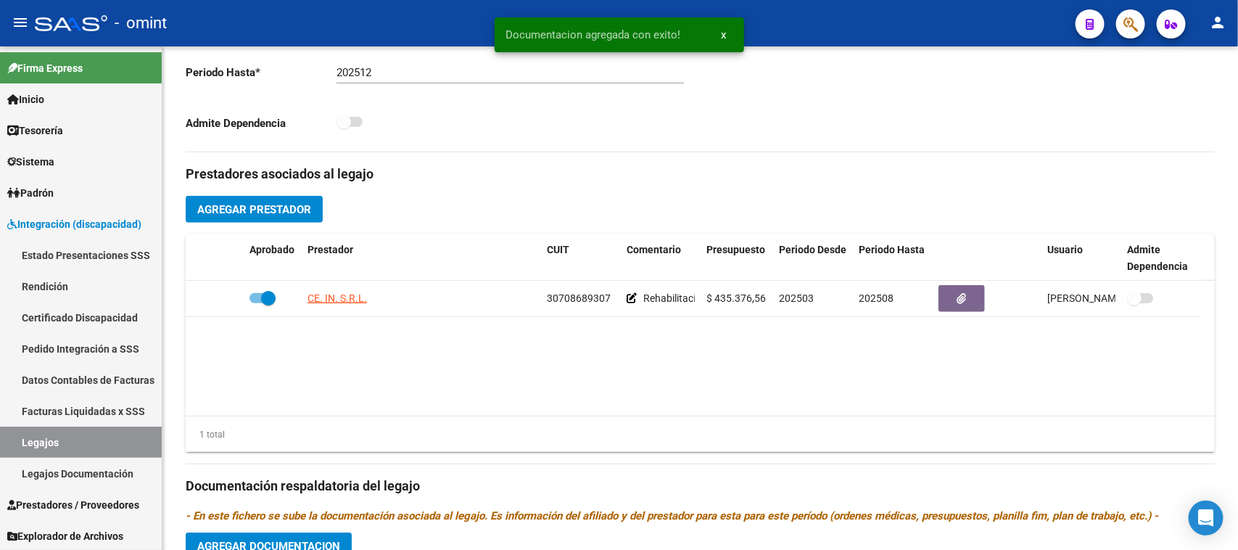
scroll to position [453, 0]
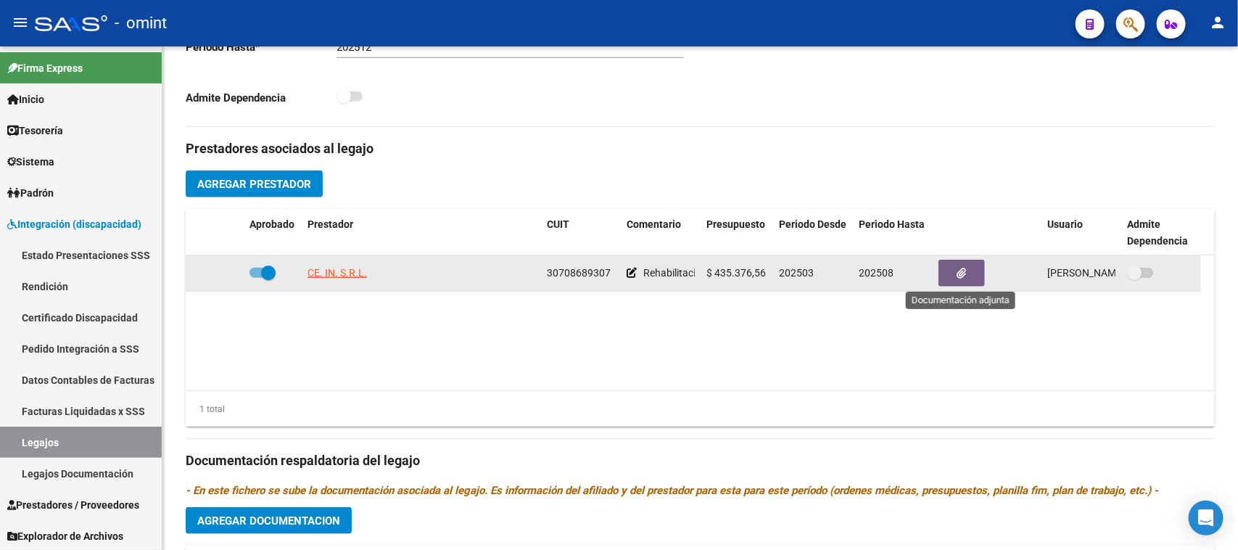
click at [967, 273] on button "button" at bounding box center [962, 273] width 46 height 27
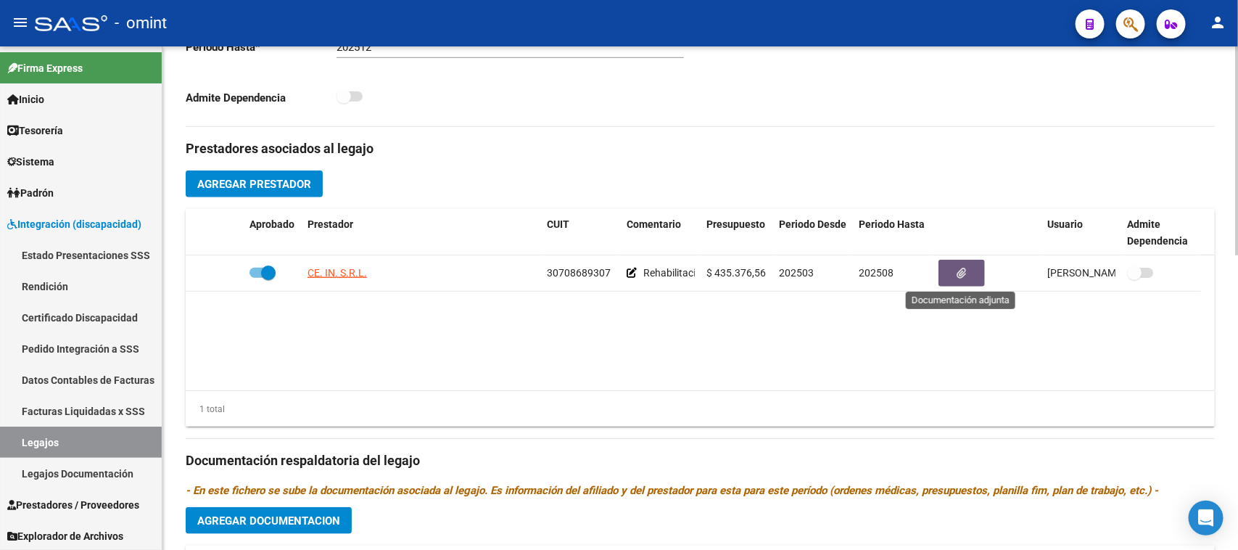
drag, startPoint x: 99, startPoint y: 444, endPoint x: 165, endPoint y: 407, distance: 75.7
click at [98, 444] on link "Legajos" at bounding box center [81, 442] width 162 height 31
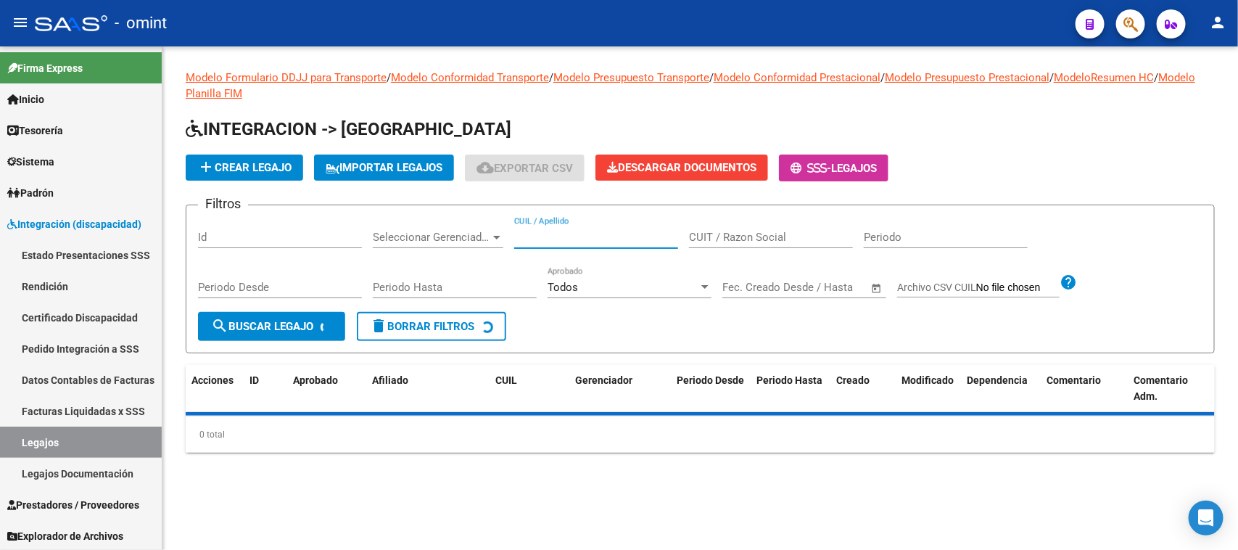
drag, startPoint x: 582, startPoint y: 234, endPoint x: 504, endPoint y: 263, distance: 82.9
click at [582, 234] on input "CUIL / Apellido" at bounding box center [596, 237] width 164 height 13
paste input "58994165"
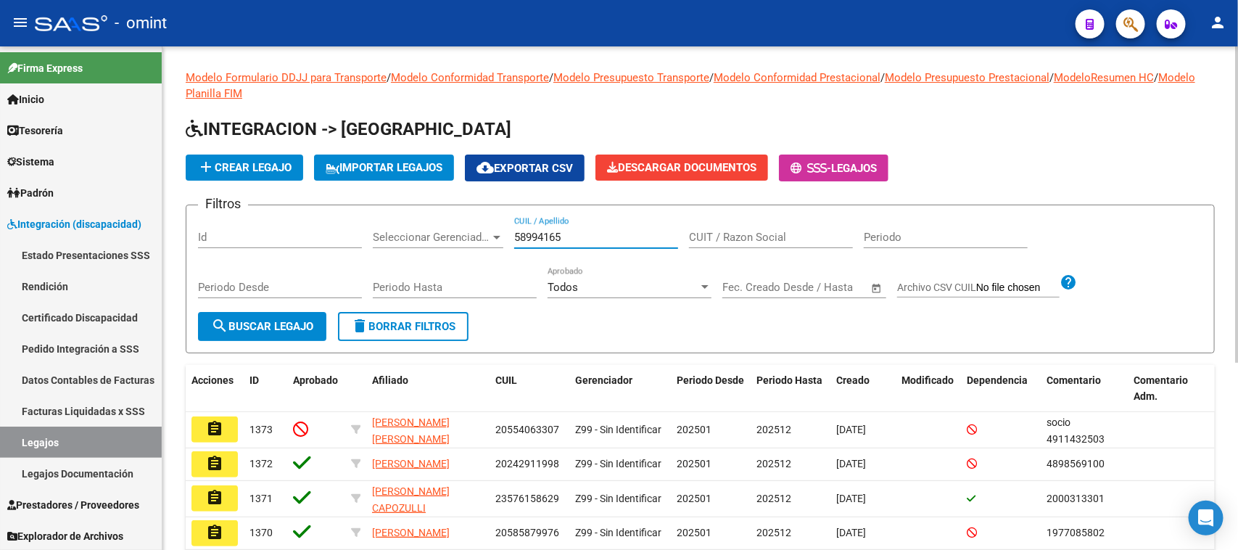
type input "58994165"
click at [278, 321] on span "search Buscar Legajo" at bounding box center [262, 326] width 102 height 13
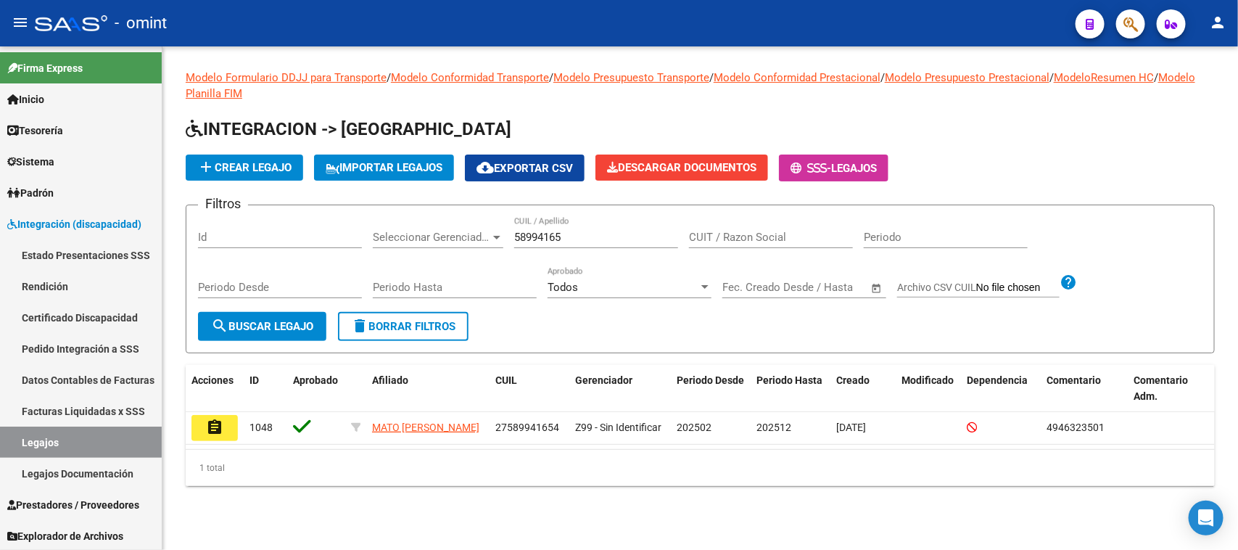
click at [184, 427] on div "Modelo Formulario DDJJ para Transporte / Modelo Conformidad Transporte / Modelo…" at bounding box center [700, 289] width 1076 height 486
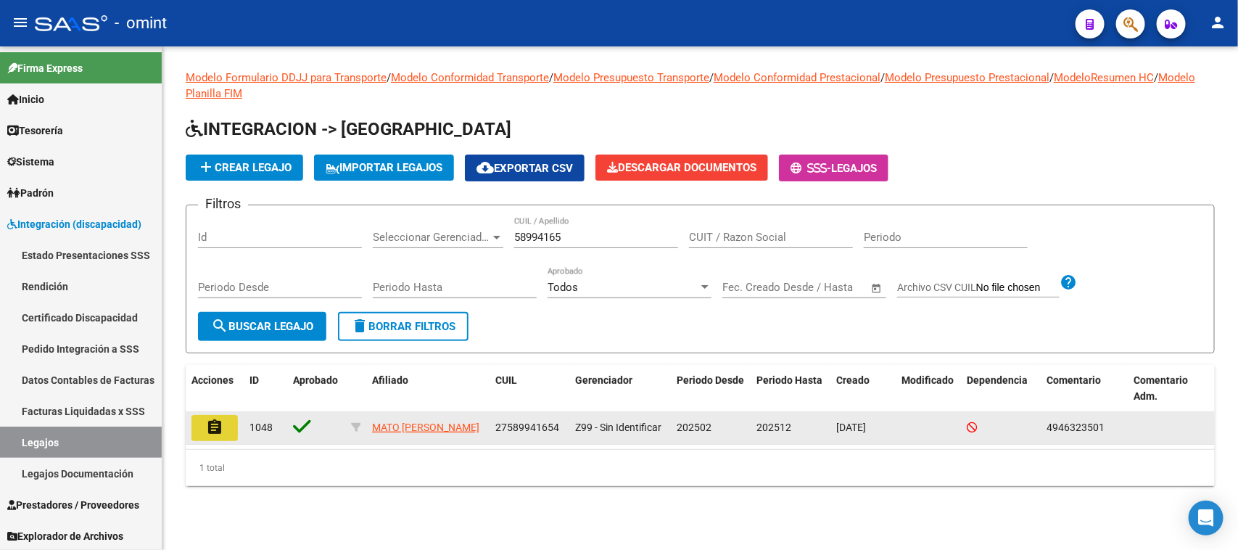
click at [215, 428] on mat-icon "assignment" at bounding box center [214, 427] width 17 height 17
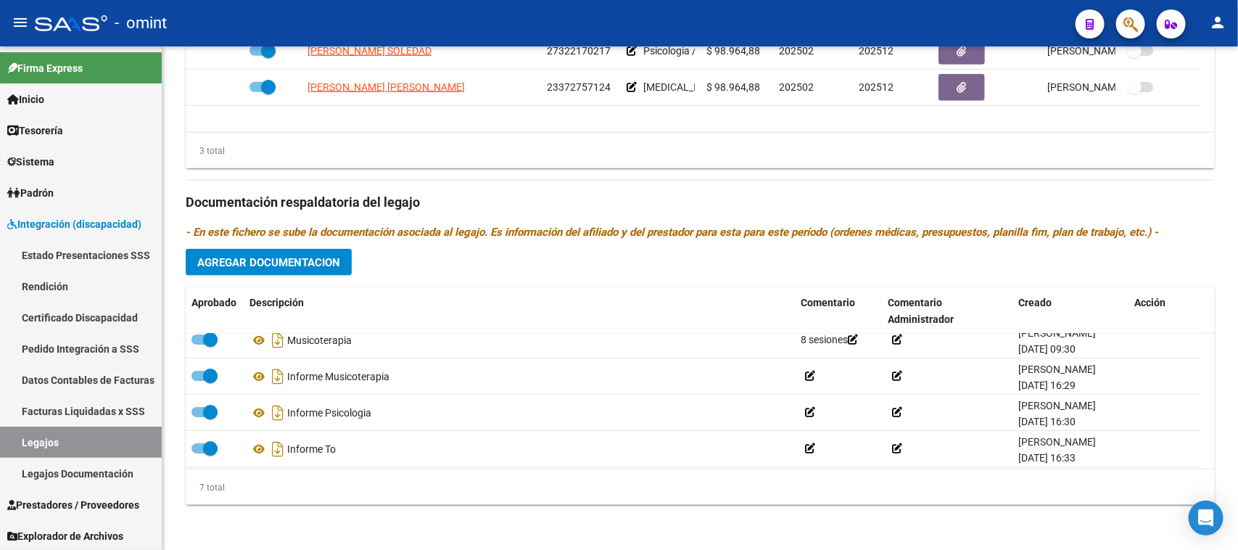
scroll to position [124, 0]
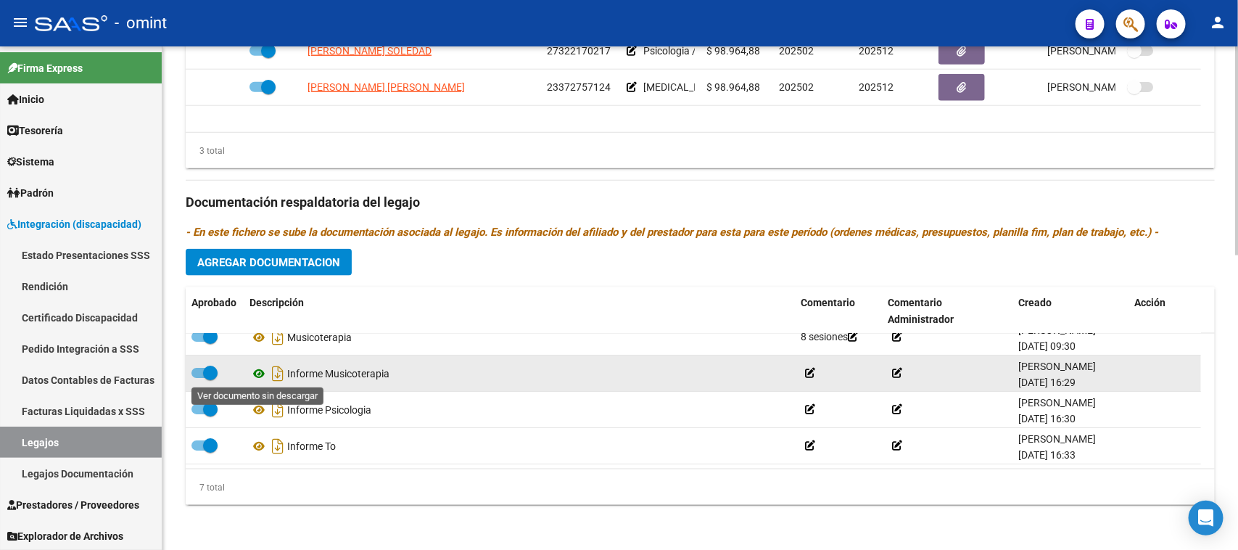
click at [258, 370] on icon at bounding box center [259, 373] width 19 height 17
click at [196, 371] on span at bounding box center [205, 373] width 26 height 10
click at [198, 378] on input "checkbox" at bounding box center [198, 378] width 1 height 1
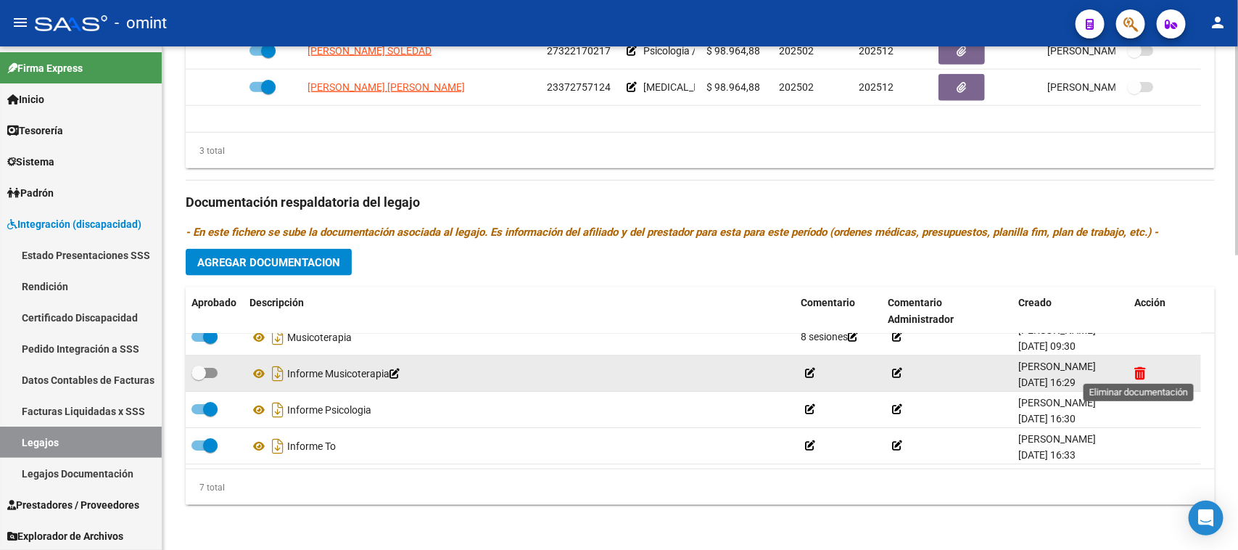
click at [1139, 375] on icon at bounding box center [1140, 373] width 11 height 14
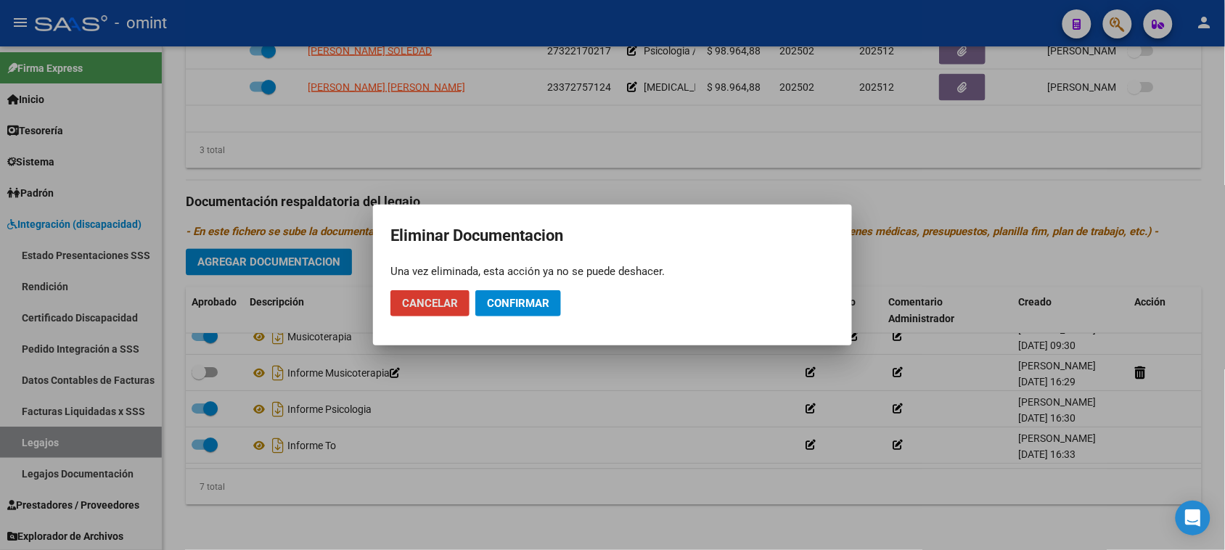
click at [524, 305] on span "Confirmar" at bounding box center [518, 303] width 62 height 13
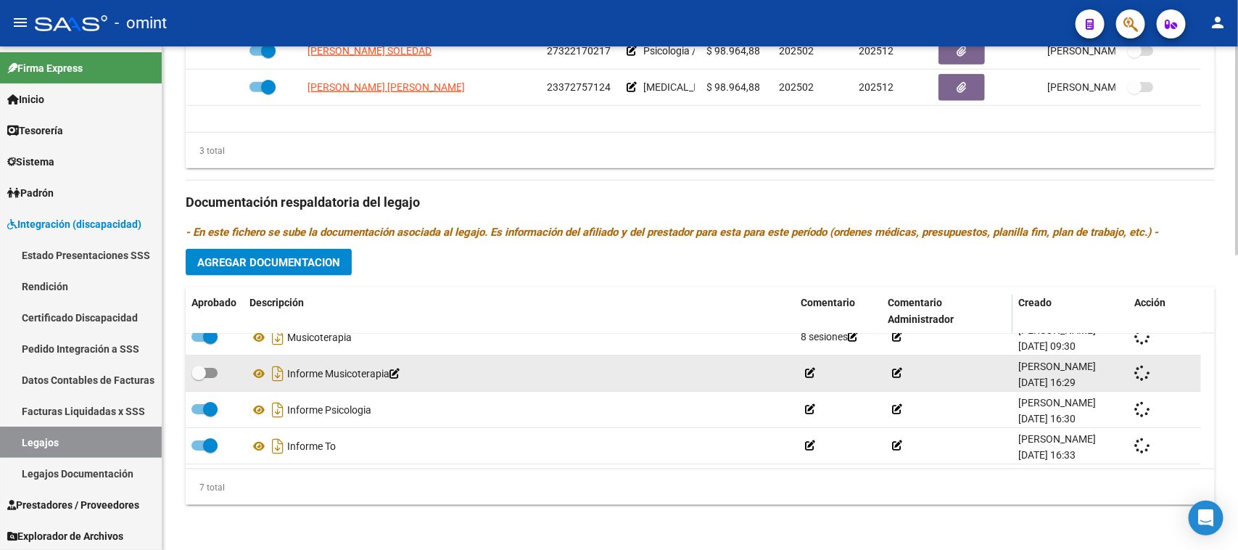
checkbox input "true"
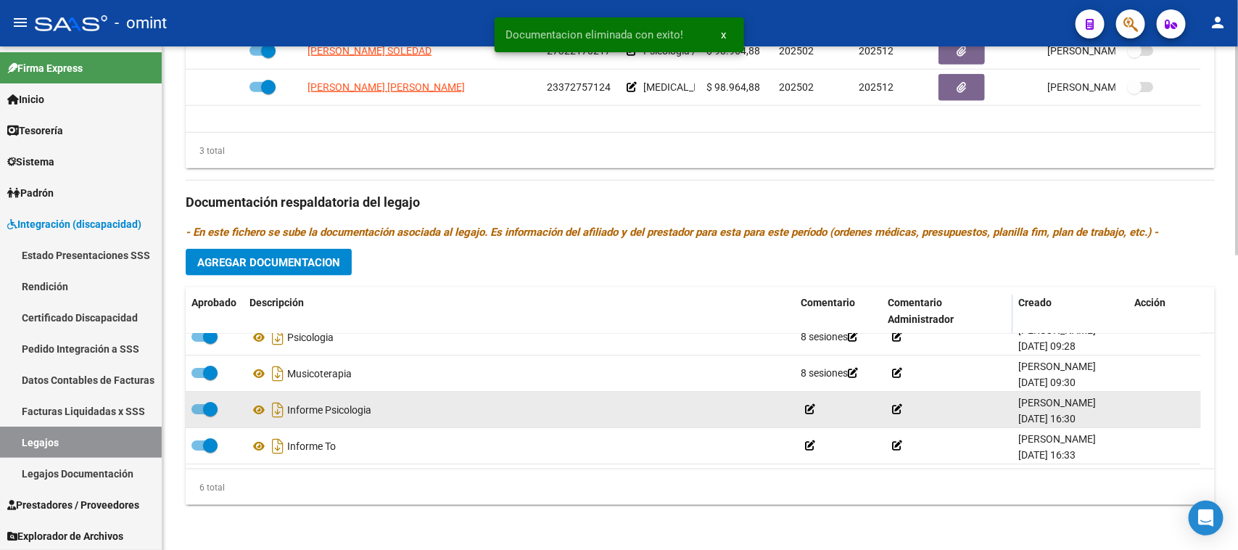
scroll to position [88, 0]
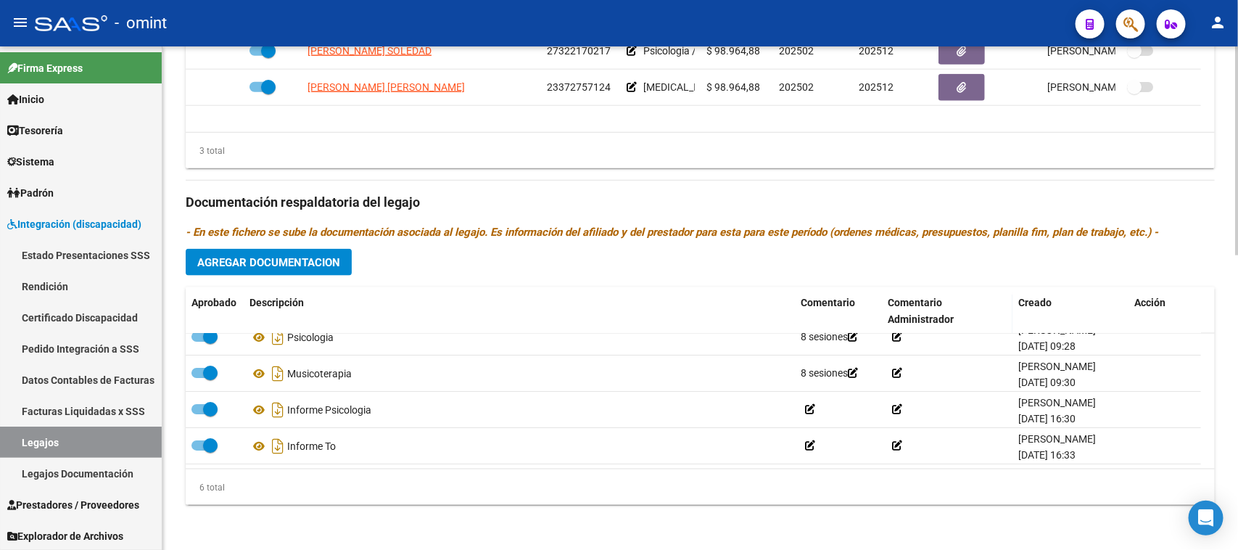
click at [307, 259] on span "Agregar Documentacion" at bounding box center [268, 262] width 143 height 13
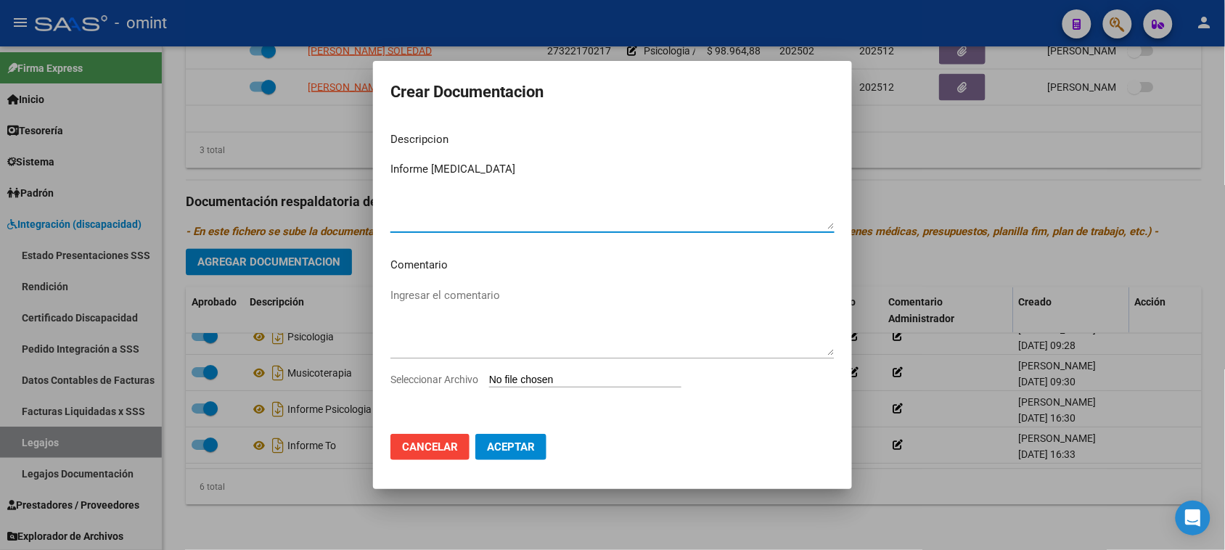
type textarea "Informe [MEDICAL_DATA]"
type input "C:\fakepath\4946323501_24122303146_form048-form049-.pdf"
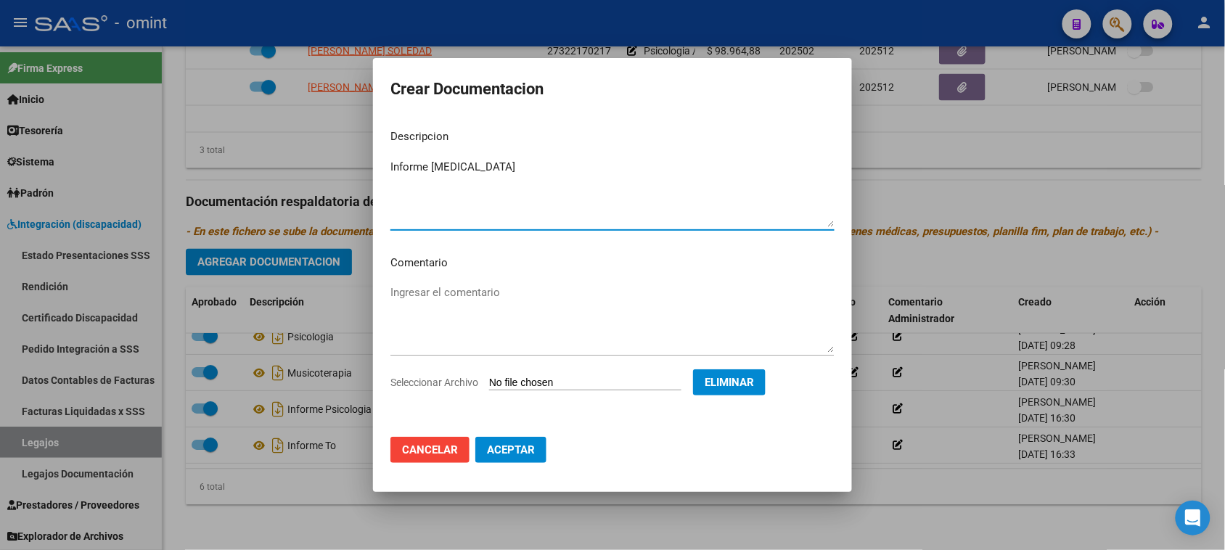
drag, startPoint x: 514, startPoint y: 458, endPoint x: 483, endPoint y: 468, distance: 31.9
click at [514, 458] on button "Aceptar" at bounding box center [510, 450] width 71 height 26
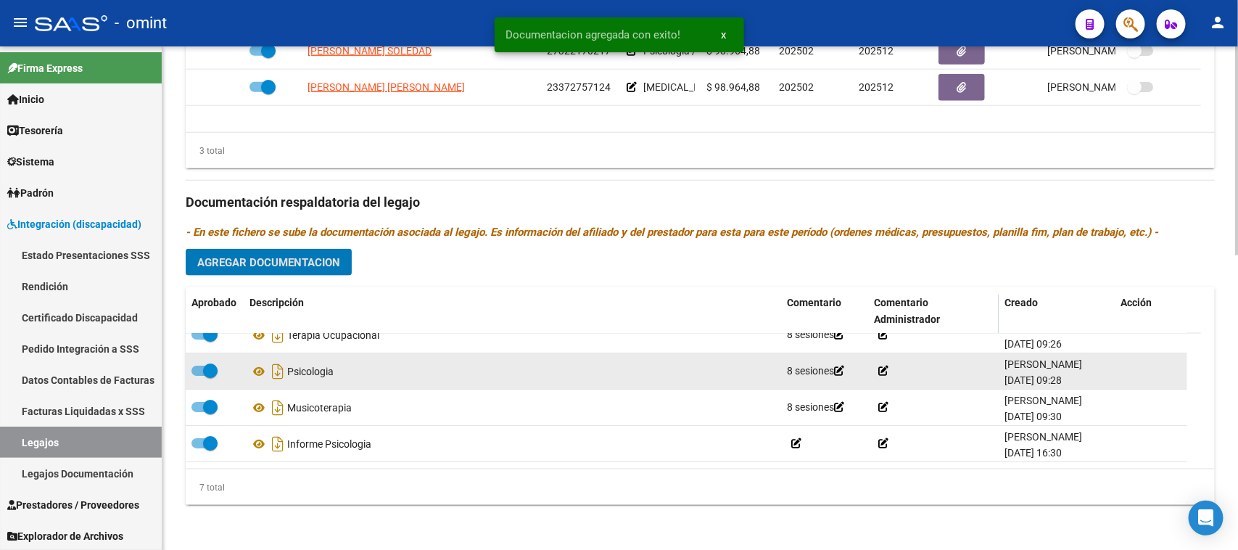
scroll to position [0, 0]
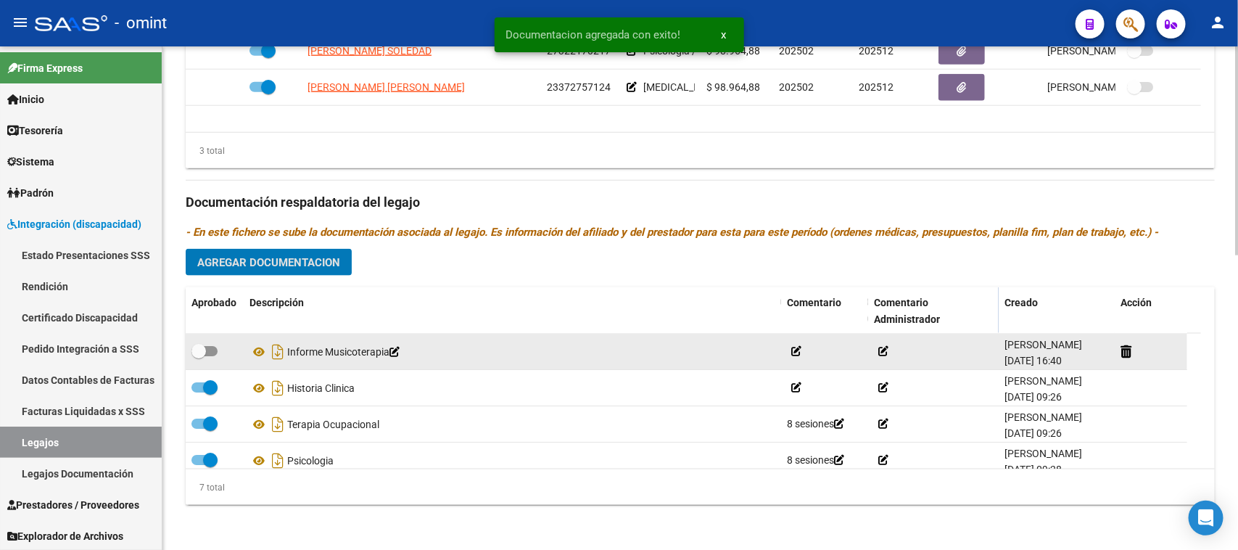
click at [207, 353] on span at bounding box center [205, 351] width 26 height 10
click at [199, 356] on input "checkbox" at bounding box center [198, 356] width 1 height 1
checkbox input "true"
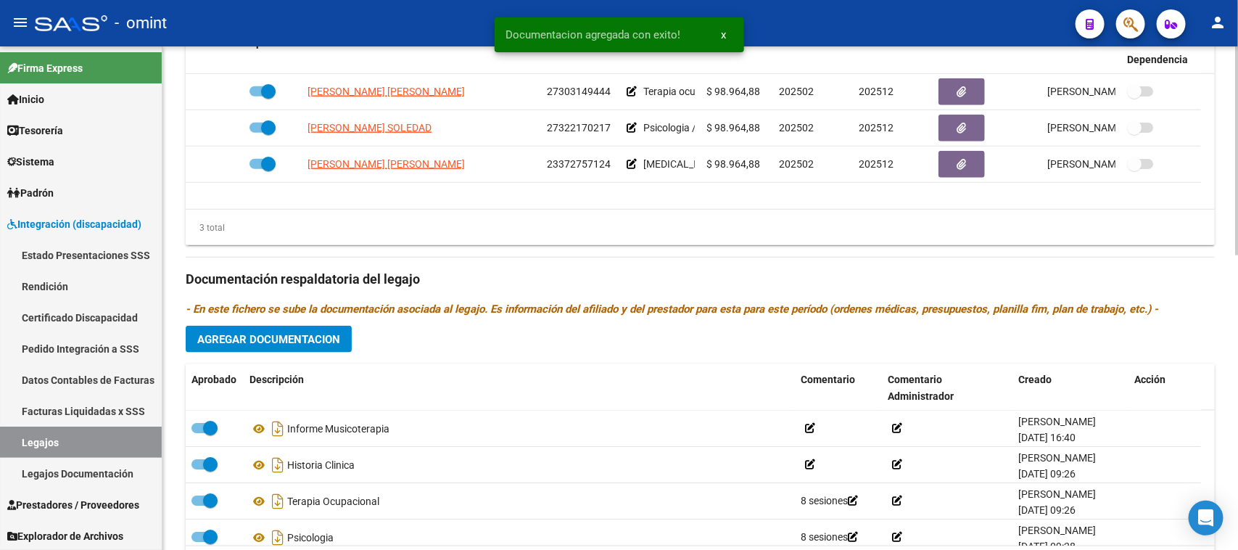
scroll to position [530, 0]
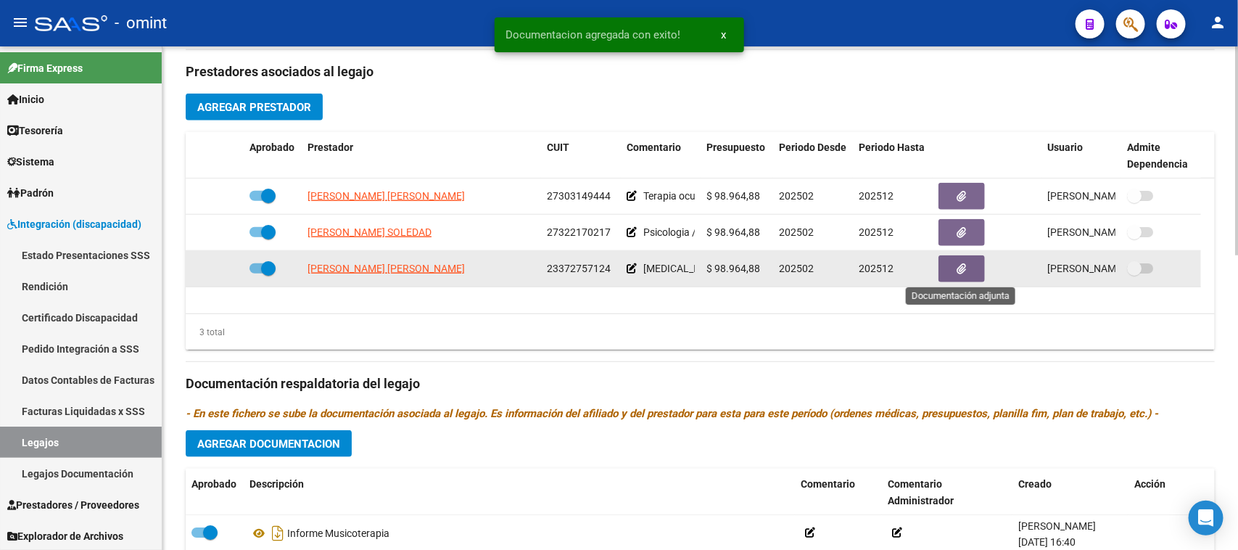
click at [944, 276] on button "button" at bounding box center [962, 268] width 46 height 27
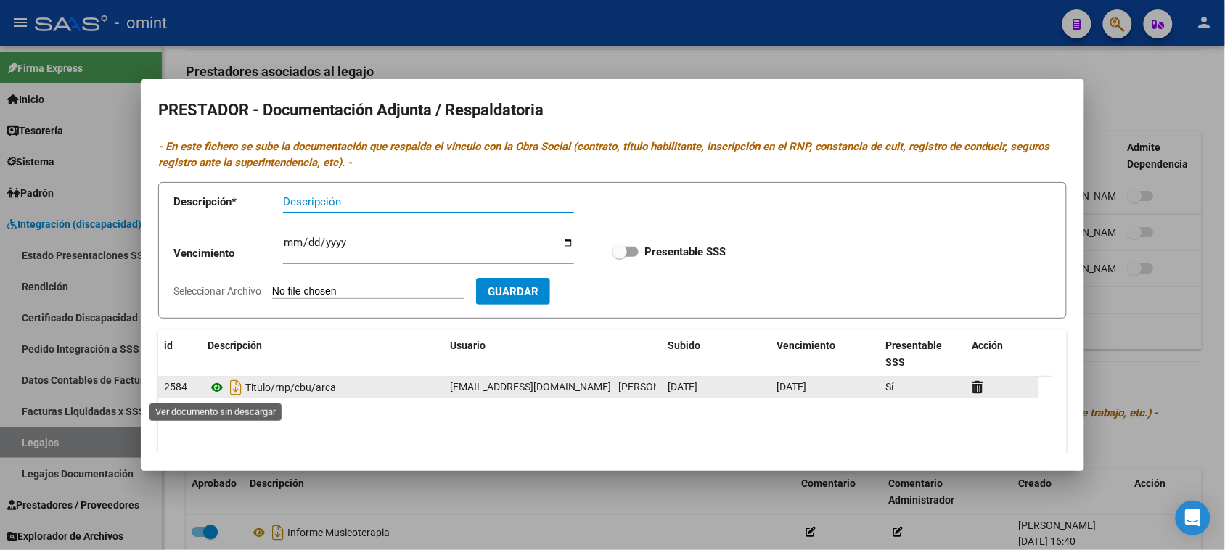
click at [212, 390] on icon at bounding box center [216, 387] width 19 height 17
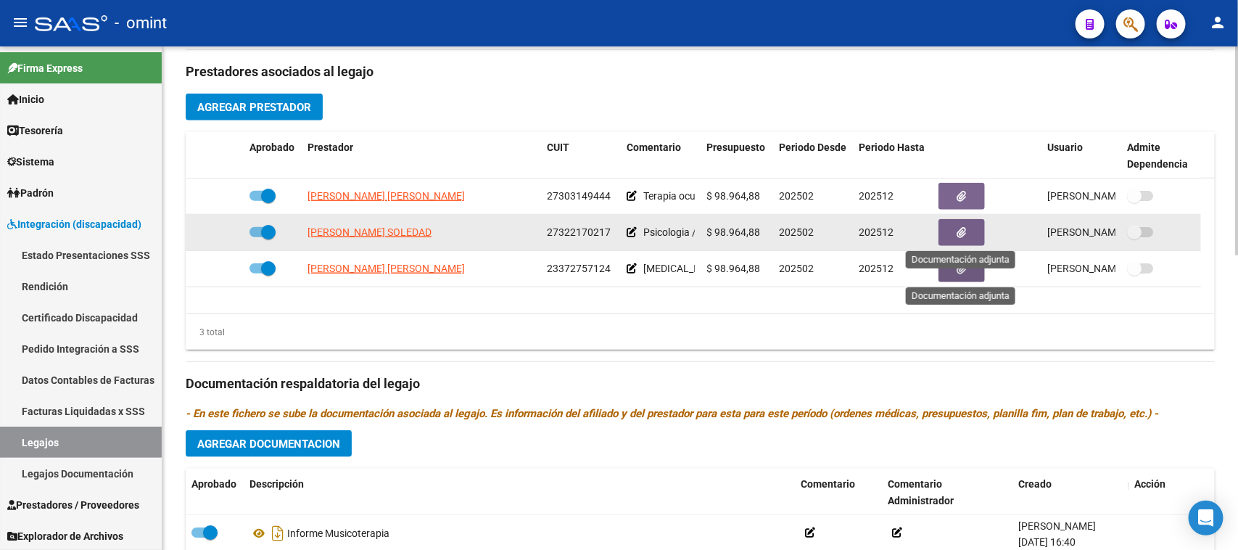
click at [943, 226] on button "button" at bounding box center [962, 232] width 46 height 27
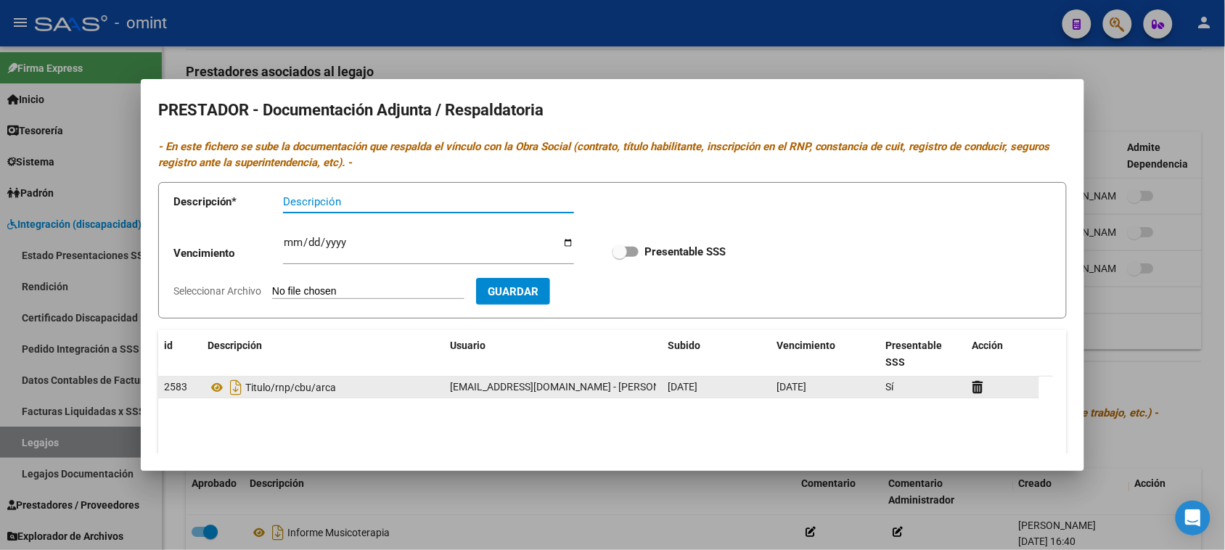
click at [310, 398] on div "2583 Titulo/rnp/cbu/arca [EMAIL_ADDRESS][DOMAIN_NAME] - [PERSON_NAME] [DATE] [D…" at bounding box center [598, 388] width 881 height 22
copy span "Titulo/rnp/cbu/arca"
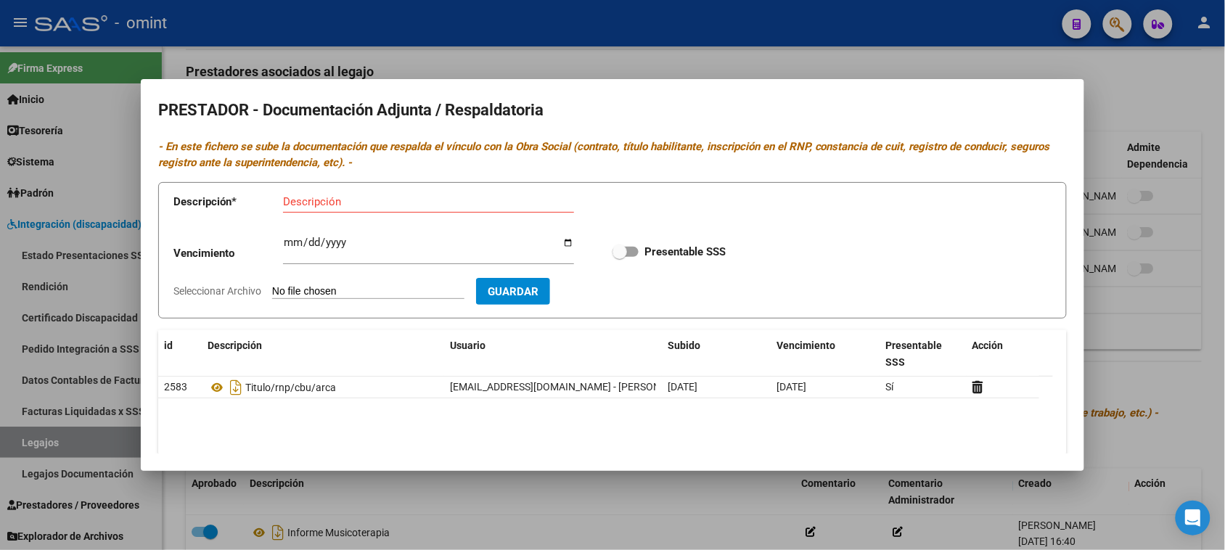
click at [296, 199] on input "Descripción" at bounding box center [428, 201] width 291 height 13
paste input "Titulo/rnp/cbu/arca"
click at [288, 202] on input "Titulo/rnp/cbu/arca" at bounding box center [428, 201] width 291 height 13
type input "Titulo/rnp/cbu/arca"
type input "[DATE]"
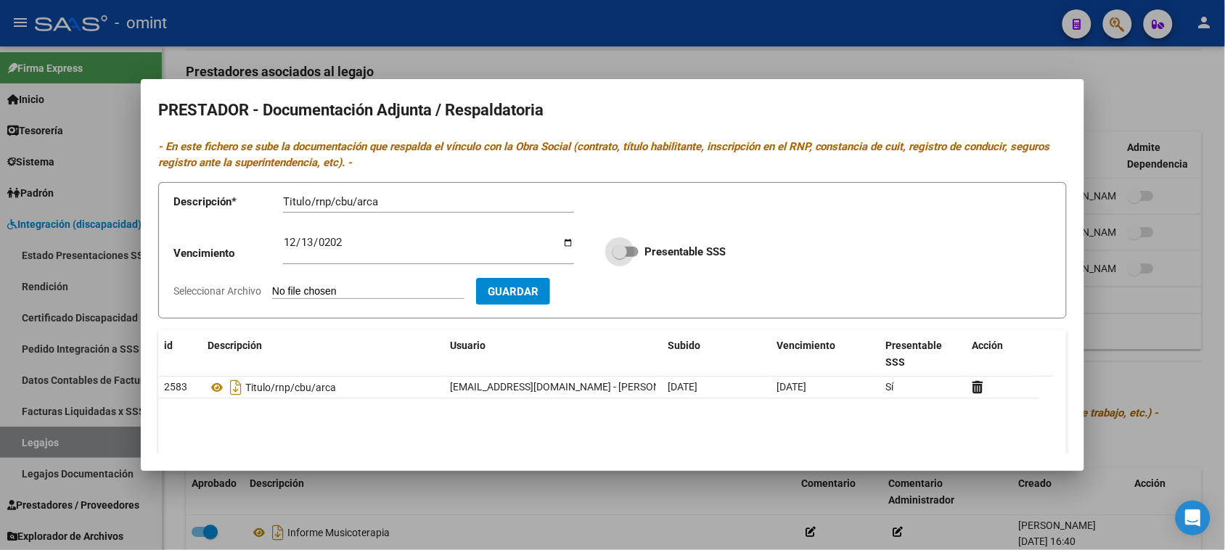
click at [619, 257] on input "Presentable SSS" at bounding box center [619, 257] width 1 height 1
checkbox input "true"
type input "C:\fakepath\PSICO PRESTADOR.pdf"
click at [622, 294] on span "Guardar" at bounding box center [597, 291] width 51 height 13
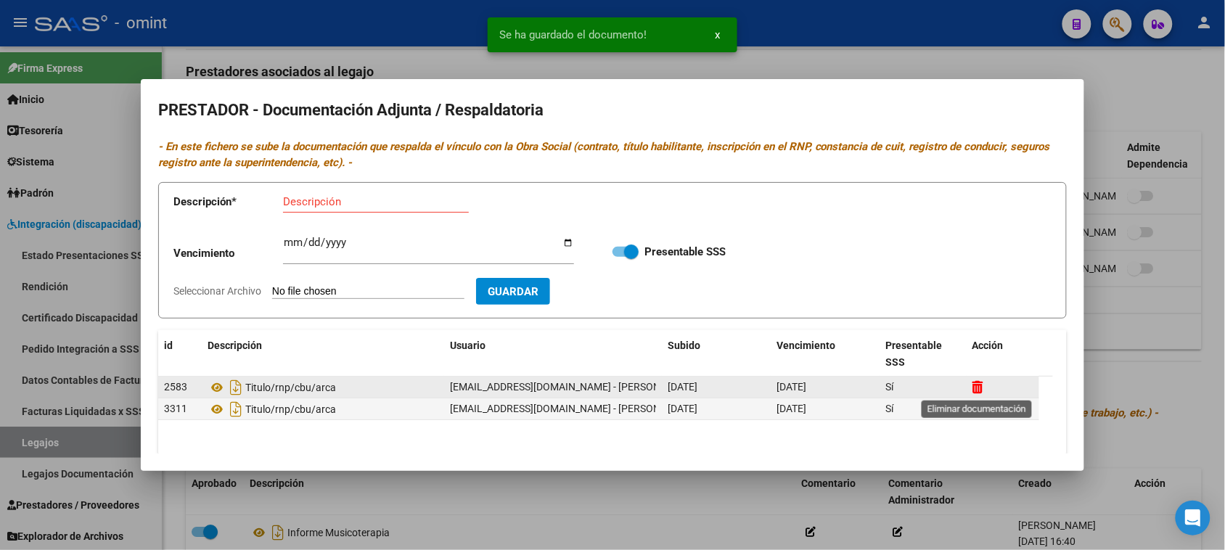
click at [980, 390] on icon at bounding box center [977, 387] width 11 height 14
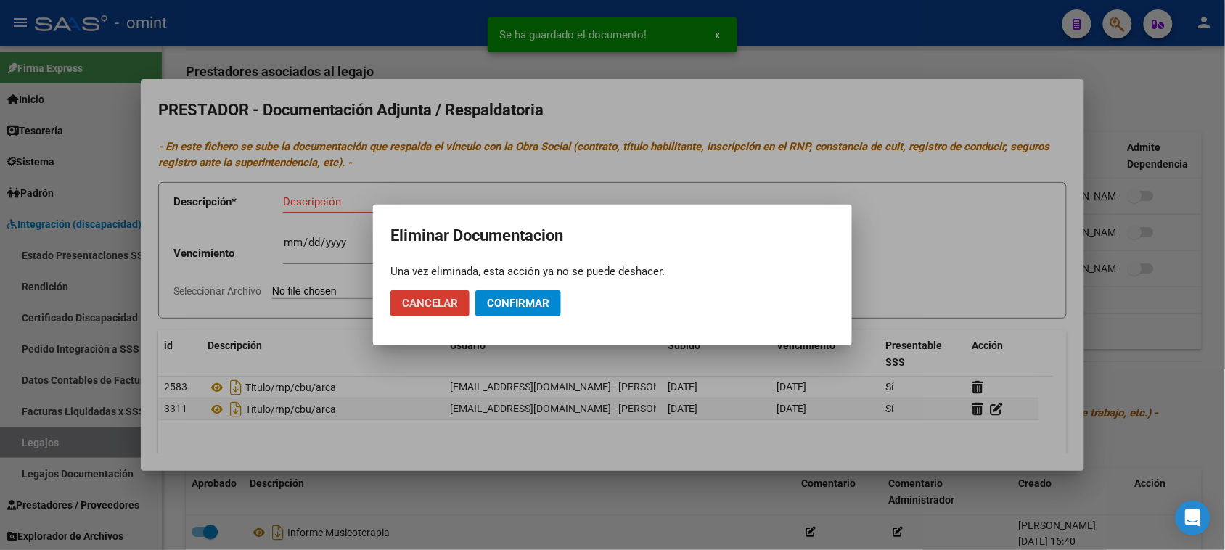
click at [559, 310] on button "Confirmar" at bounding box center [518, 303] width 86 height 26
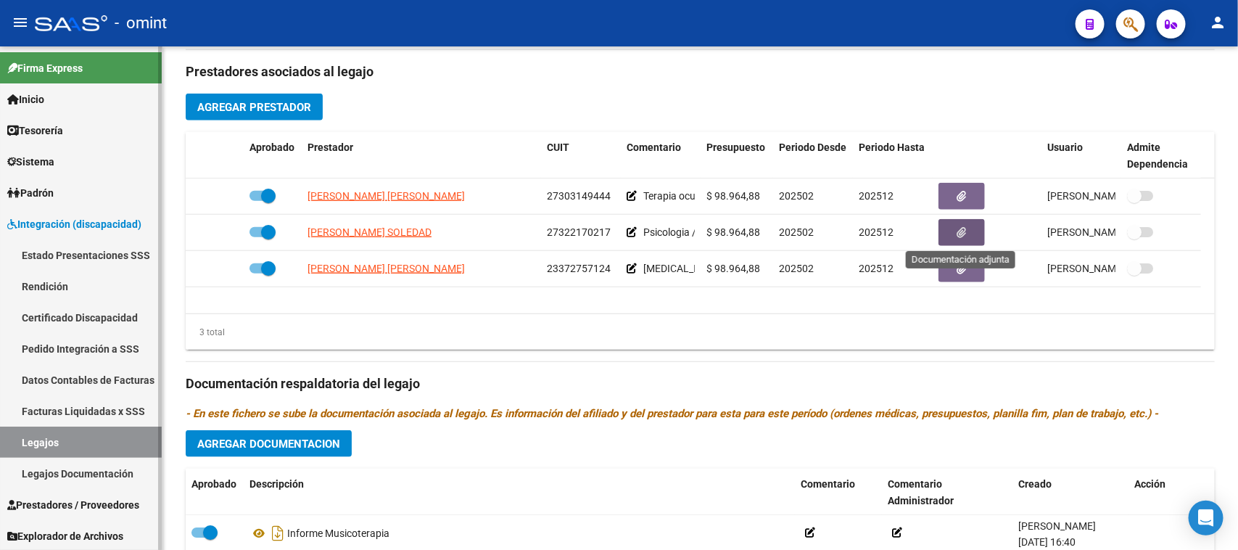
click at [67, 429] on link "Legajos" at bounding box center [81, 442] width 162 height 31
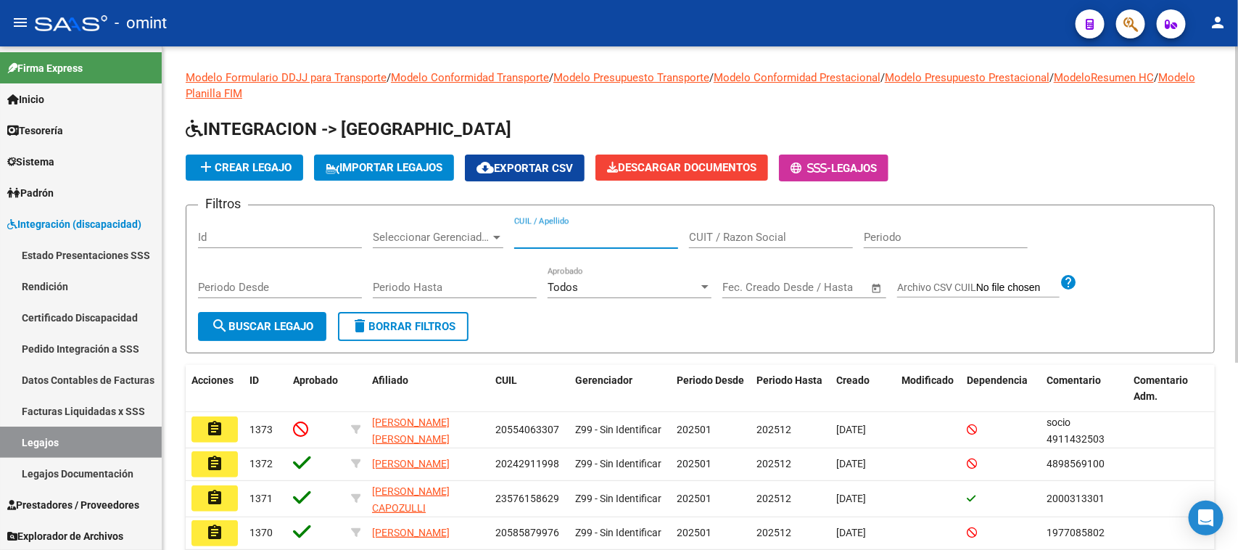
click at [610, 239] on input "CUIL / Apellido" at bounding box center [596, 237] width 164 height 13
type input "[PERSON_NAME]"
drag, startPoint x: 318, startPoint y: 338, endPoint x: 313, endPoint y: 330, distance: 9.5
click at [317, 336] on button "search Buscar Legajo" at bounding box center [262, 326] width 128 height 29
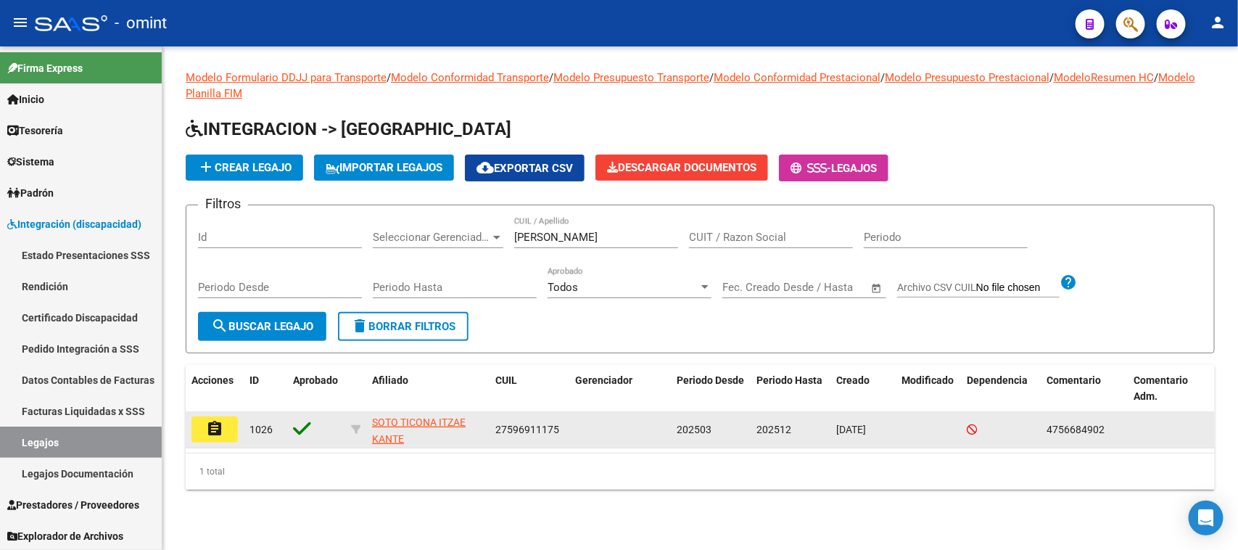
click at [234, 422] on button "assignment" at bounding box center [215, 429] width 46 height 26
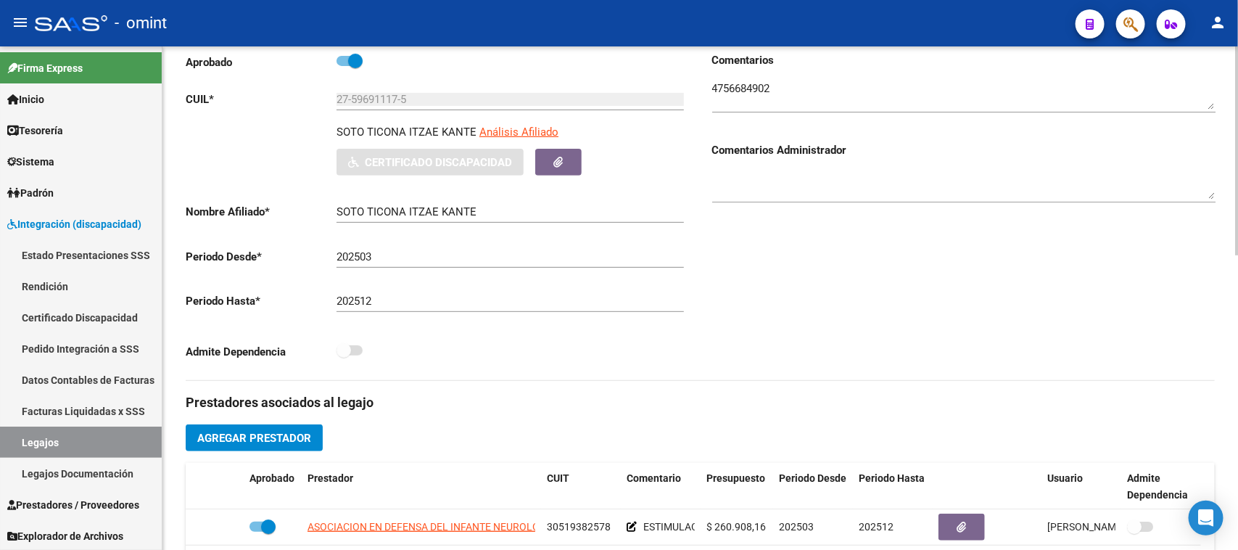
scroll to position [272, 0]
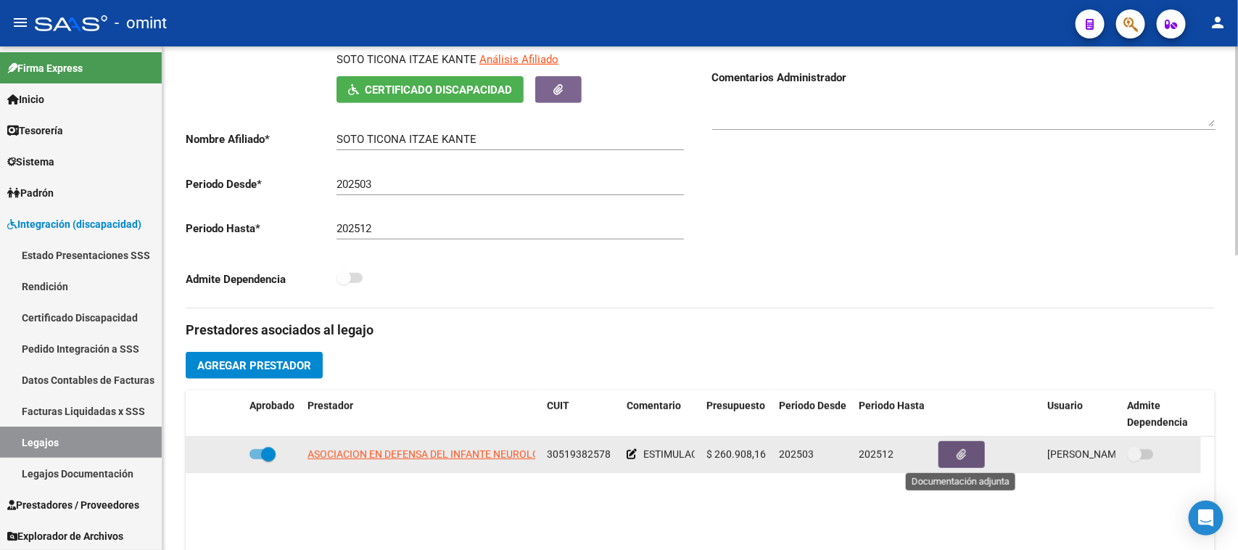
click at [952, 454] on button "button" at bounding box center [962, 454] width 46 height 27
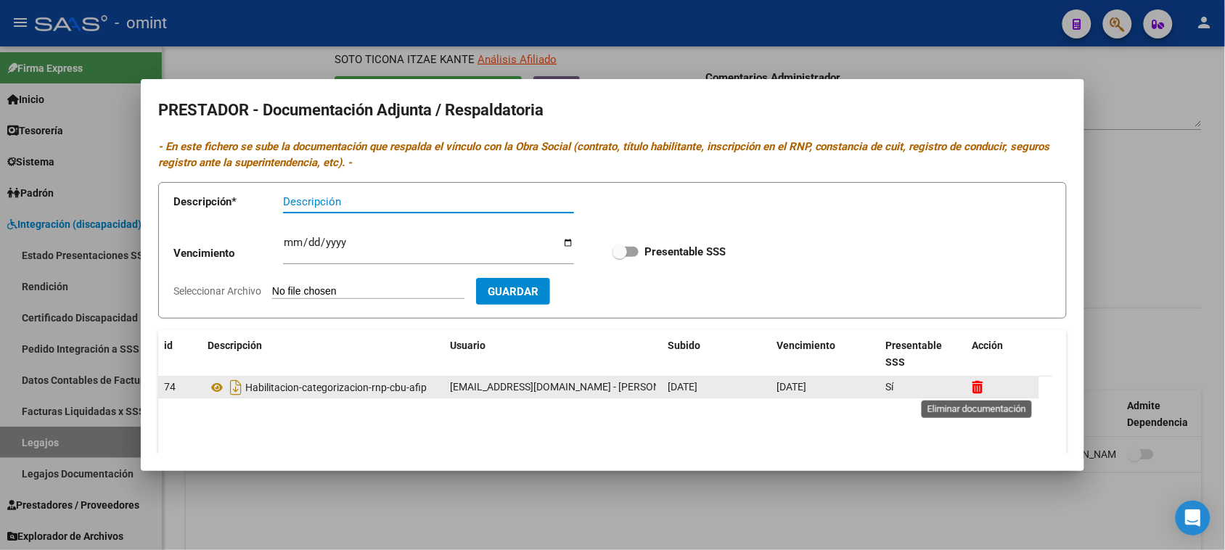
click at [976, 392] on icon at bounding box center [977, 387] width 11 height 14
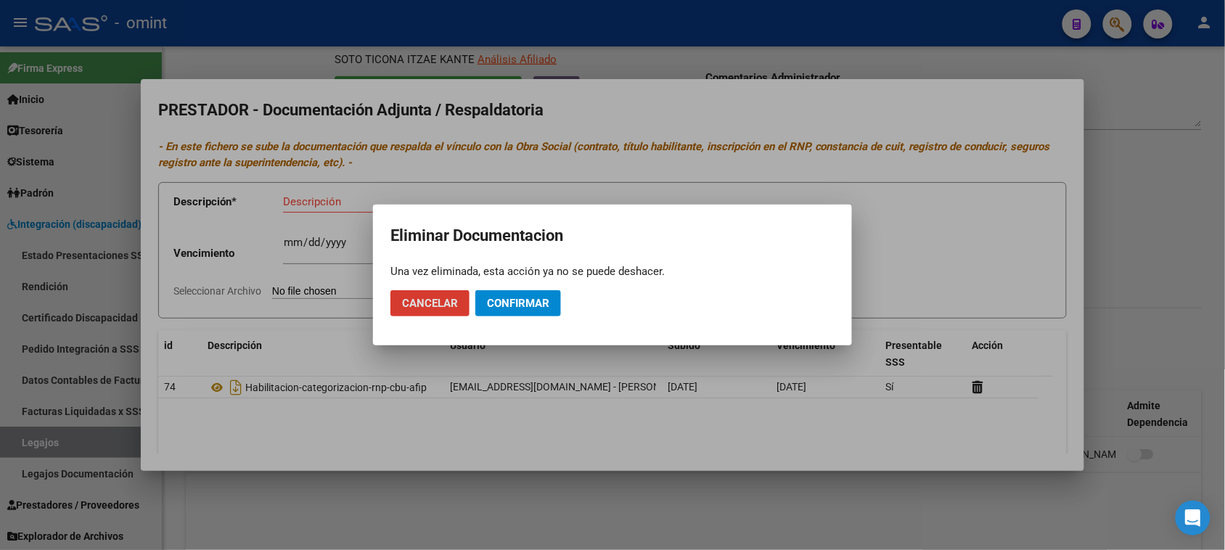
click at [501, 302] on span "Confirmar" at bounding box center [518, 303] width 62 height 13
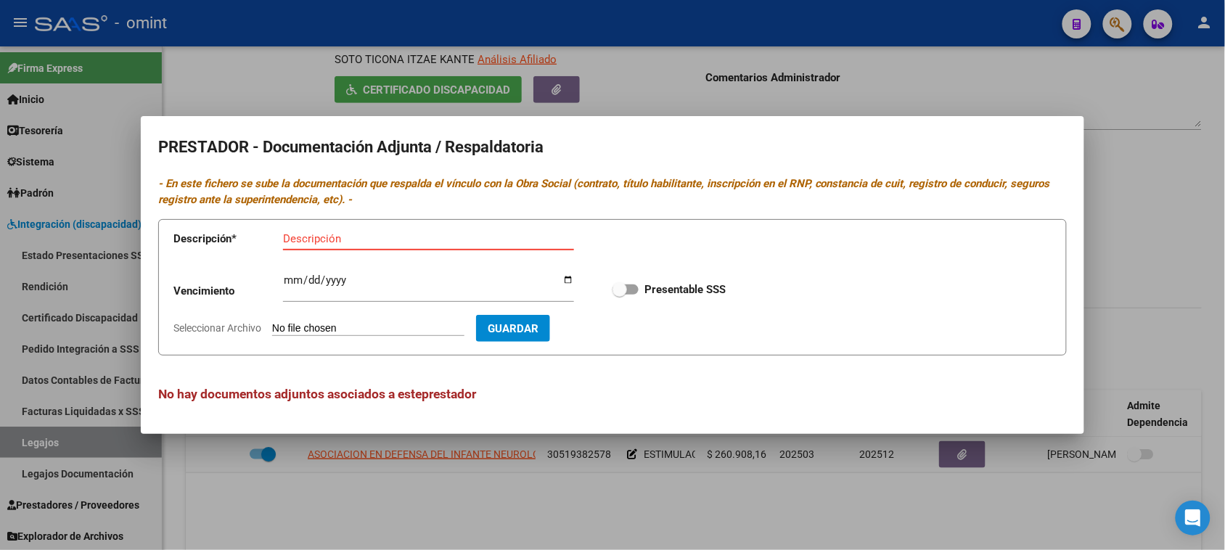
click at [432, 236] on input "Descripción" at bounding box center [428, 238] width 291 height 13
paste input "Habilitación/Categoria/CBU/ARCA"
type input "Habilitación/Categoria/CBU/ARCA"
click at [619, 295] on input "Presentable SSS" at bounding box center [619, 295] width 1 height 1
checkbox input "true"
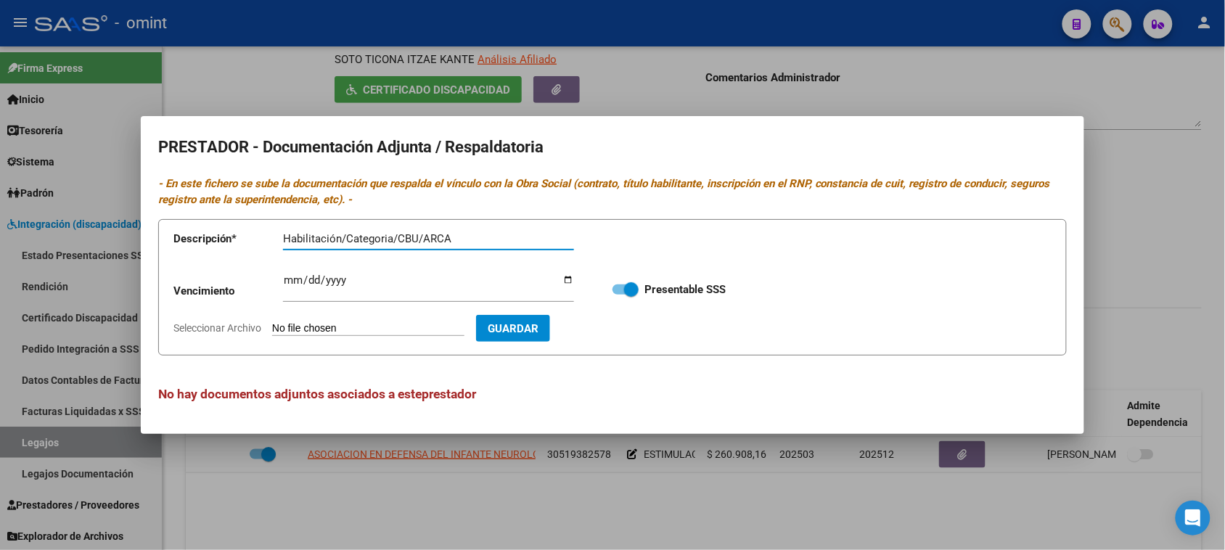
click at [289, 232] on input "Habilitación/Categoria/CBU/ARCA" at bounding box center [428, 238] width 291 height 13
type input "Habilitación/Categoria/CBU/ARCA"
type input "C:\fakepath\MIS PRESTADOR.pdf"
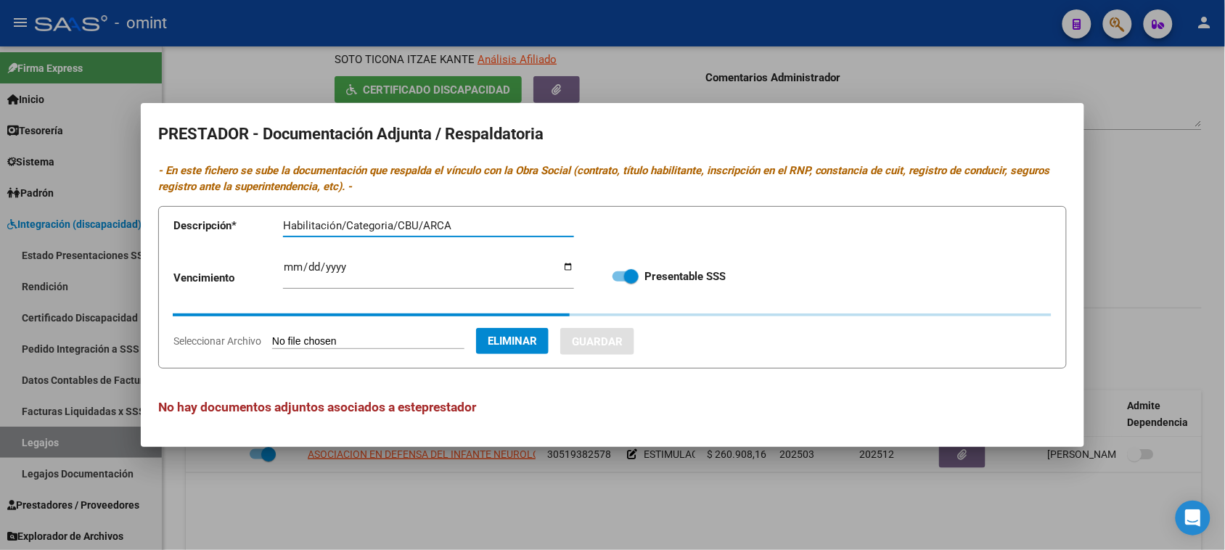
click at [287, 263] on input "Ingresar vencimiento" at bounding box center [428, 272] width 291 height 23
type input "[DATE]"
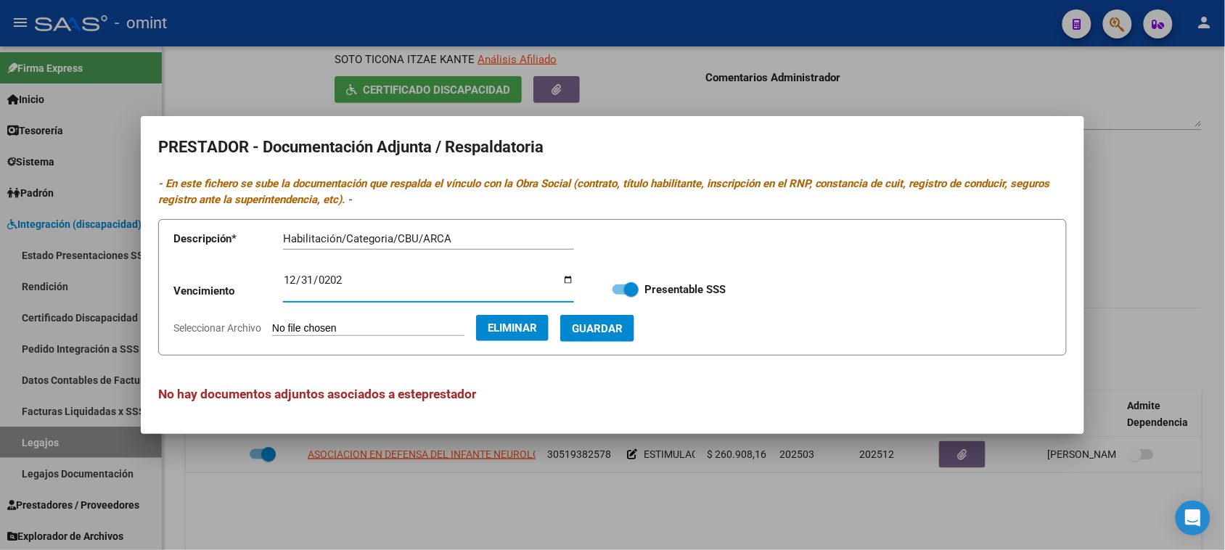
click at [634, 335] on button "Guardar" at bounding box center [597, 328] width 74 height 27
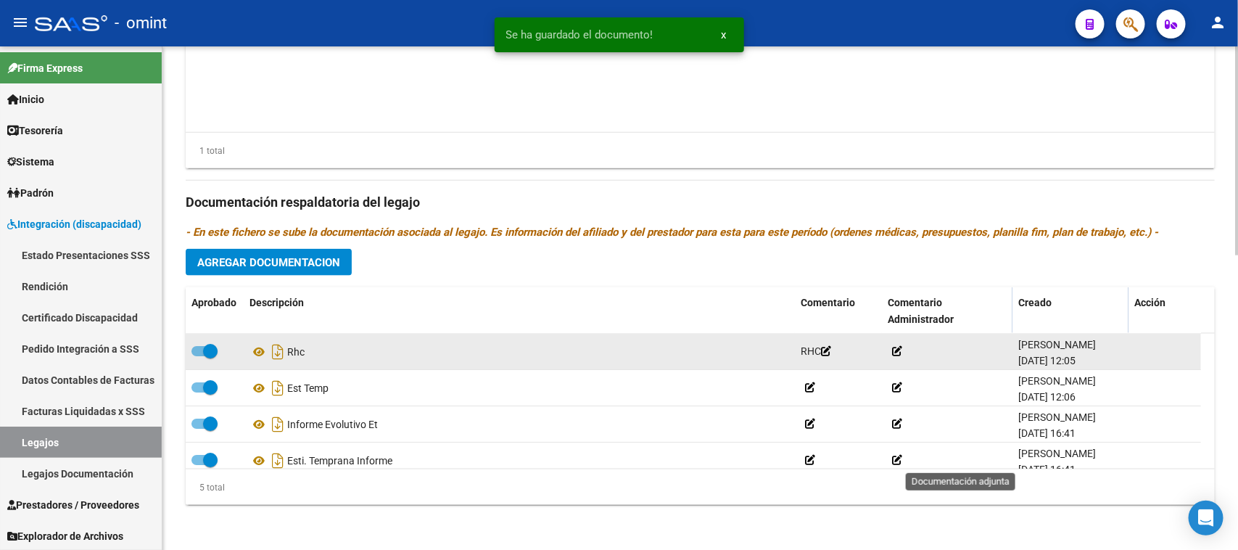
scroll to position [52, 0]
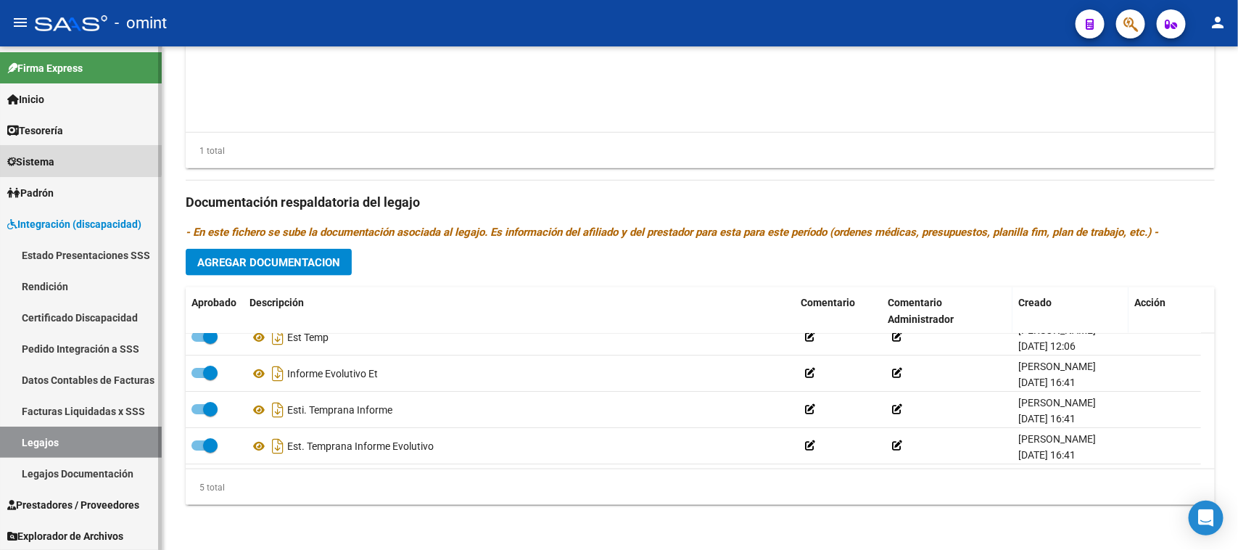
click at [73, 152] on link "Sistema" at bounding box center [81, 161] width 162 height 31
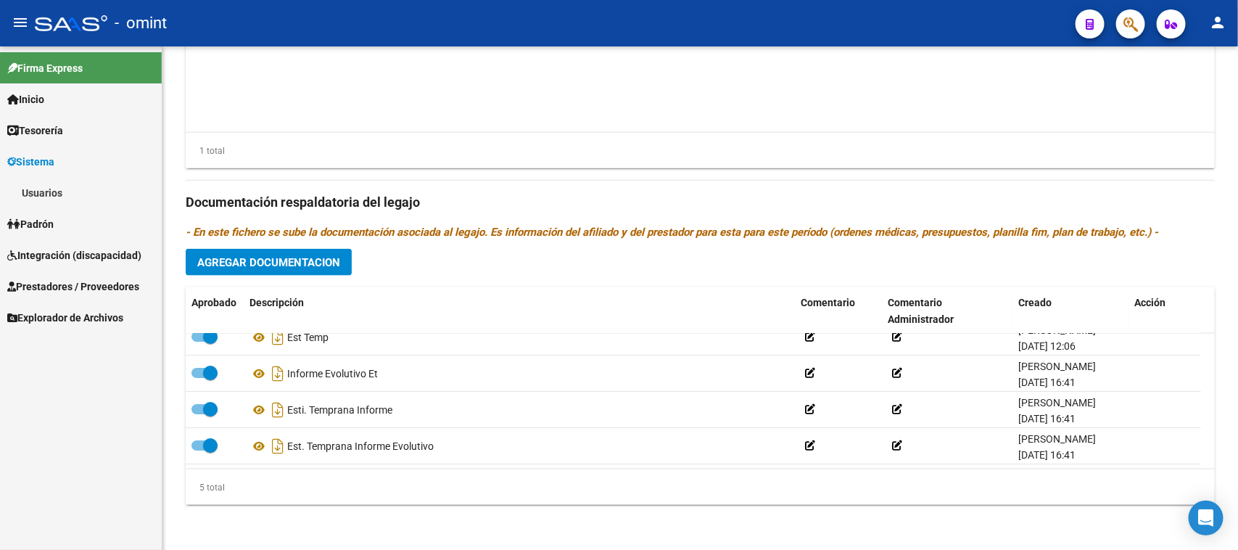
click at [91, 202] on link "Usuarios" at bounding box center [81, 192] width 162 height 31
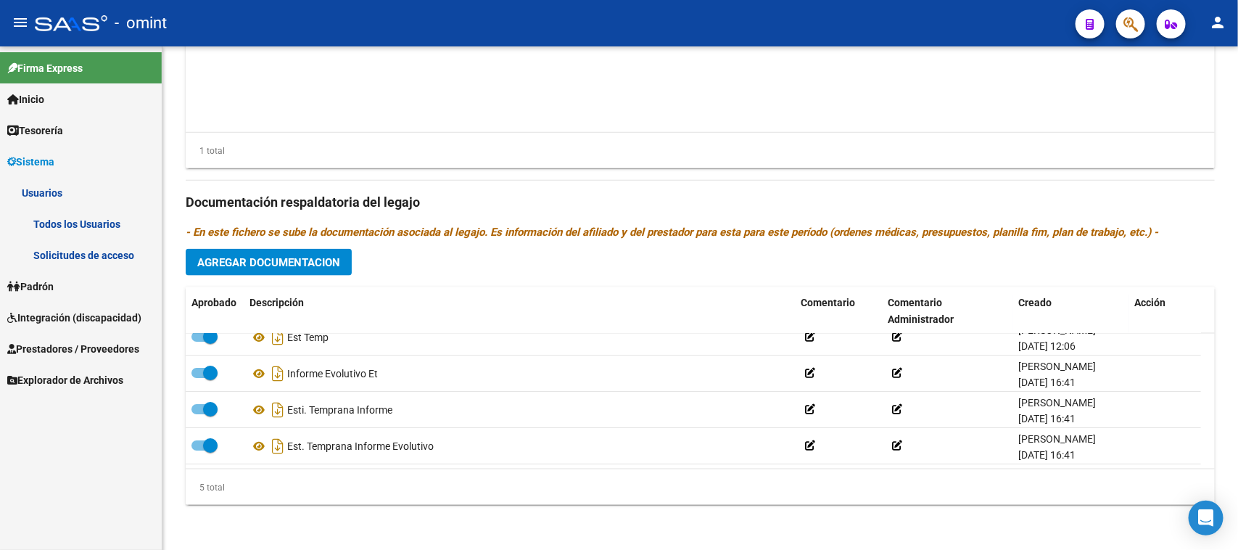
click at [81, 252] on link "Solicitudes de acceso" at bounding box center [81, 254] width 162 height 31
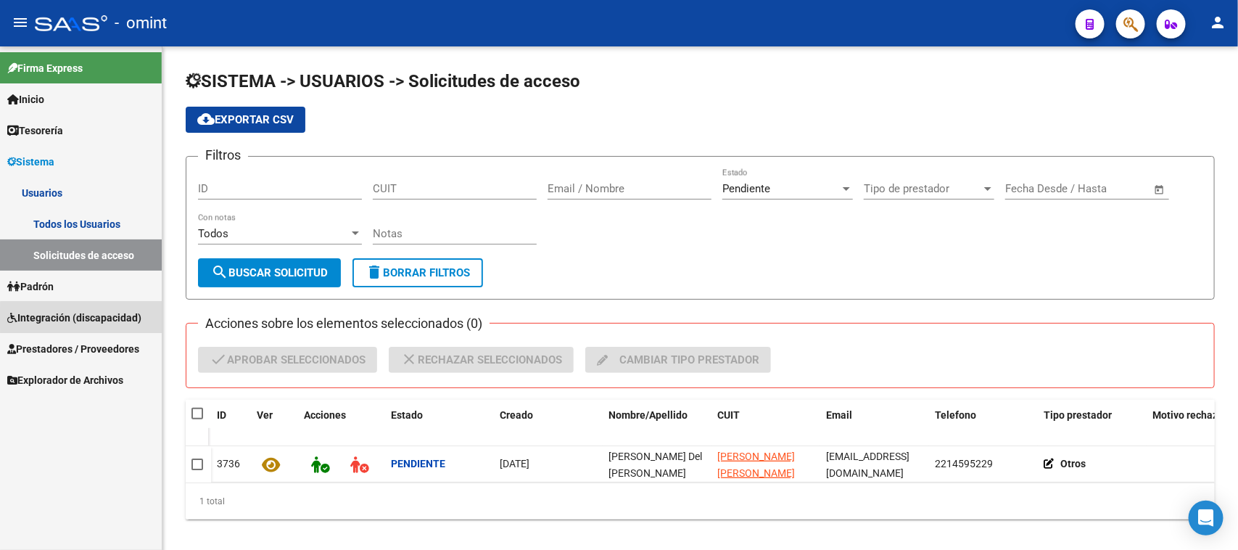
click at [91, 318] on span "Integración (discapacidad)" at bounding box center [74, 318] width 134 height 16
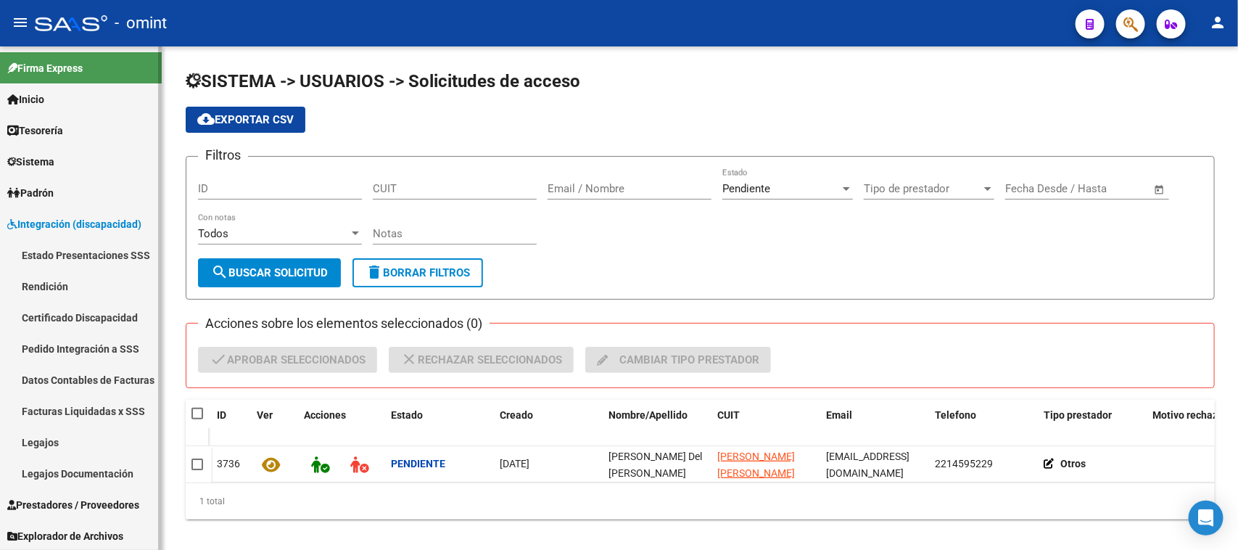
click at [105, 435] on link "Legajos" at bounding box center [81, 442] width 162 height 31
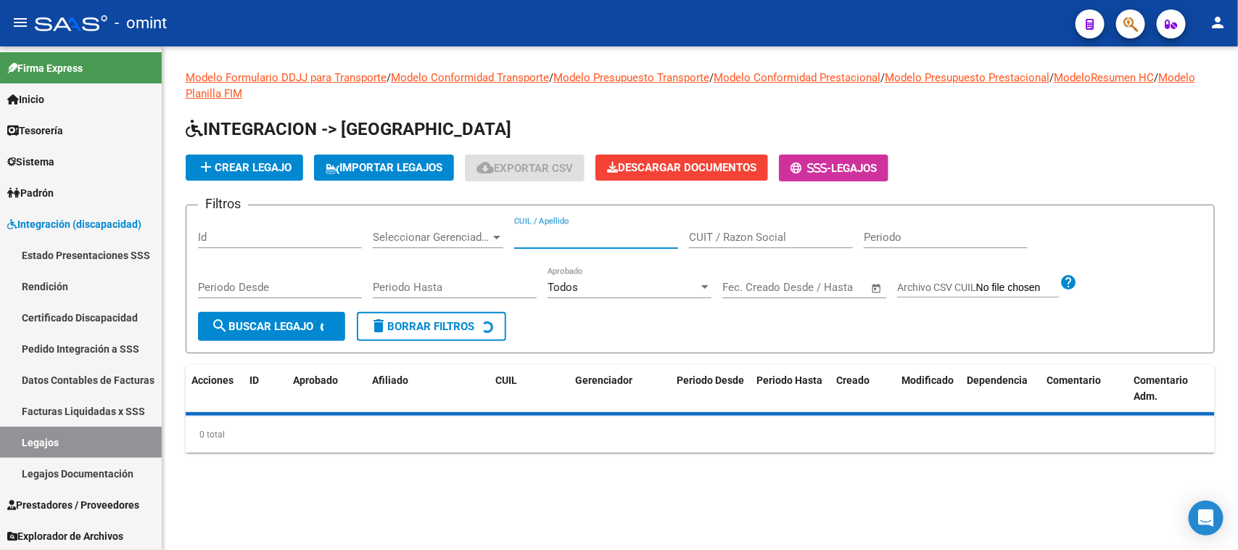
click at [588, 234] on input "CUIL / Apellido" at bounding box center [596, 237] width 164 height 13
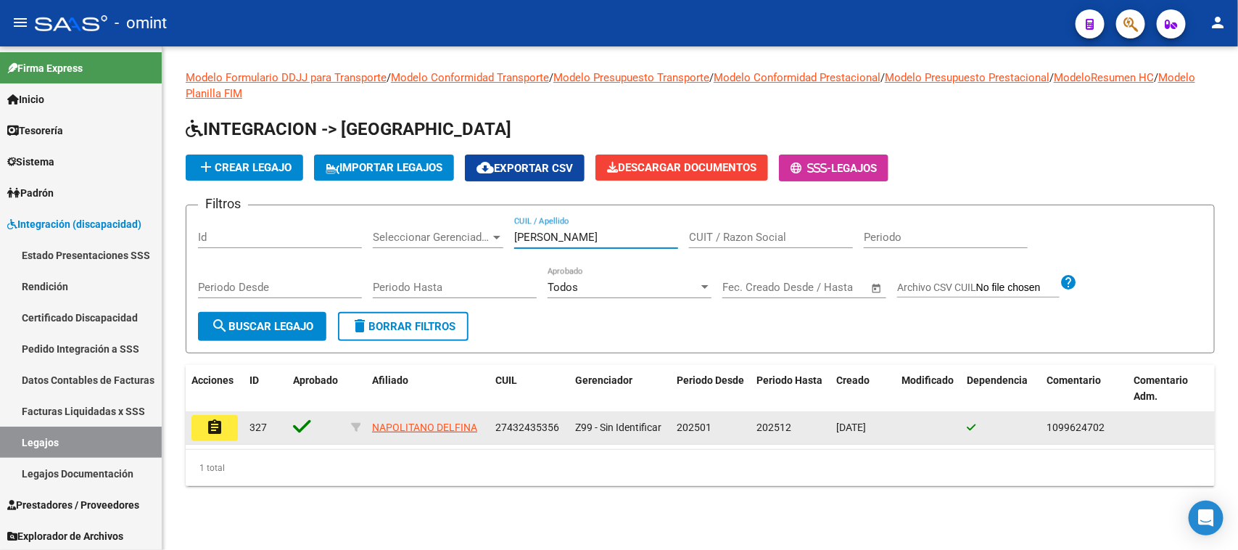
type input "[PERSON_NAME]"
click at [234, 428] on button "assignment" at bounding box center [215, 428] width 46 height 26
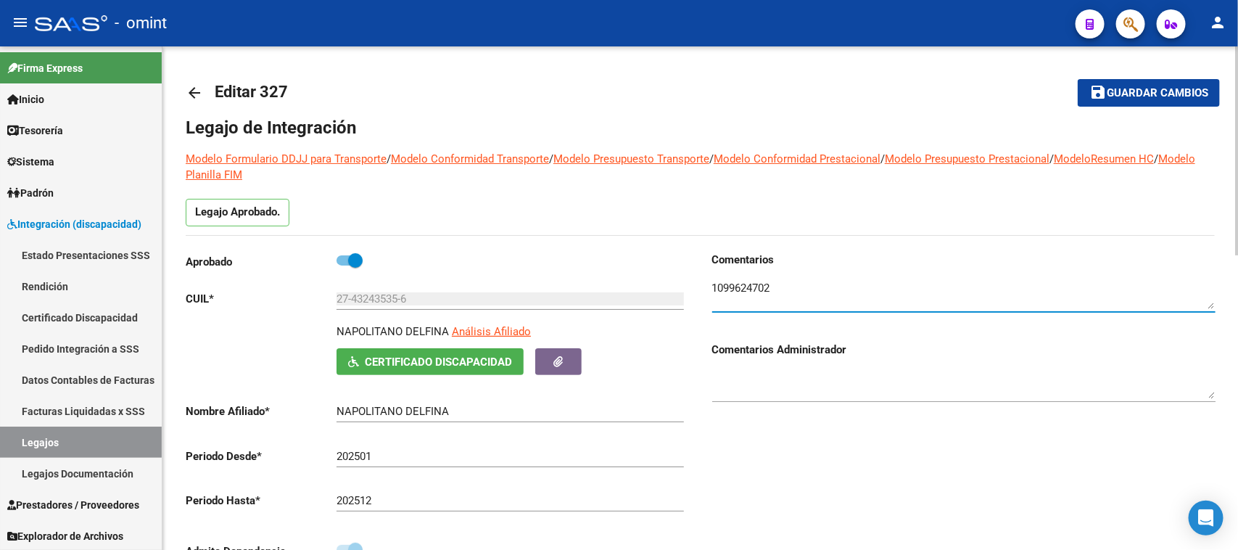
click at [725, 295] on textarea at bounding box center [963, 294] width 503 height 29
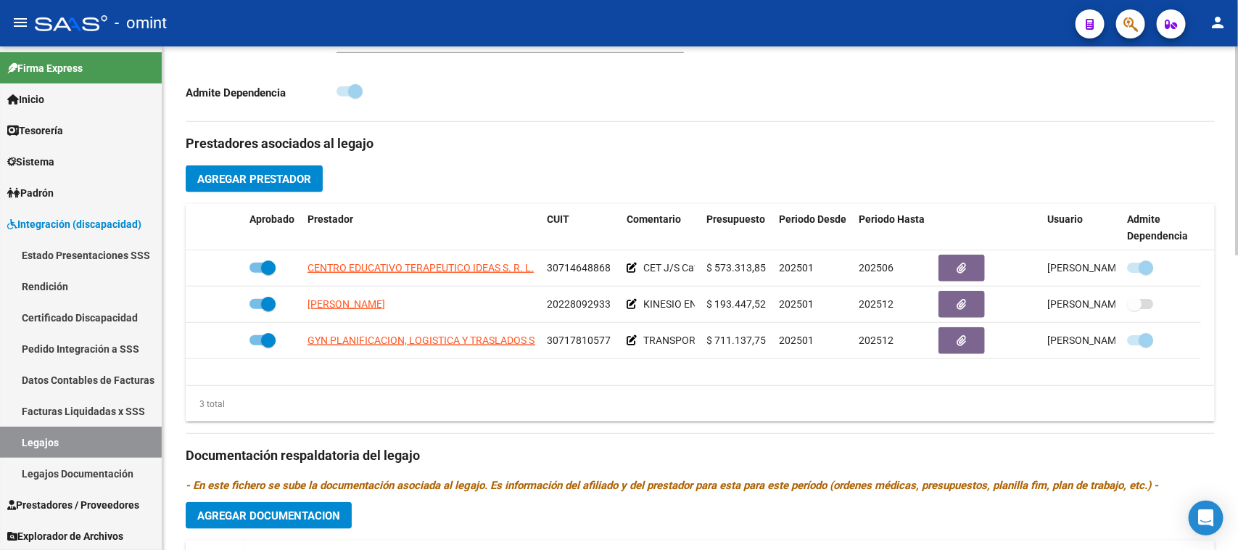
scroll to position [544, 0]
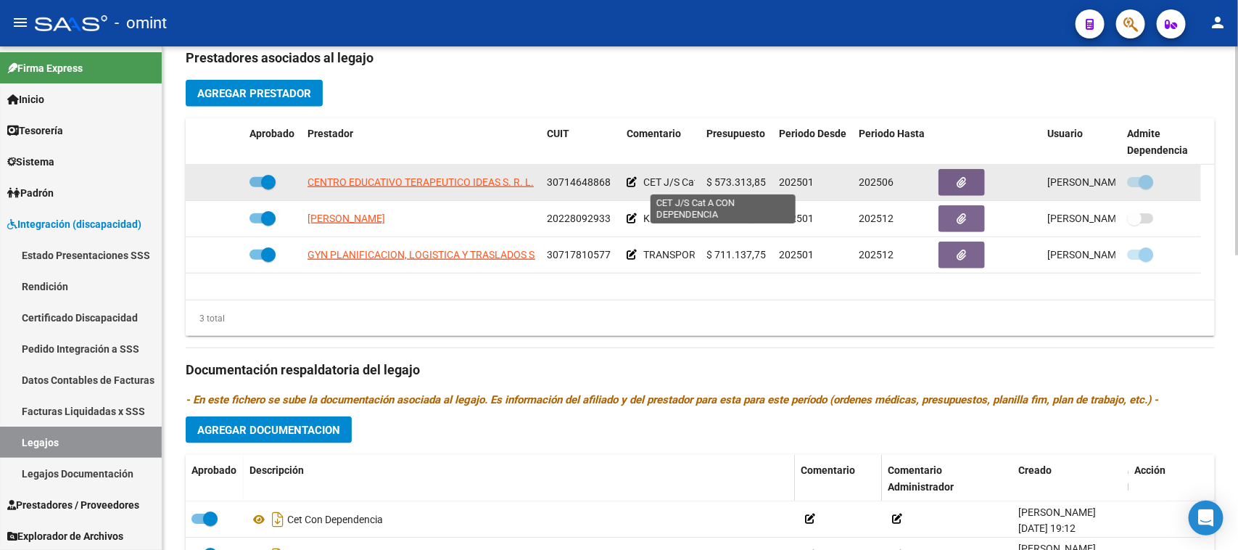
click at [649, 186] on span "CET J/S Cat A CON DEPENDENCIA" at bounding box center [721, 182] width 156 height 12
copy div "CET J/S Cat A CON DEPENDENCIA"
